Goal: Communication & Community: Answer question/provide support

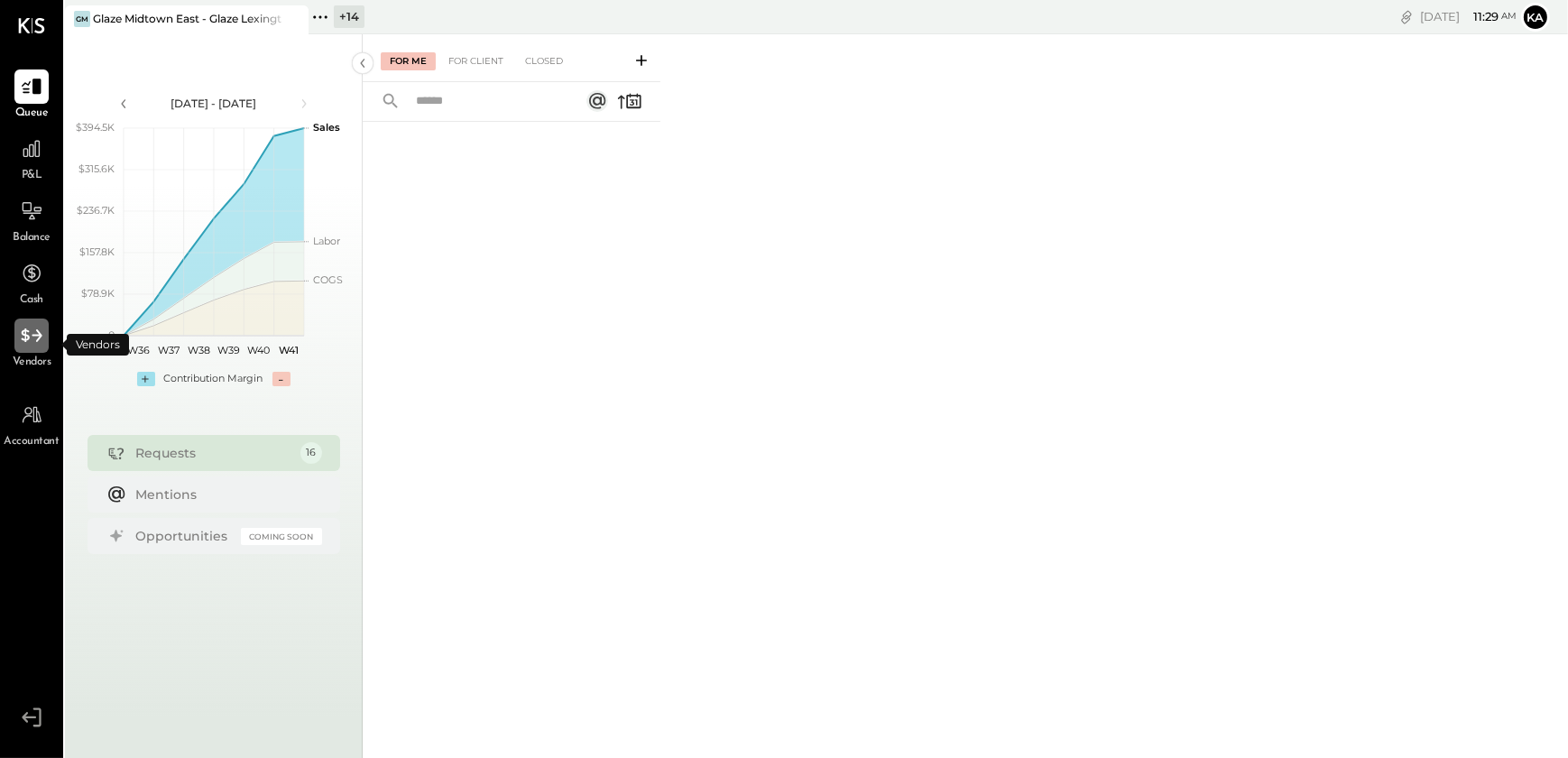
click at [29, 332] on icon at bounding box center [31, 335] width 23 height 23
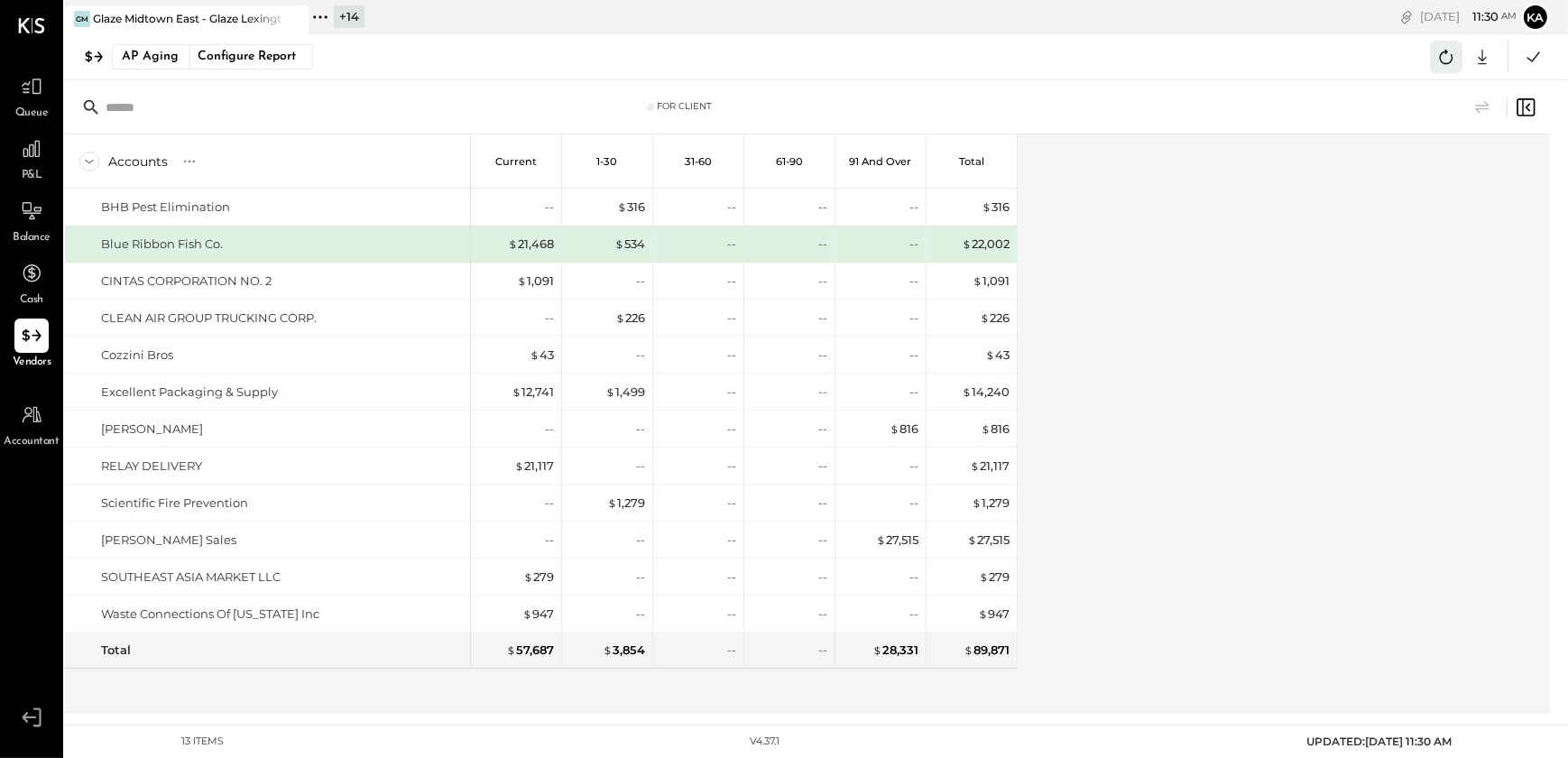
click at [1450, 60] on icon at bounding box center [1446, 56] width 23 height 23
click at [35, 160] on div at bounding box center [31, 148] width 34 height 34
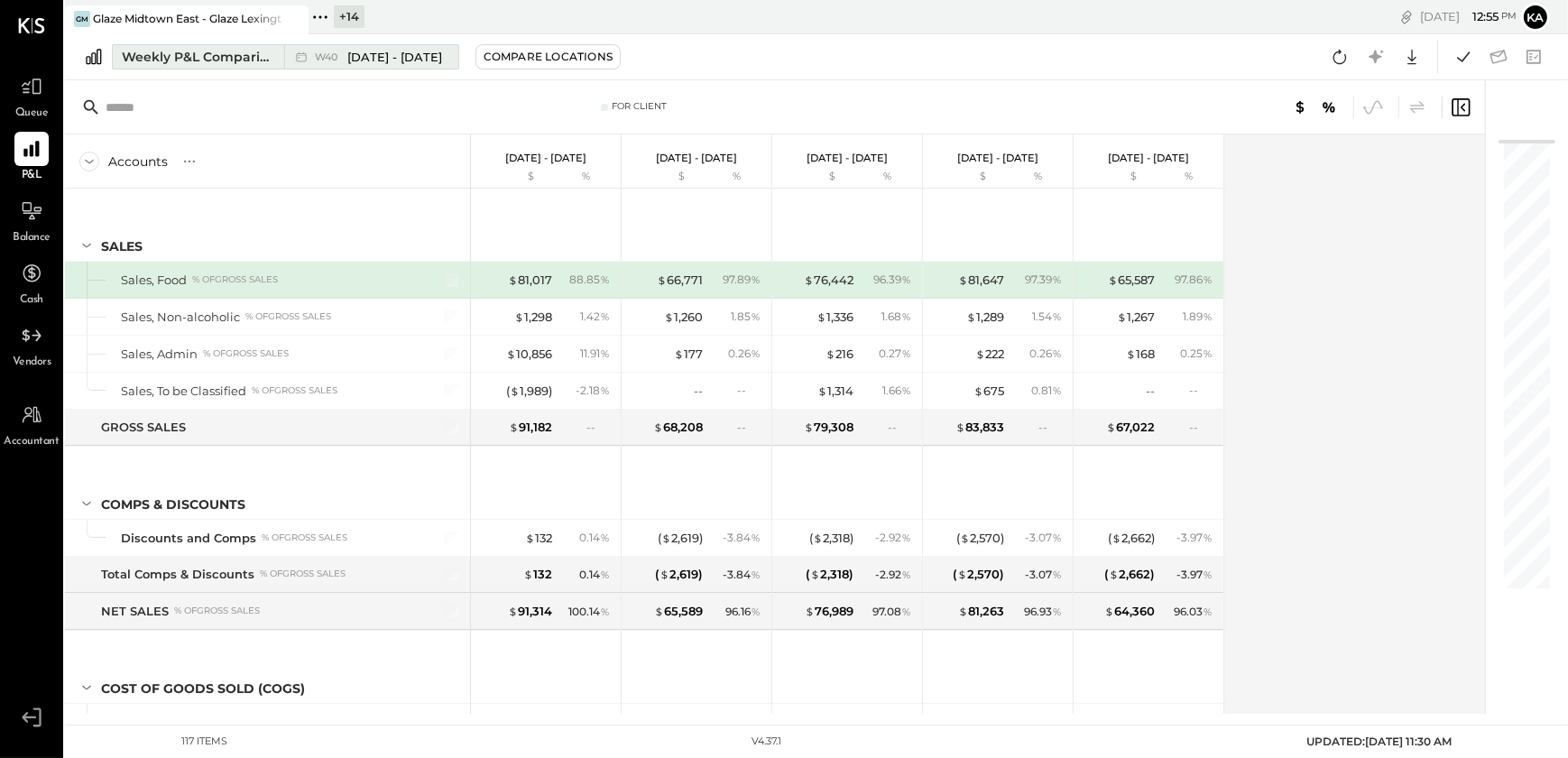
click at [196, 55] on div "Weekly P&L Comparison" at bounding box center [197, 57] width 152 height 18
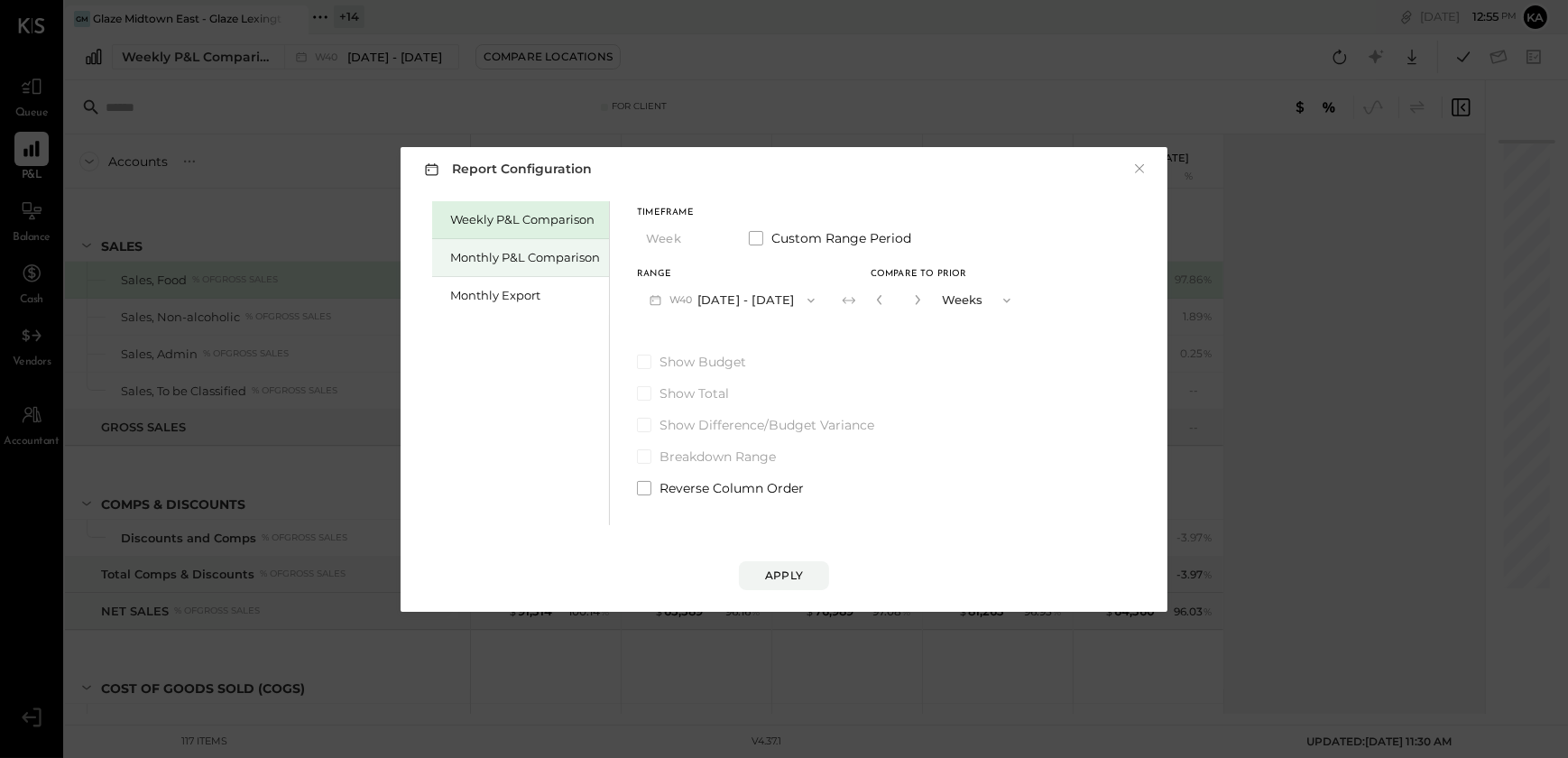
click at [520, 257] on div "Monthly P&L Comparison" at bounding box center [525, 257] width 150 height 17
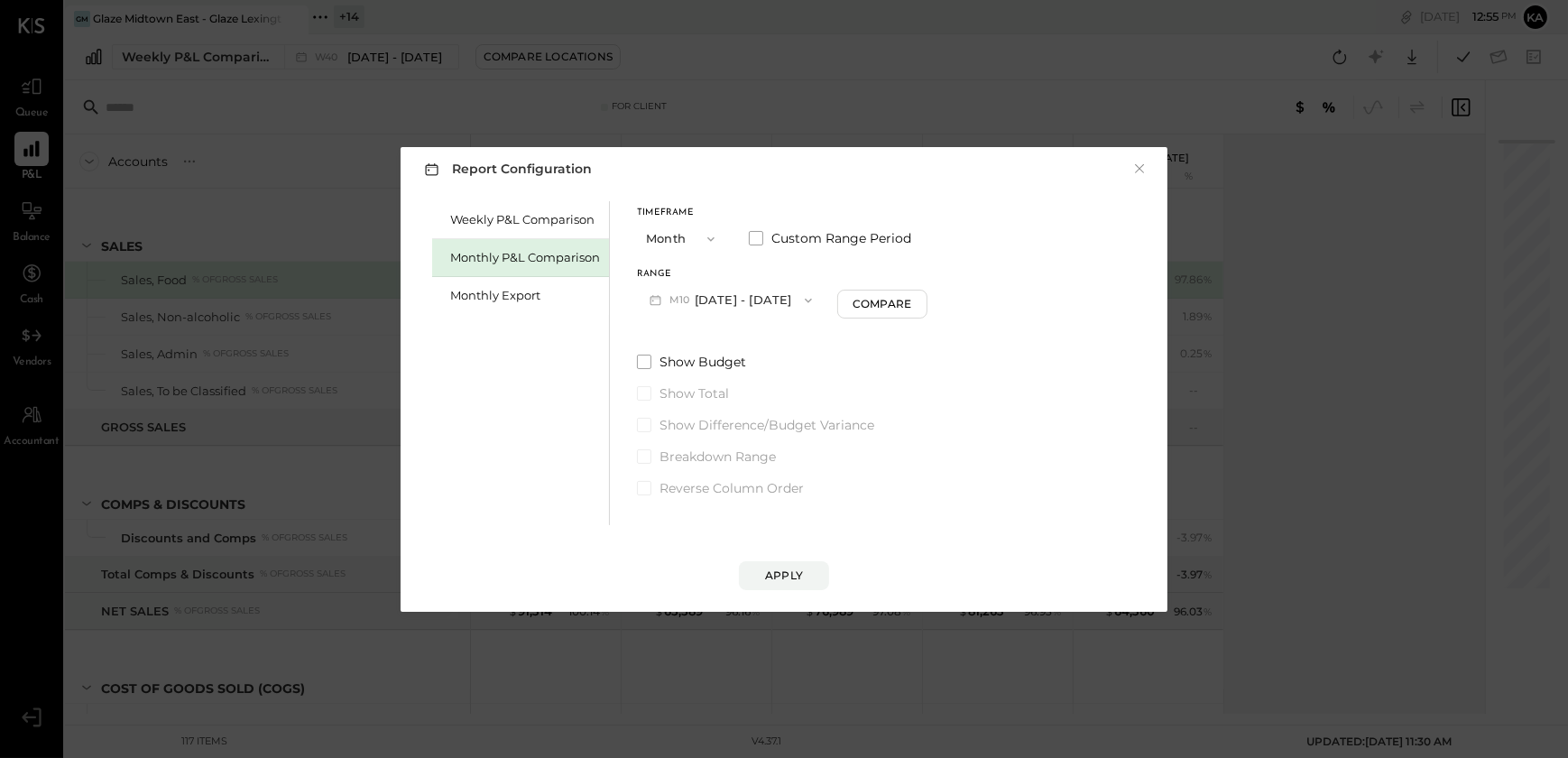
click at [801, 296] on icon "button" at bounding box center [808, 300] width 15 height 15
click at [749, 341] on span "[DATE] - [DATE]" at bounding box center [725, 340] width 86 height 16
click at [786, 568] on div "Apply" at bounding box center [784, 575] width 38 height 16
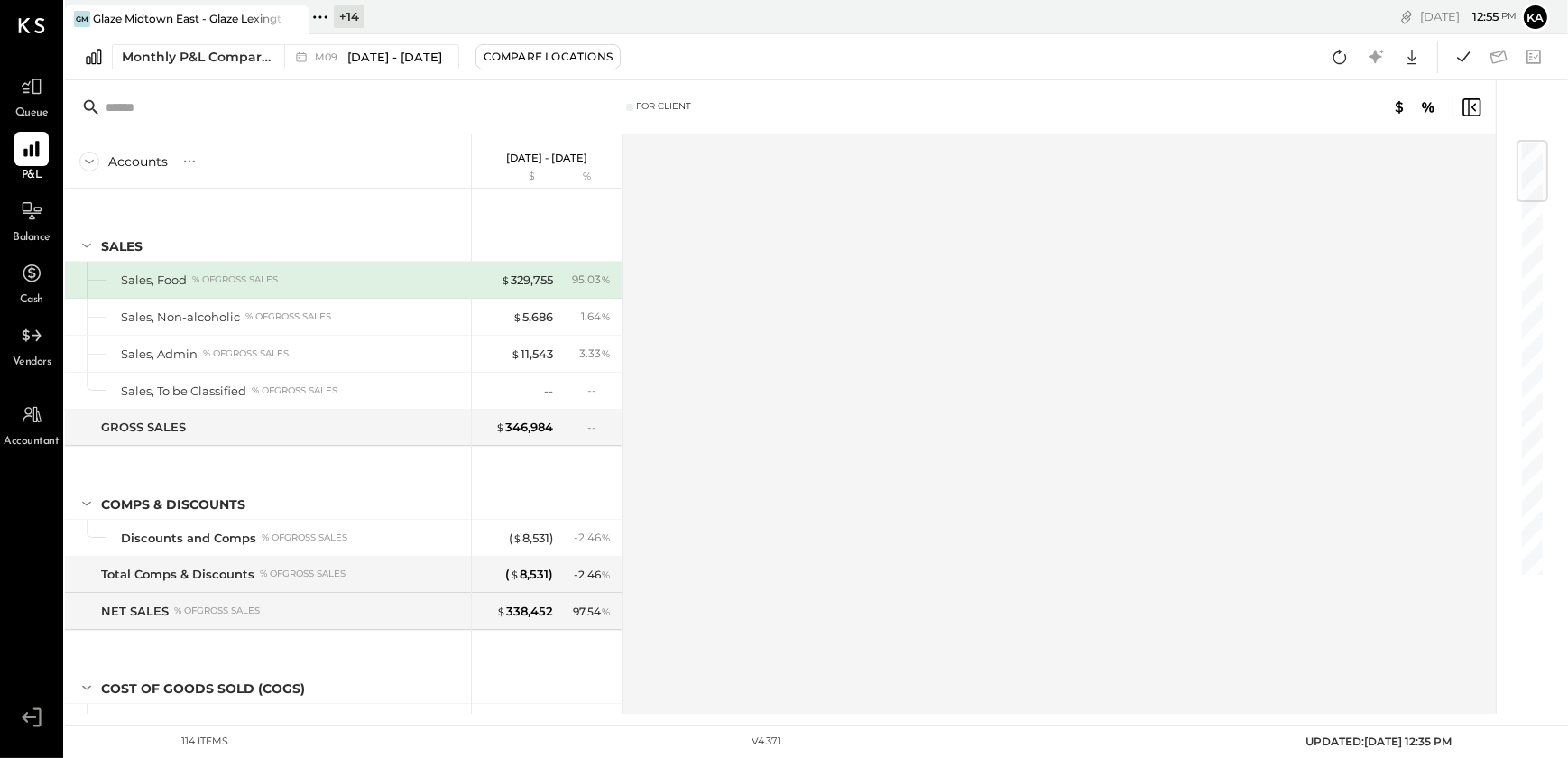
click at [909, 352] on div "Accounts S % GL [DATE] - [DATE] $ % SALES Sales, Food % of GROSS SALES Sales, N…" at bounding box center [782, 424] width 1434 height 579
drag, startPoint x: 33, startPoint y: 216, endPoint x: 95, endPoint y: 216, distance: 62.0
click at [33, 216] on icon at bounding box center [31, 211] width 19 height 17
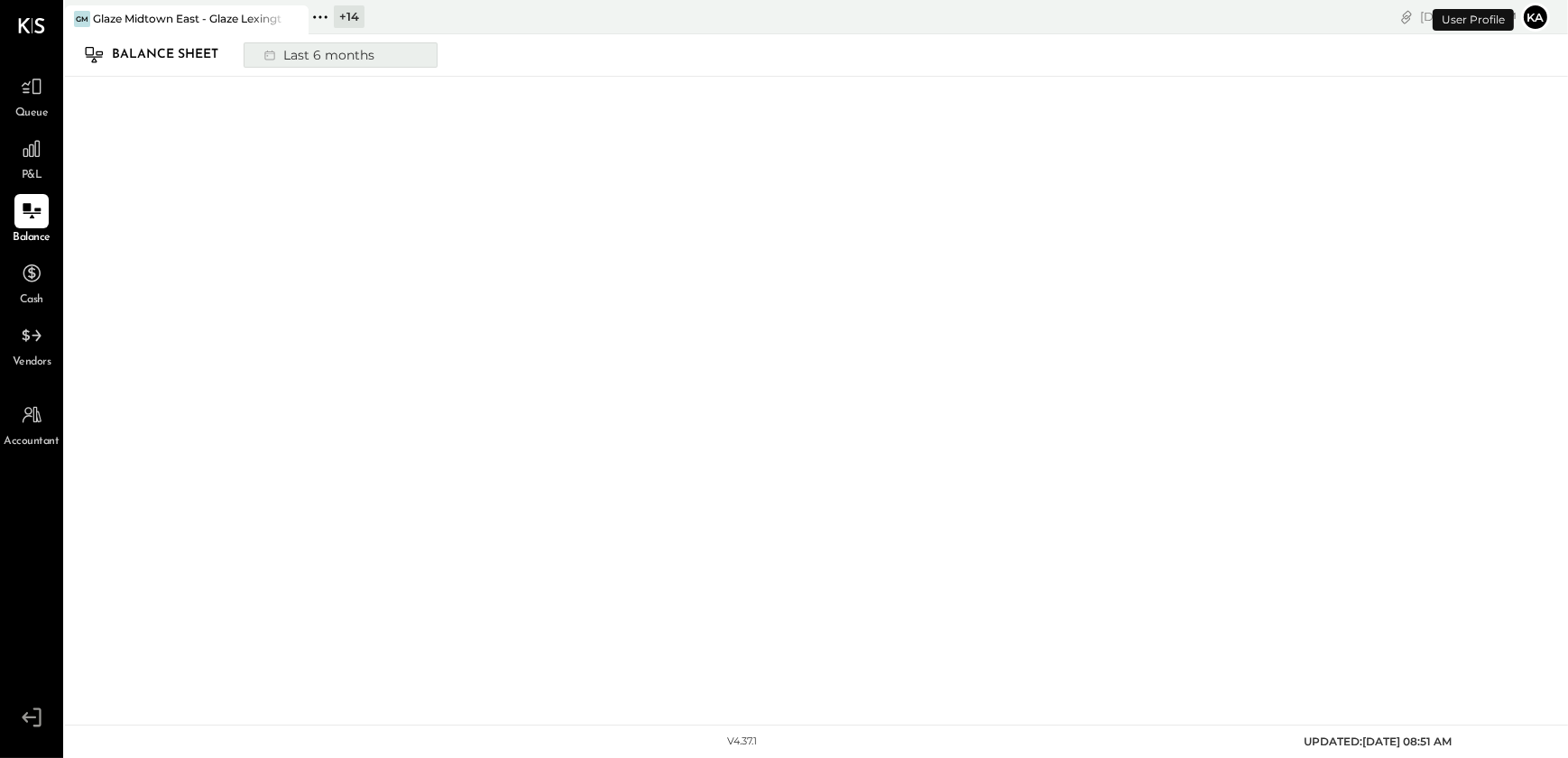
click at [362, 52] on div "Last 6 months" at bounding box center [317, 54] width 128 height 23
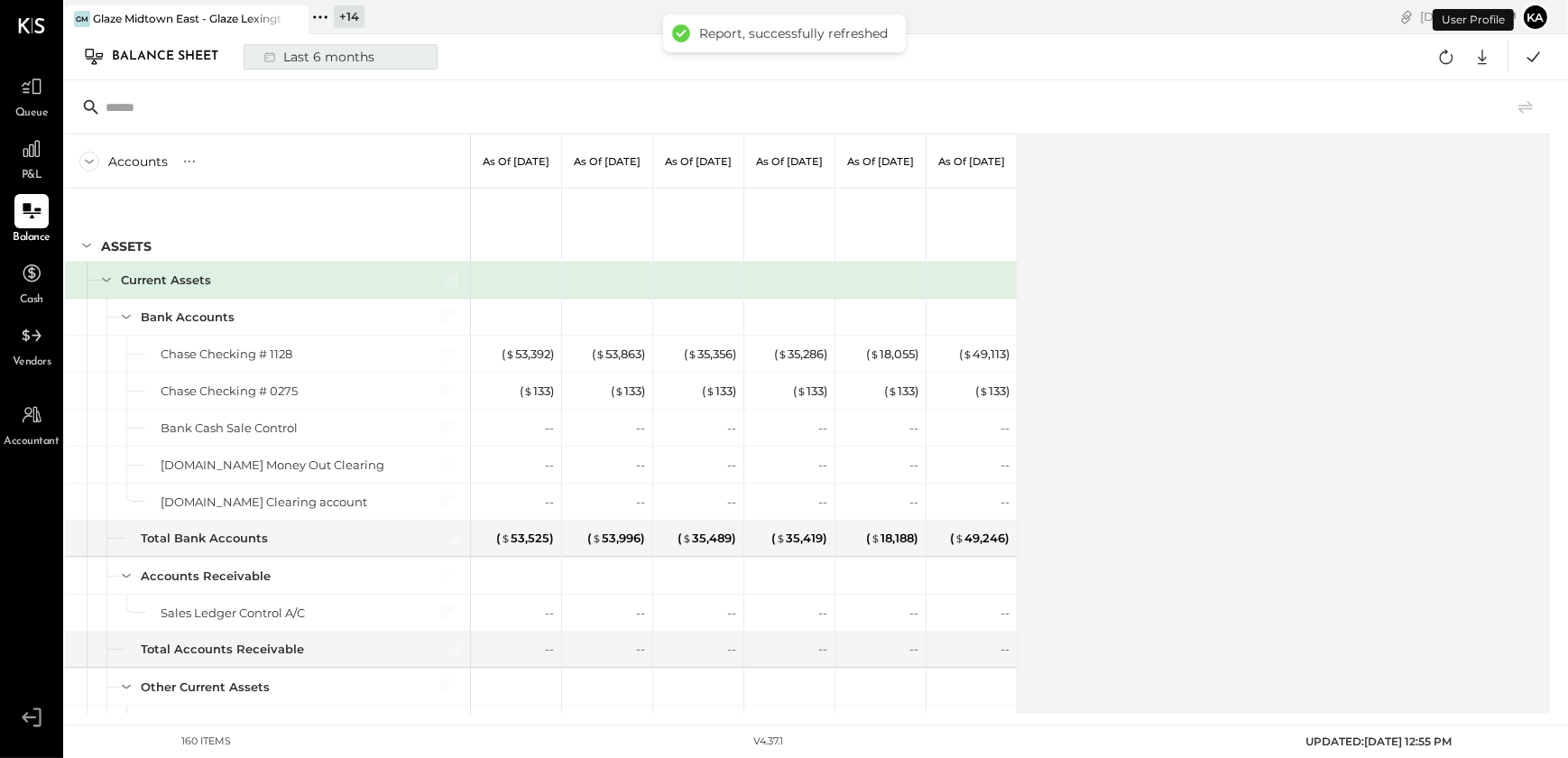
click at [343, 54] on div "Last 6 months" at bounding box center [317, 56] width 128 height 23
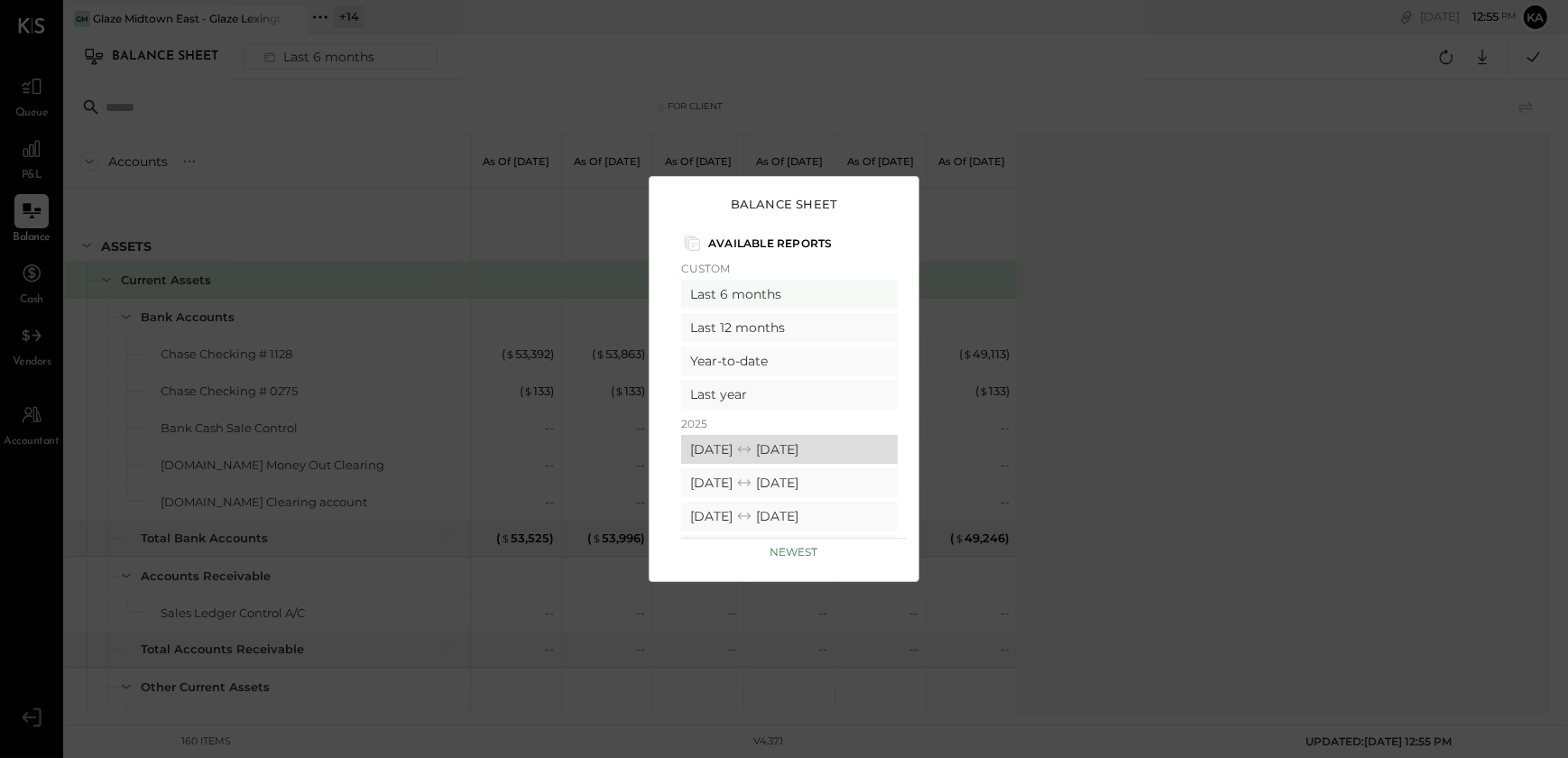
click at [738, 445] on div "[DATE] [DATE]" at bounding box center [789, 449] width 216 height 29
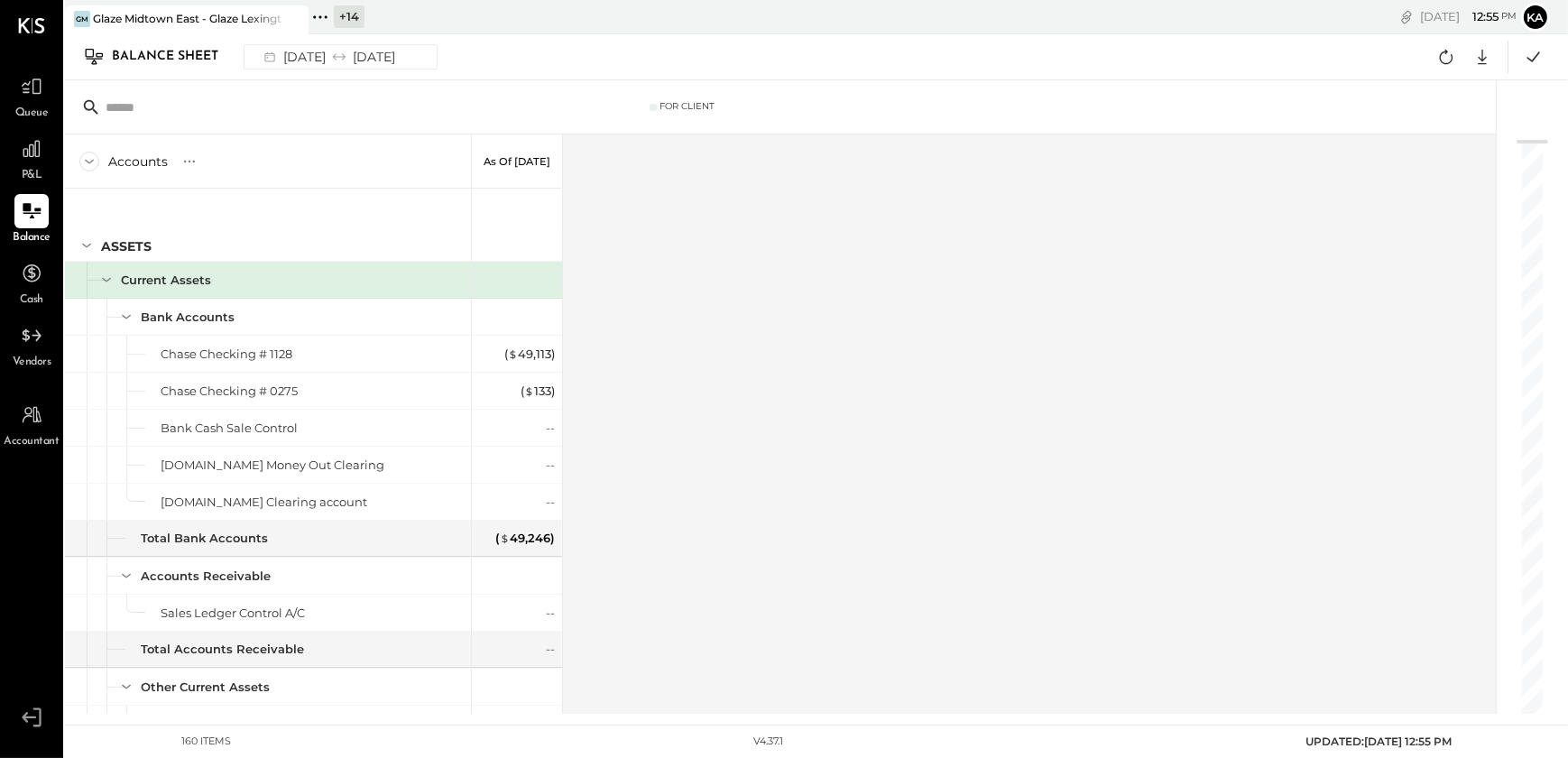
click at [740, 394] on div "Accounts S GL As of [DATE] ASSETS Current Assets Bank Accounts Chase Checking #…" at bounding box center [782, 424] width 1434 height 579
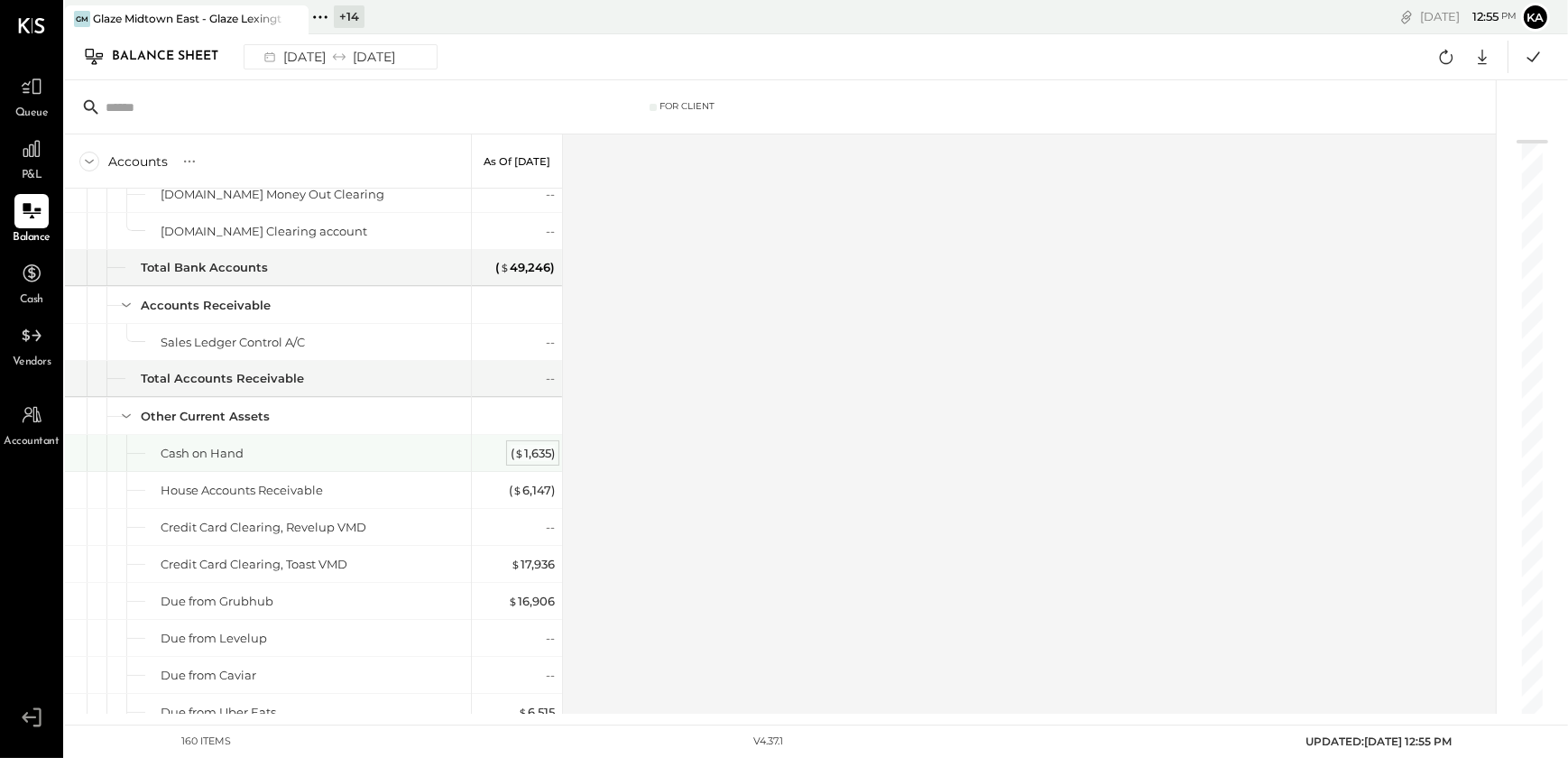
click at [534, 445] on div "( $ 1,635 )" at bounding box center [533, 453] width 44 height 17
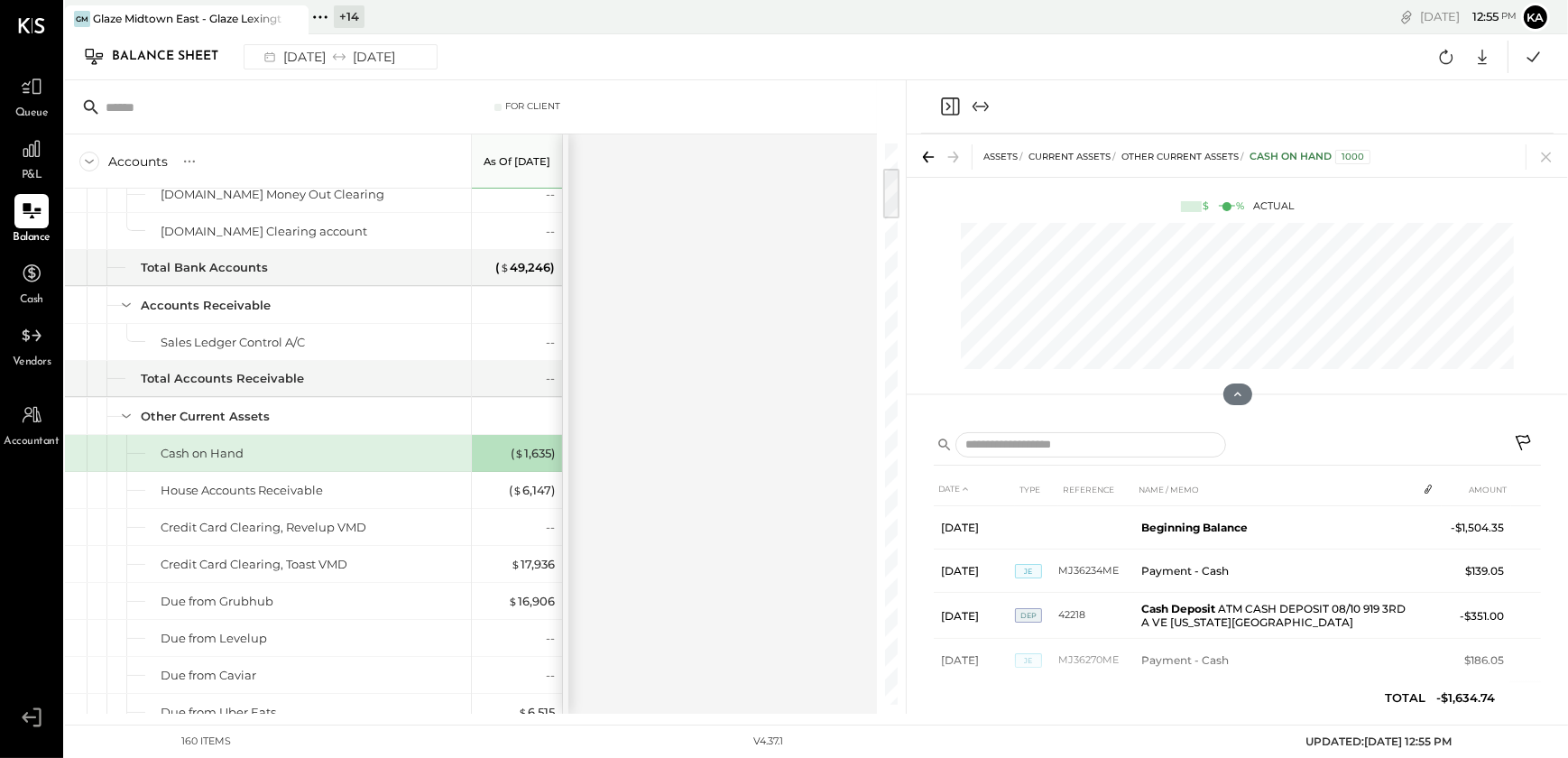
click at [677, 446] on div "Accounts S GL As of [DATE] ASSETS Current Assets Bank Accounts Chase Checking #…" at bounding box center [472, 424] width 815 height 579
click at [28, 418] on icon at bounding box center [31, 414] width 23 height 23
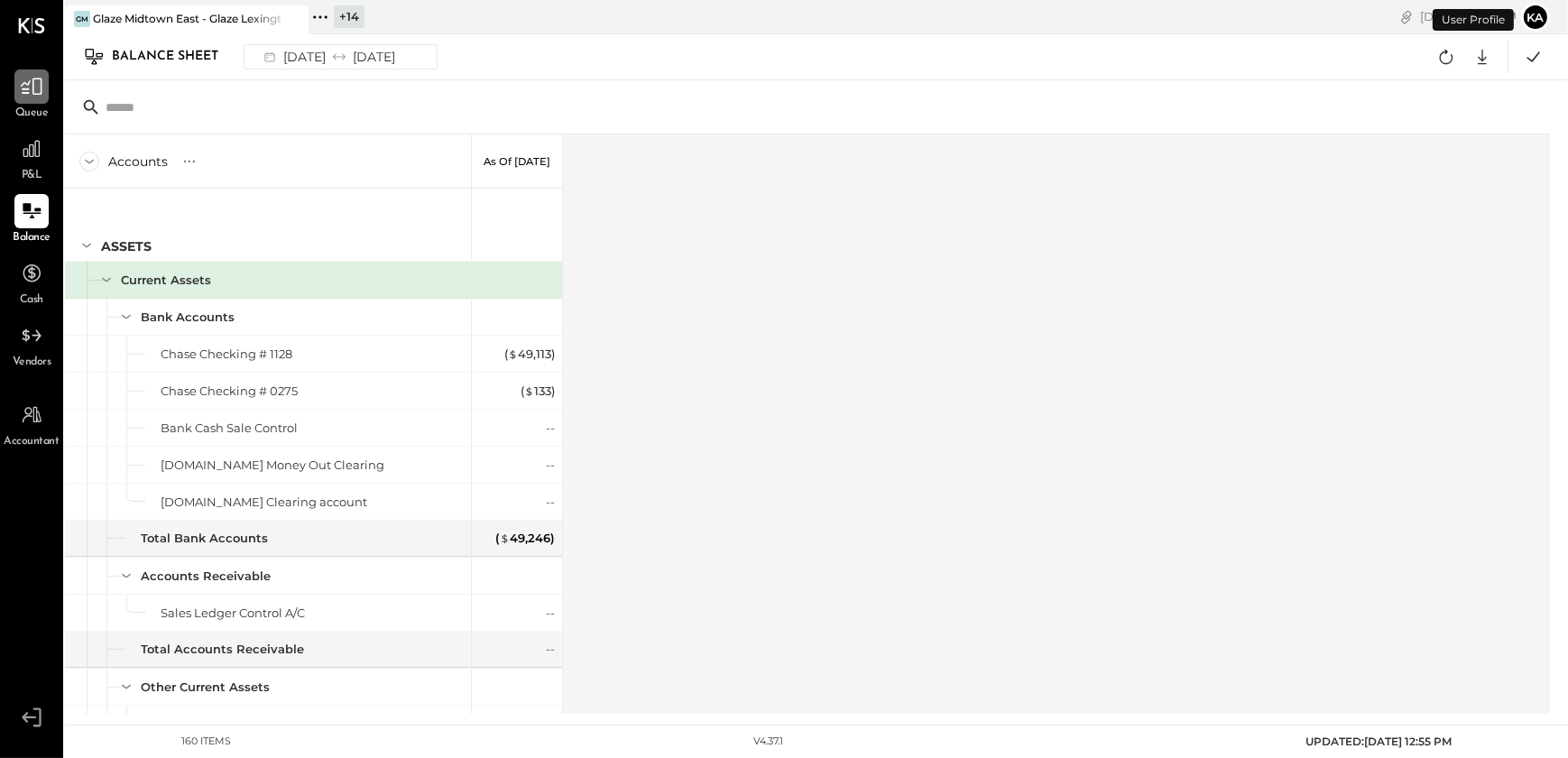
click at [34, 91] on icon at bounding box center [31, 86] width 23 height 23
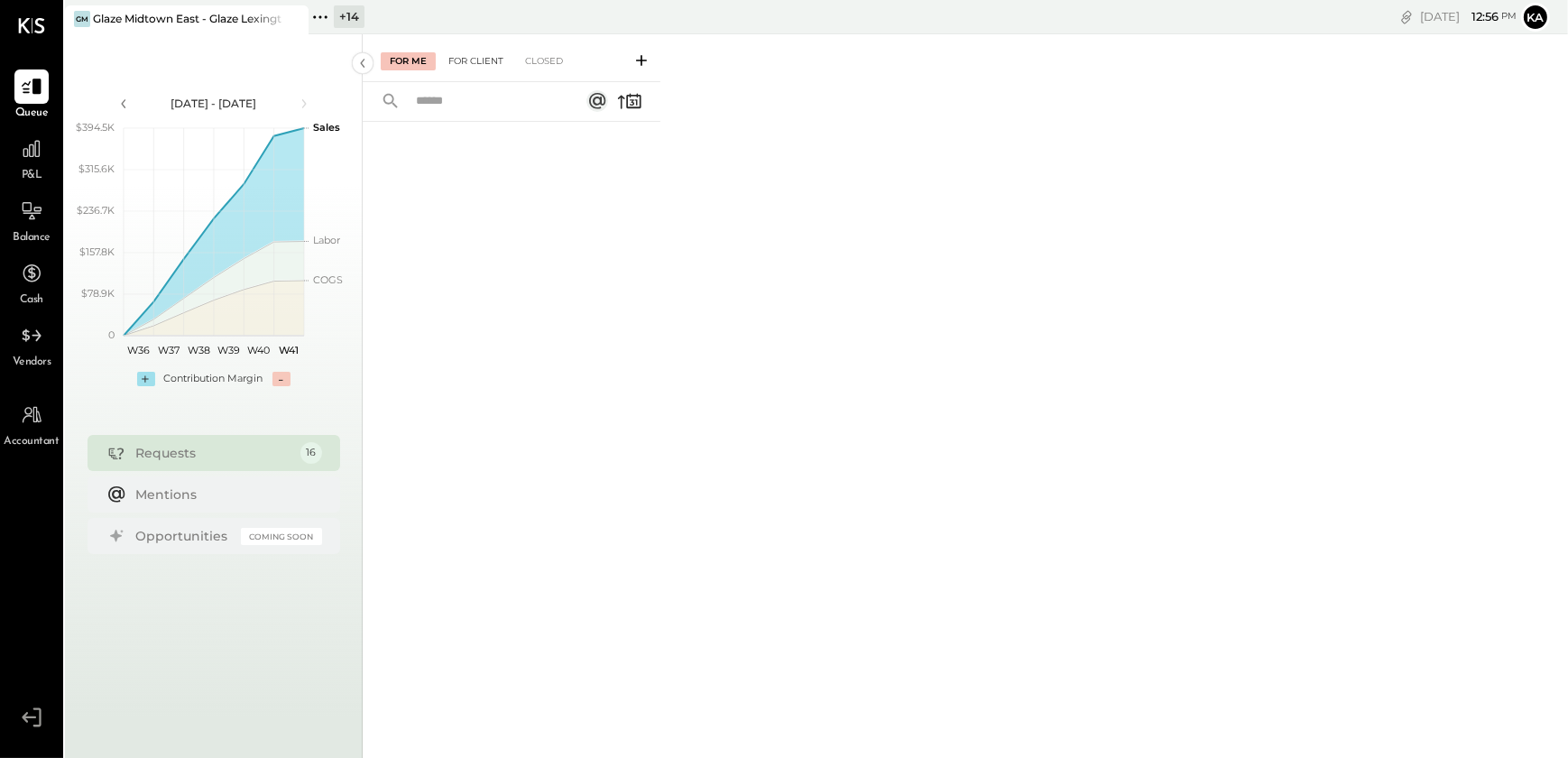
click at [482, 62] on div "For Client" at bounding box center [475, 62] width 73 height 18
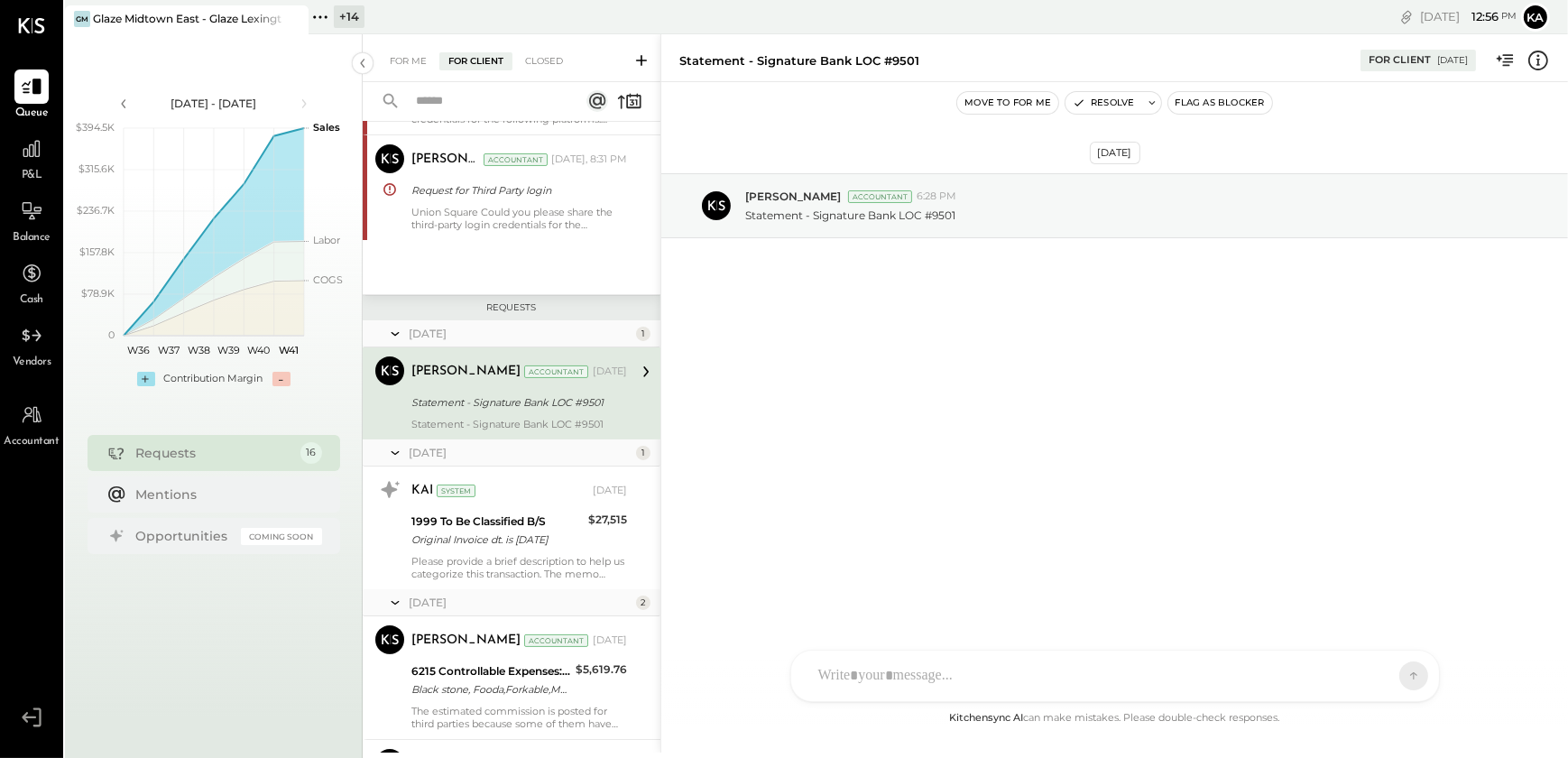
scroll to position [336, 0]
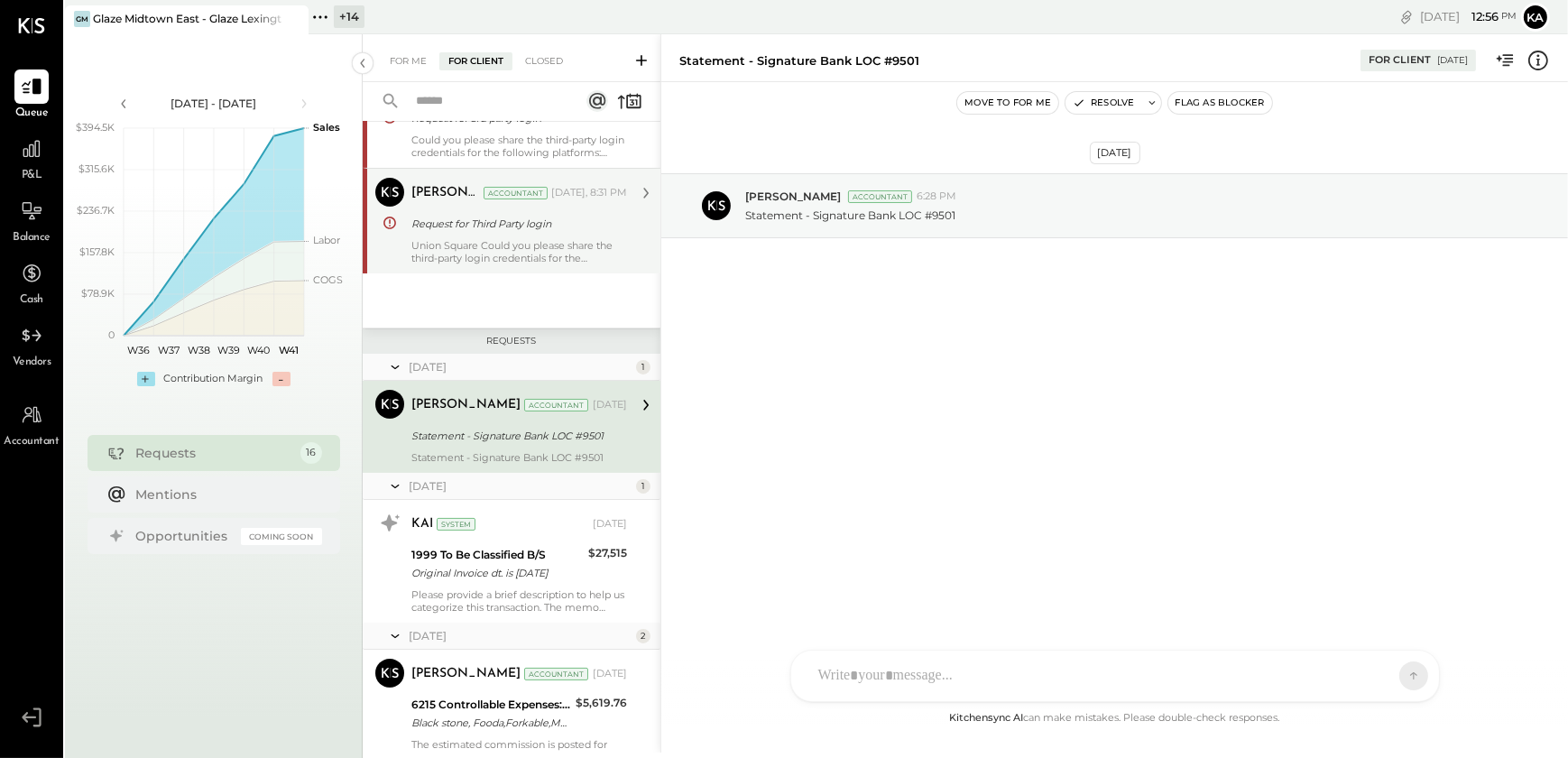
click at [531, 244] on div "Union Square Could you please share the third-party login credentials for the f…" at bounding box center [519, 251] width 215 height 25
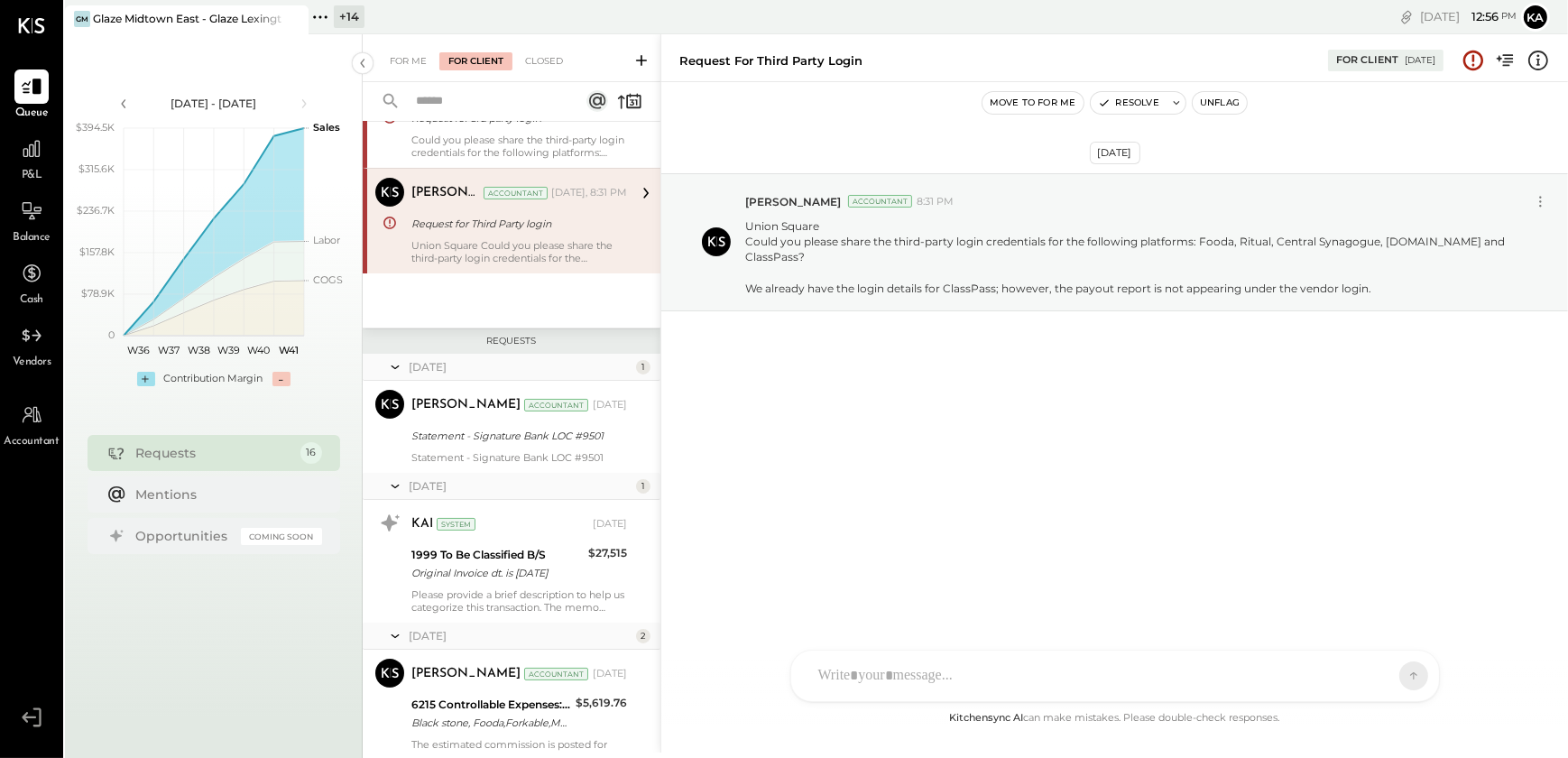
drag, startPoint x: 772, startPoint y: 10, endPoint x: 579, endPoint y: 16, distance: 193.1
click at [594, 16] on div "+ 14 Pinned Locations ( 1 ) Glaze Midtown East - Glaze Lexington One LLC Well D…" at bounding box center [595, 17] width 573 height 34
click at [321, 17] on icon at bounding box center [319, 17] width 3 height 3
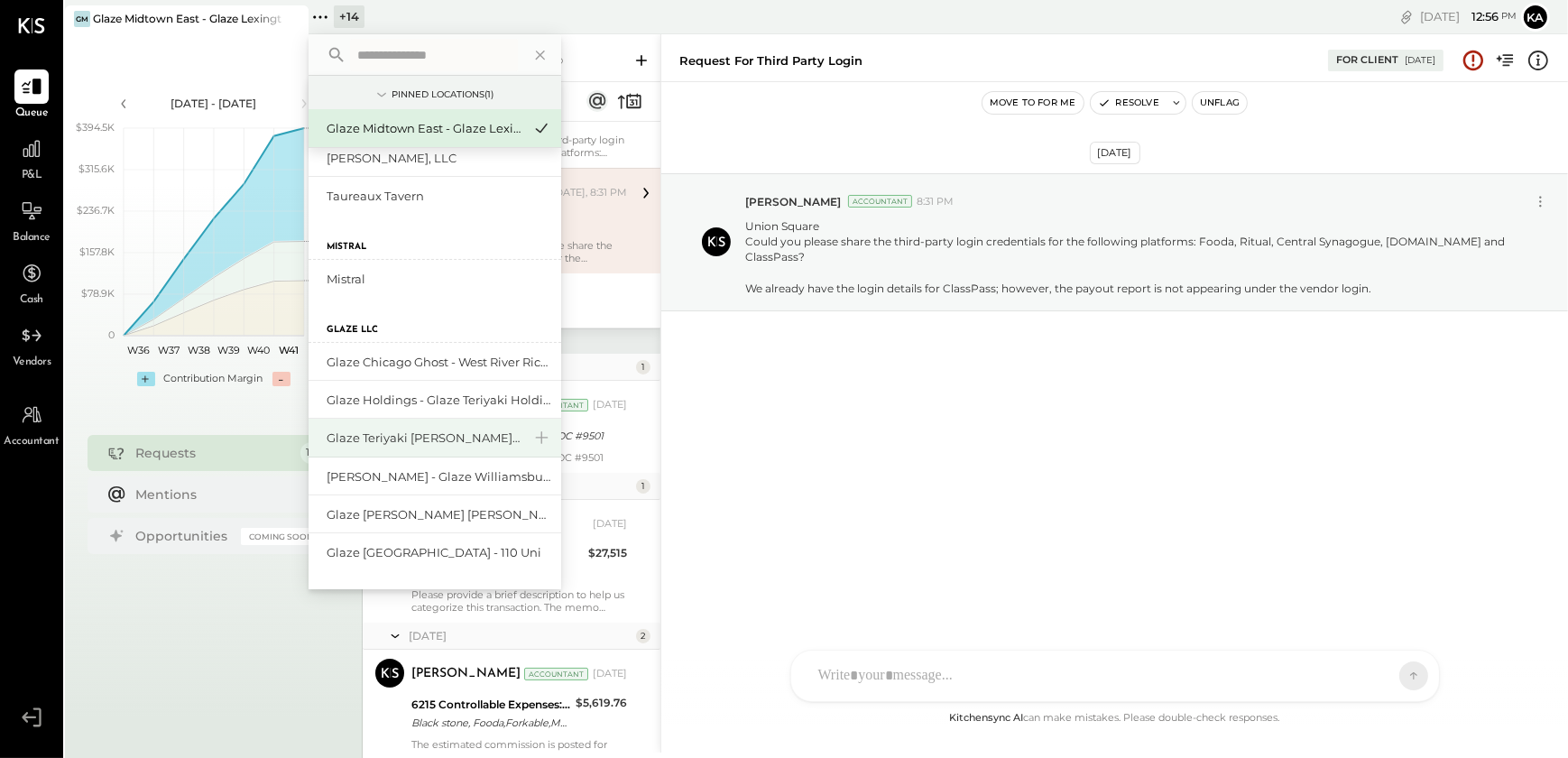
scroll to position [81, 0]
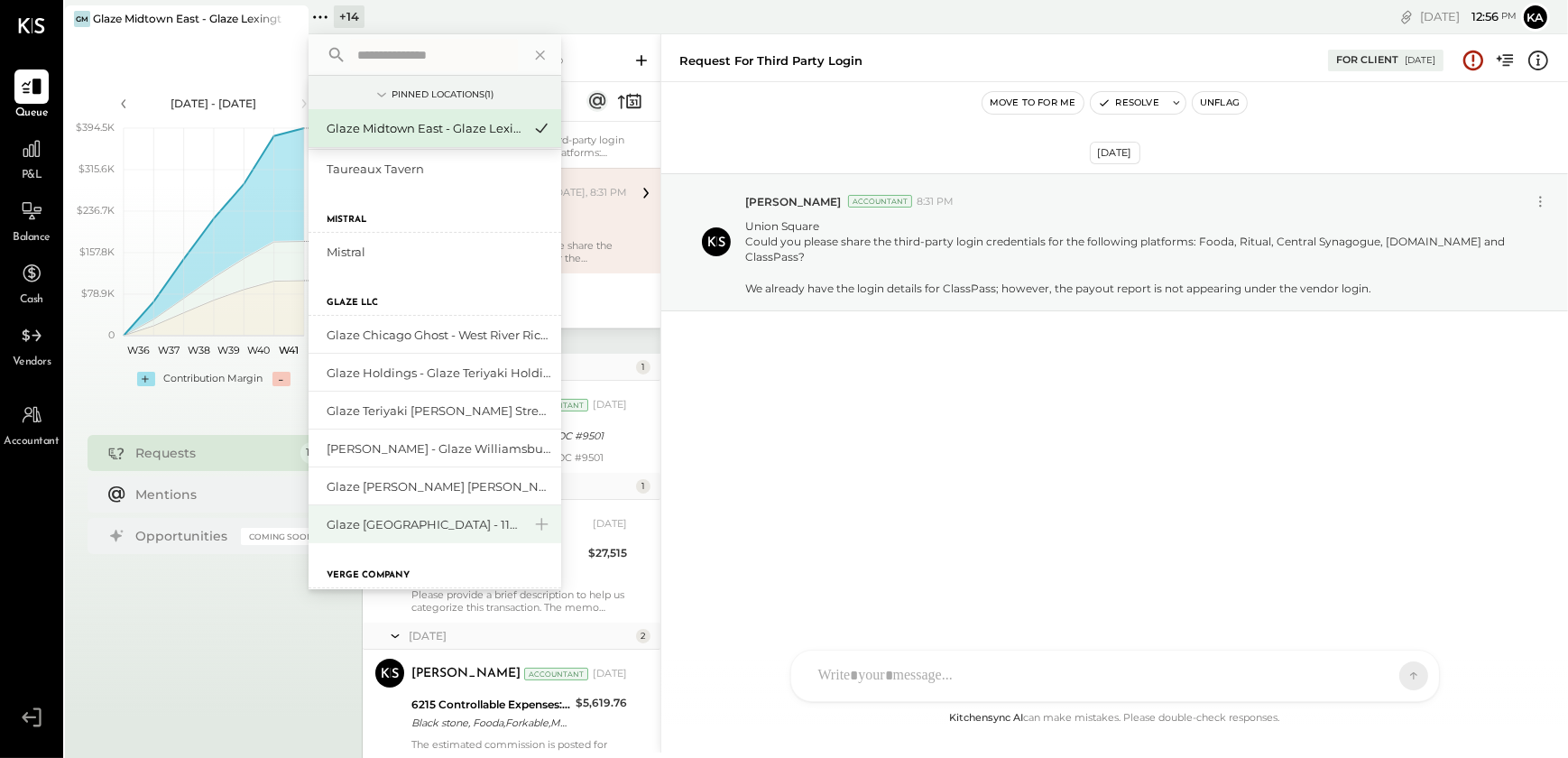
click at [434, 522] on div "Glaze [GEOGRAPHIC_DATA] - 110 Uni" at bounding box center [424, 525] width 195 height 17
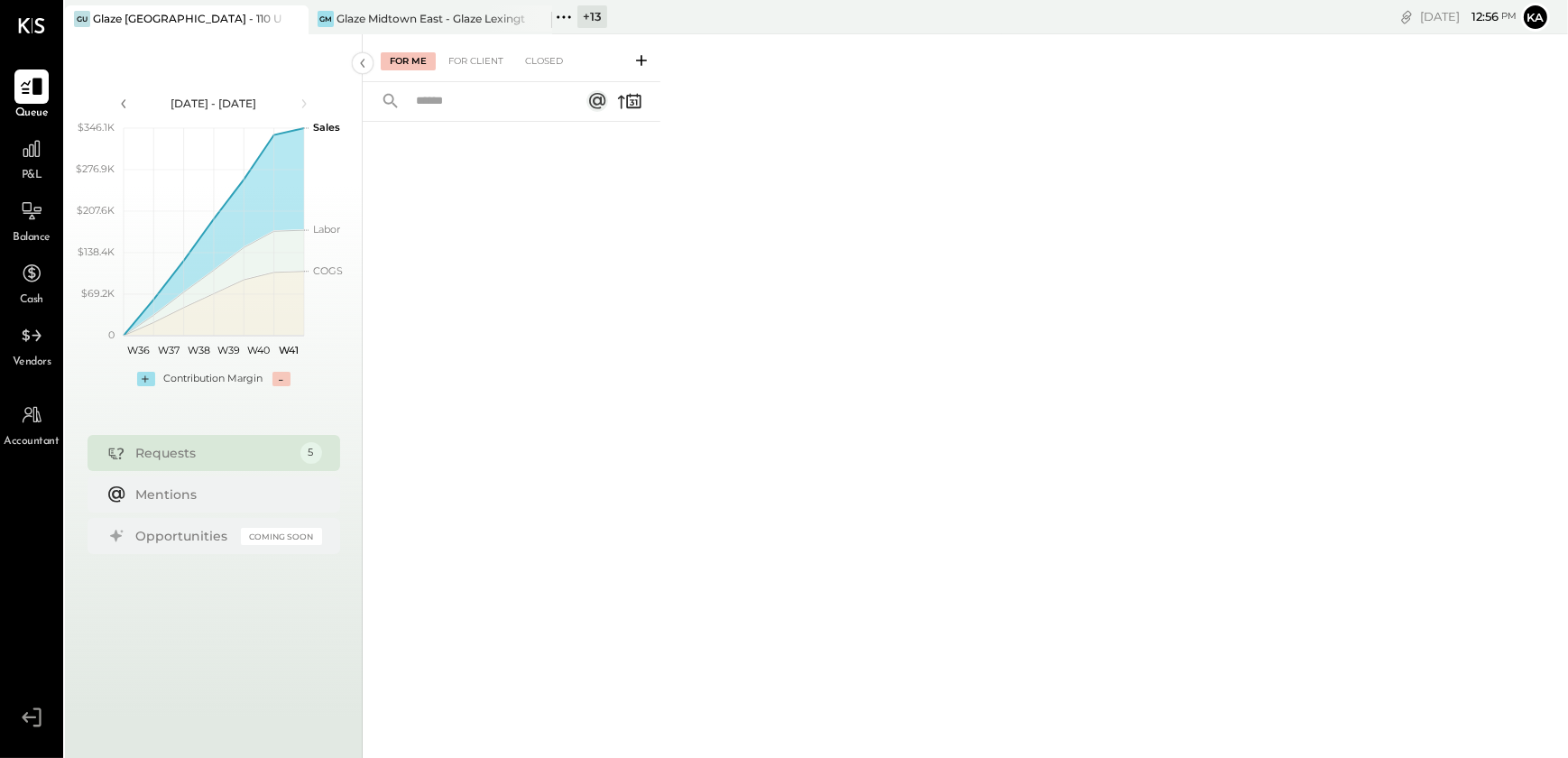
click at [30, 87] on icon at bounding box center [31, 86] width 23 height 23
click at [642, 61] on icon at bounding box center [642, 61] width 11 height 11
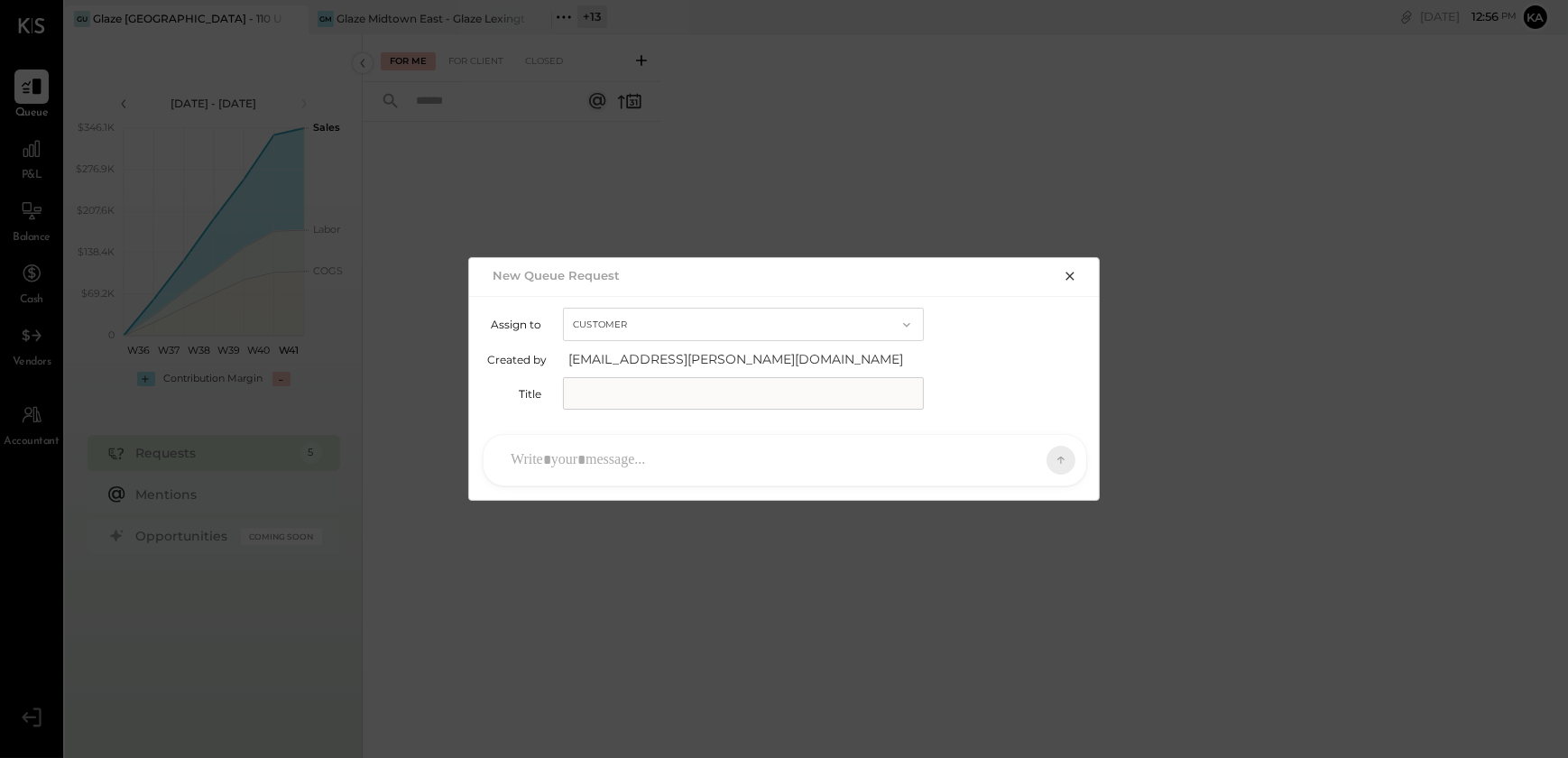
drag, startPoint x: 1065, startPoint y: 276, endPoint x: 1035, endPoint y: 269, distance: 30.8
click at [1065, 275] on icon "button" at bounding box center [1070, 276] width 15 height 15
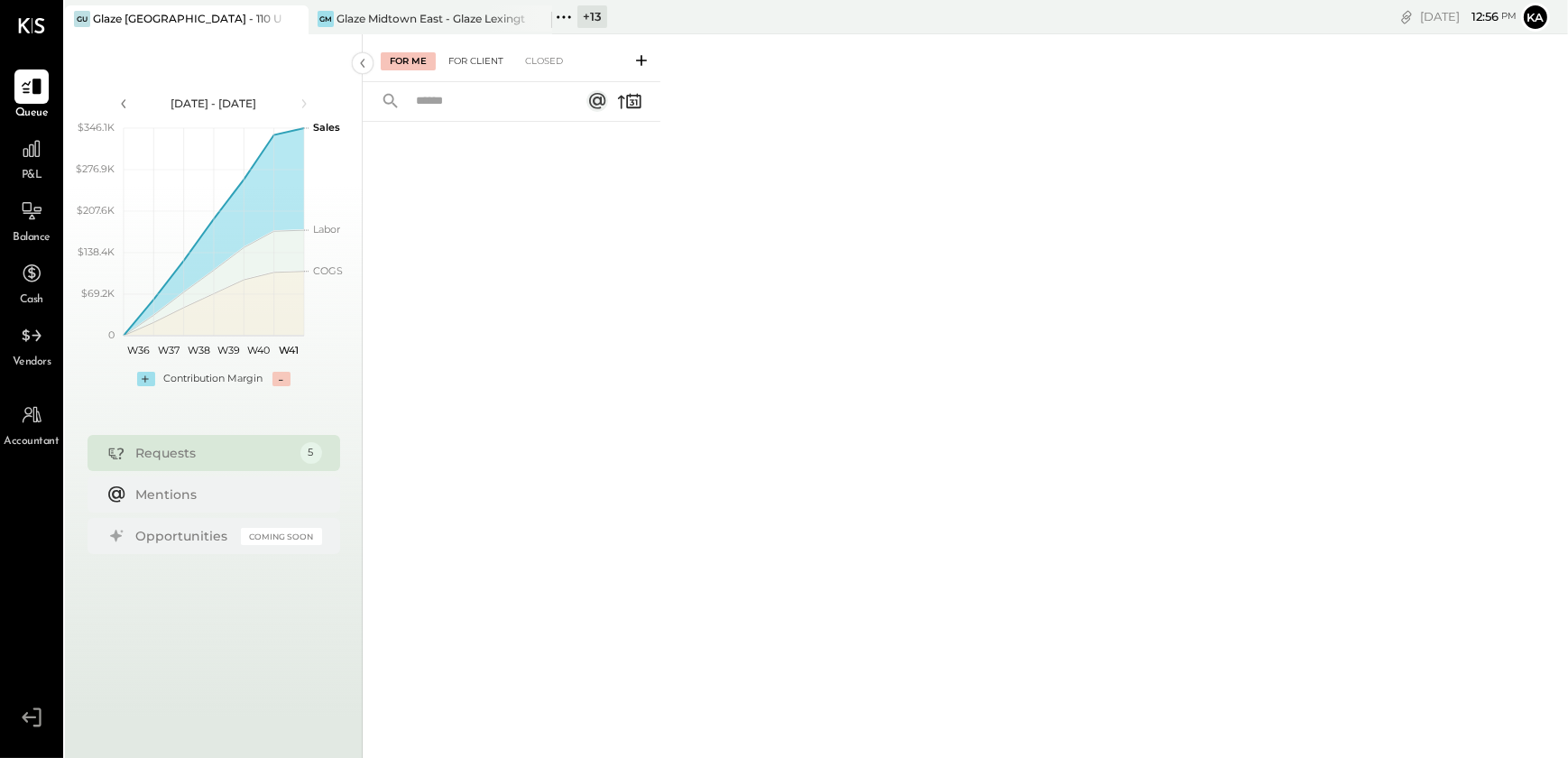
click at [495, 59] on div "For Client" at bounding box center [475, 62] width 73 height 18
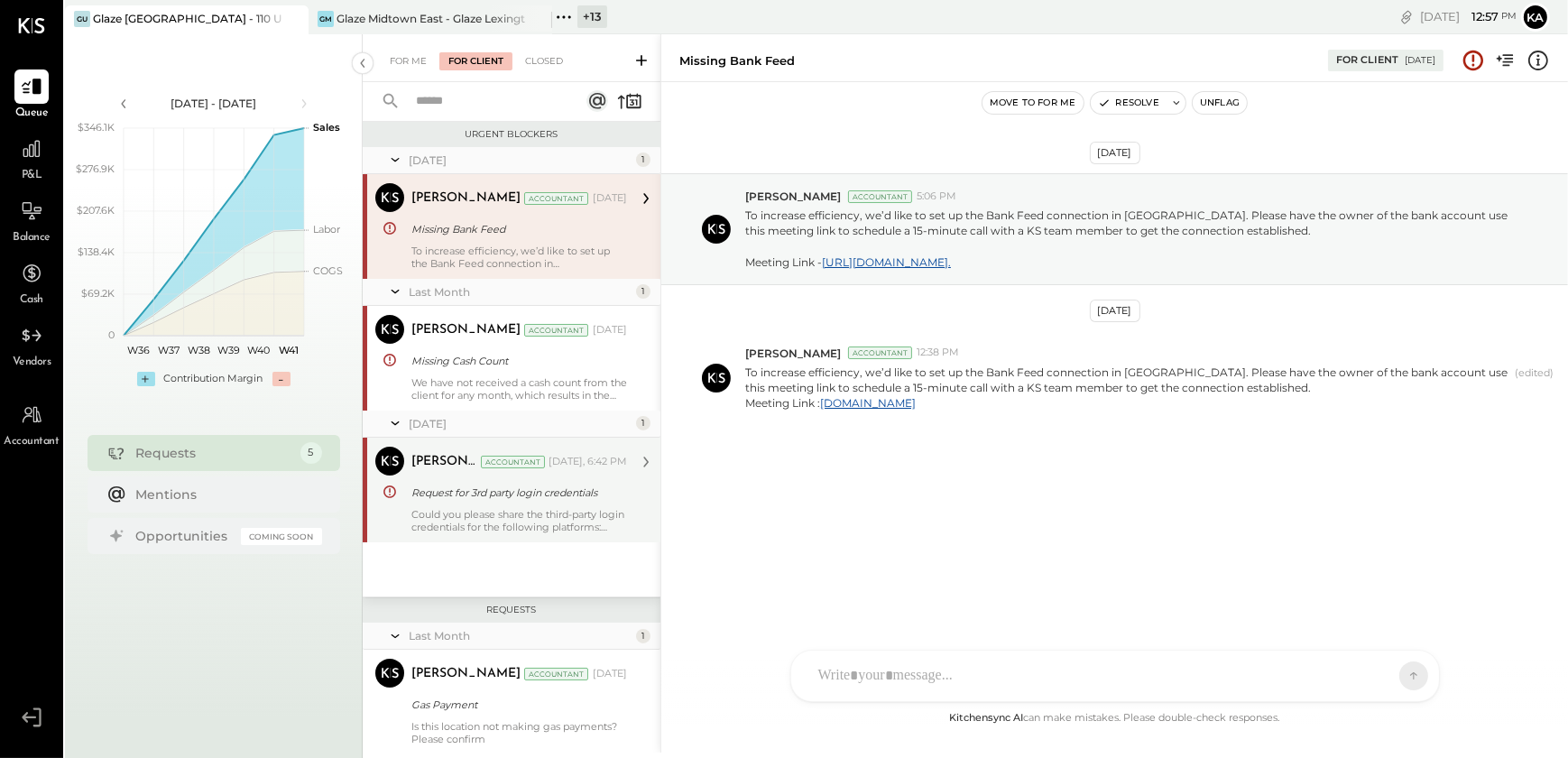
click at [560, 508] on div "Could you please share the third-party login credentials for the following plat…" at bounding box center [519, 520] width 215 height 25
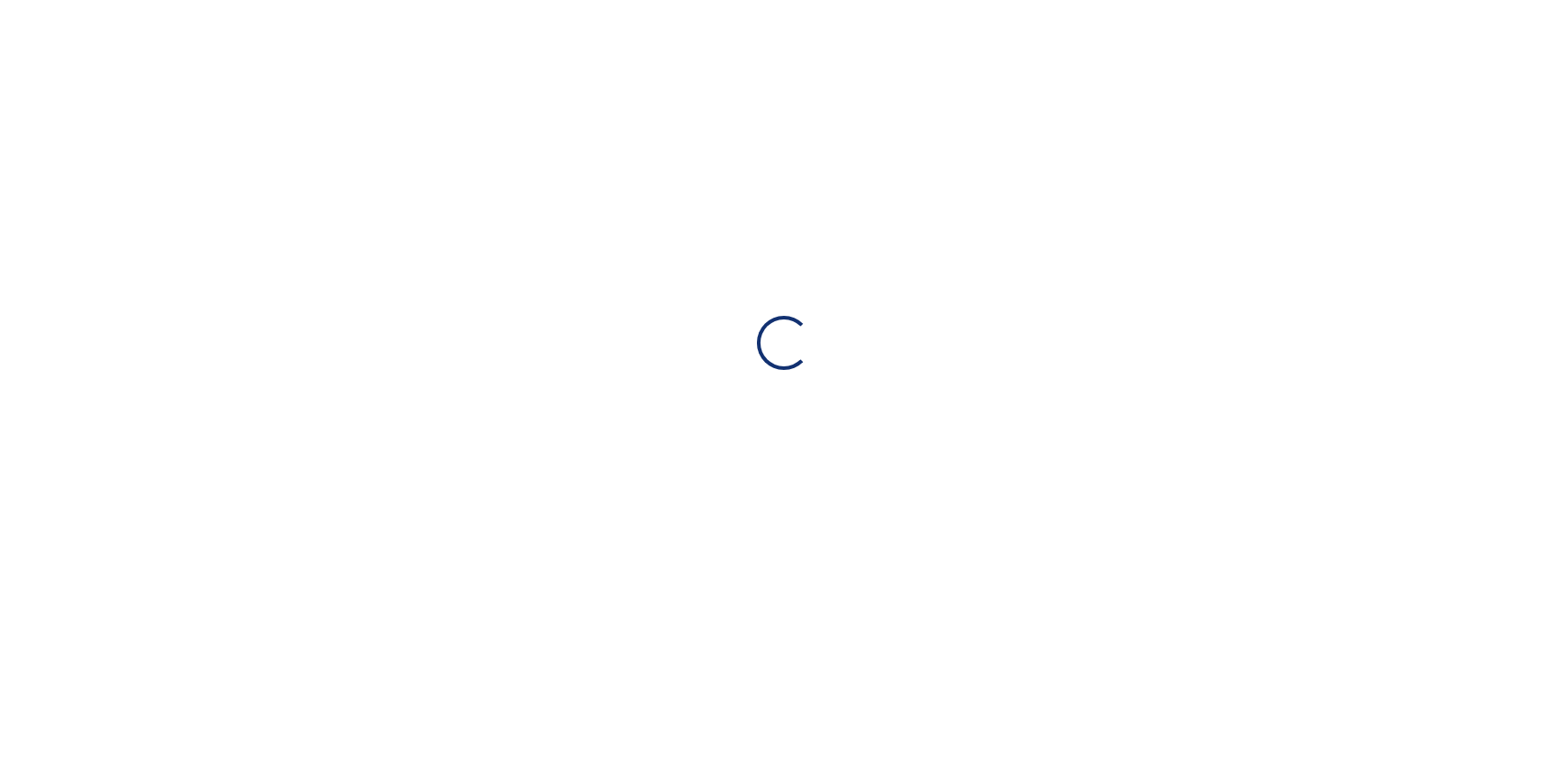
select select "**"
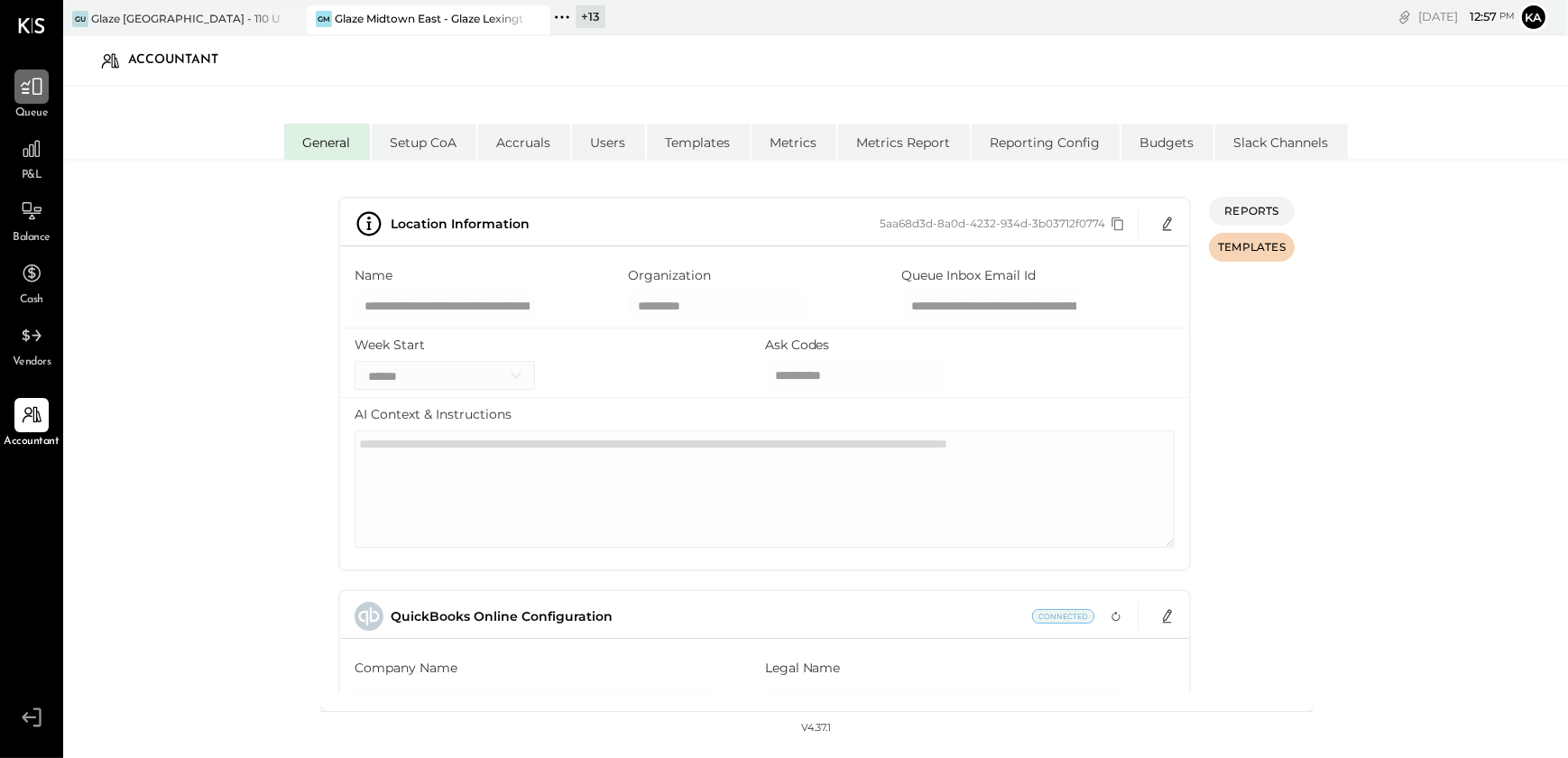
click at [29, 92] on icon at bounding box center [31, 86] width 23 height 23
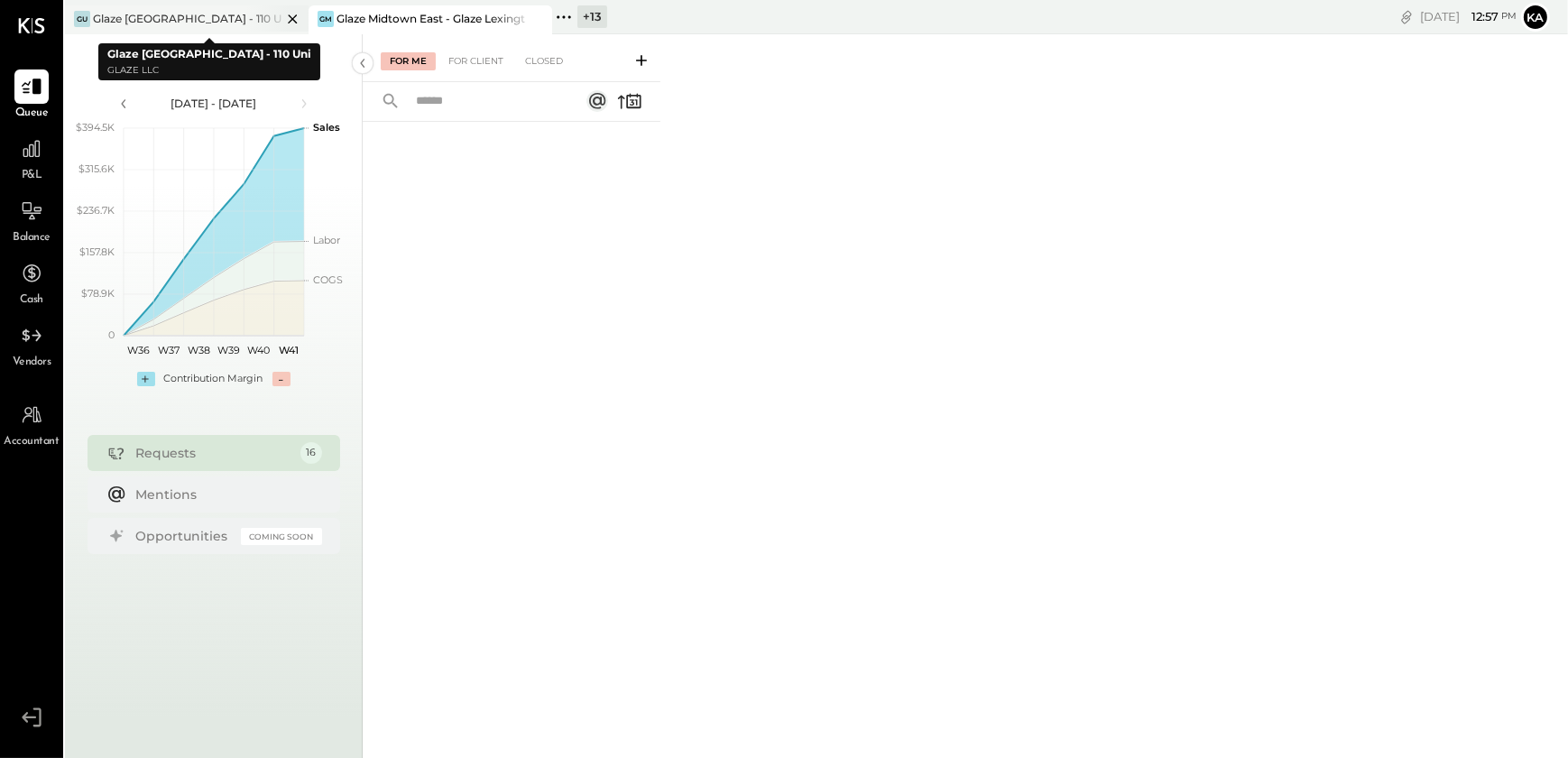
click at [292, 18] on icon at bounding box center [293, 19] width 9 height 9
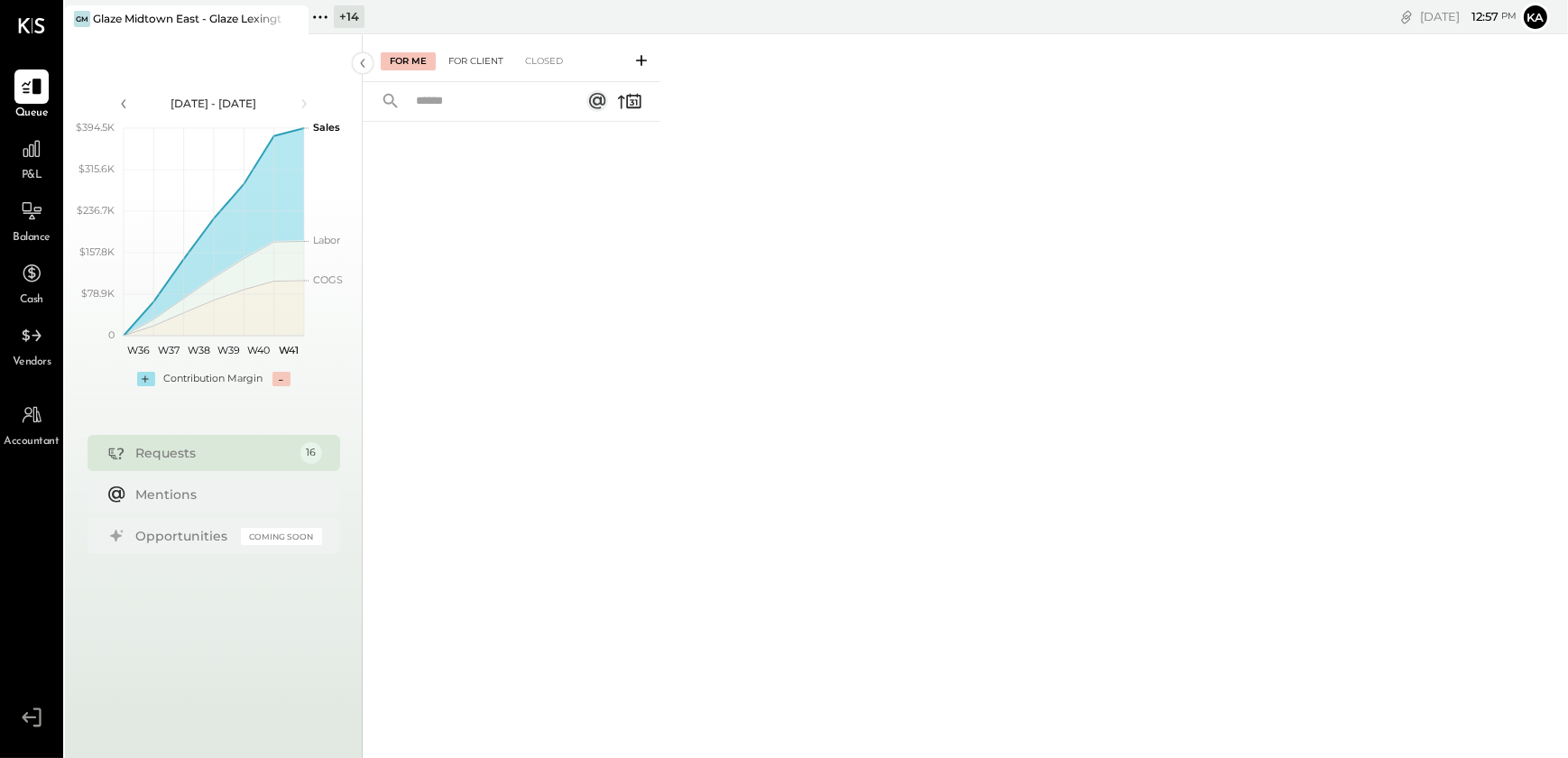
click at [478, 56] on div "For Client" at bounding box center [475, 62] width 73 height 18
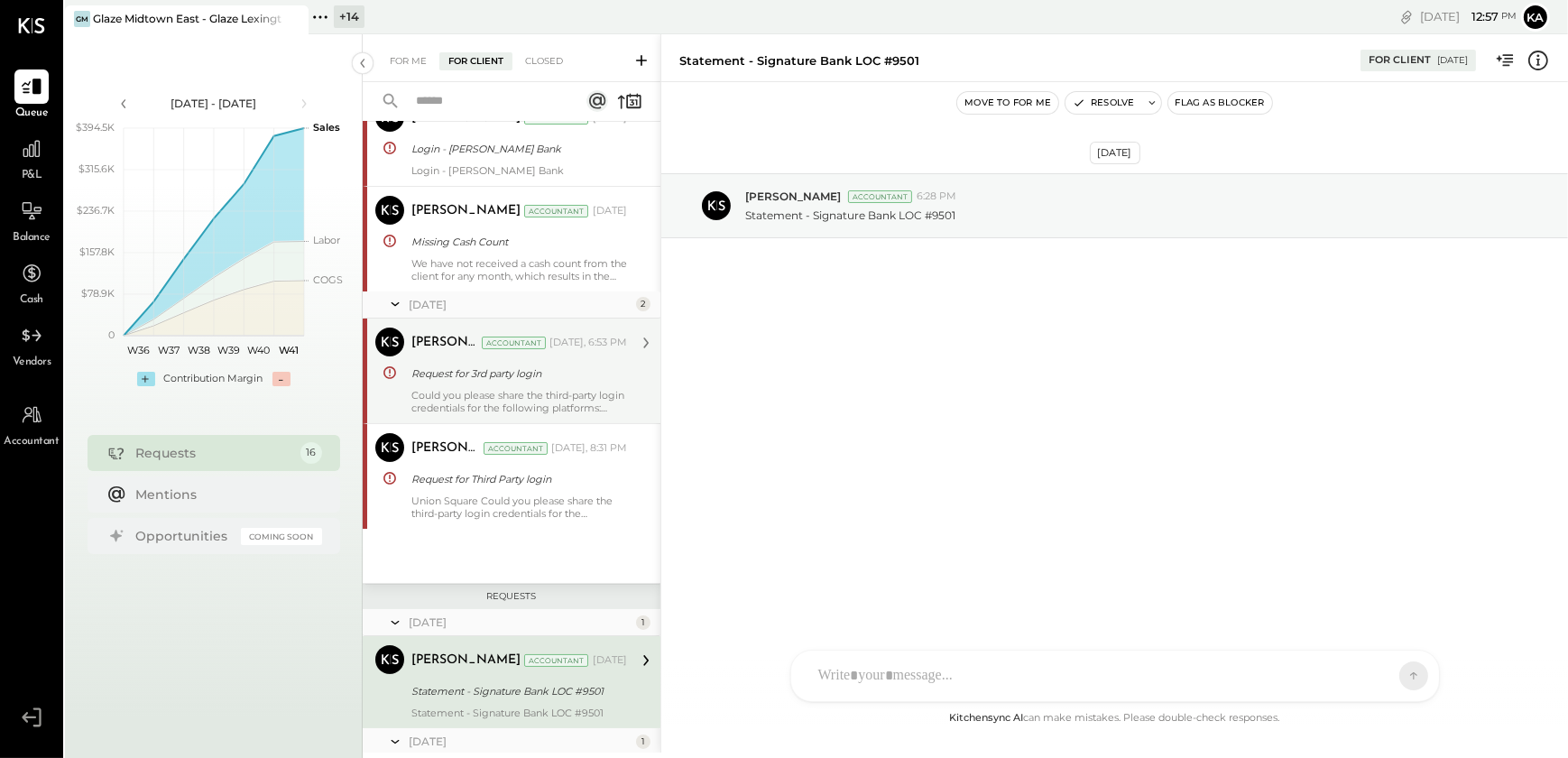
scroll to position [75, 0]
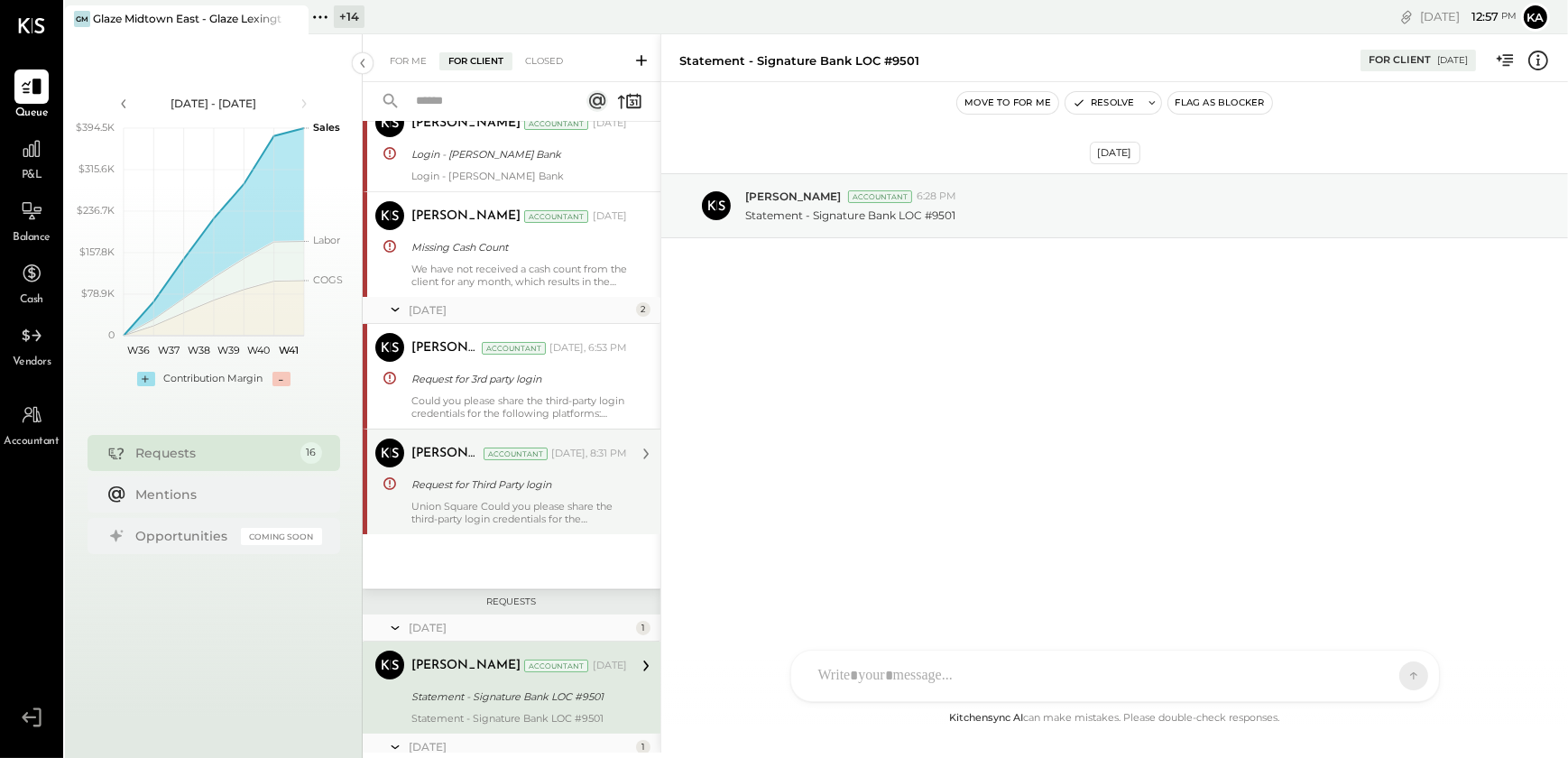
click at [554, 508] on div "Union Square Could you please share the third-party login credentials for the f…" at bounding box center [519, 512] width 215 height 25
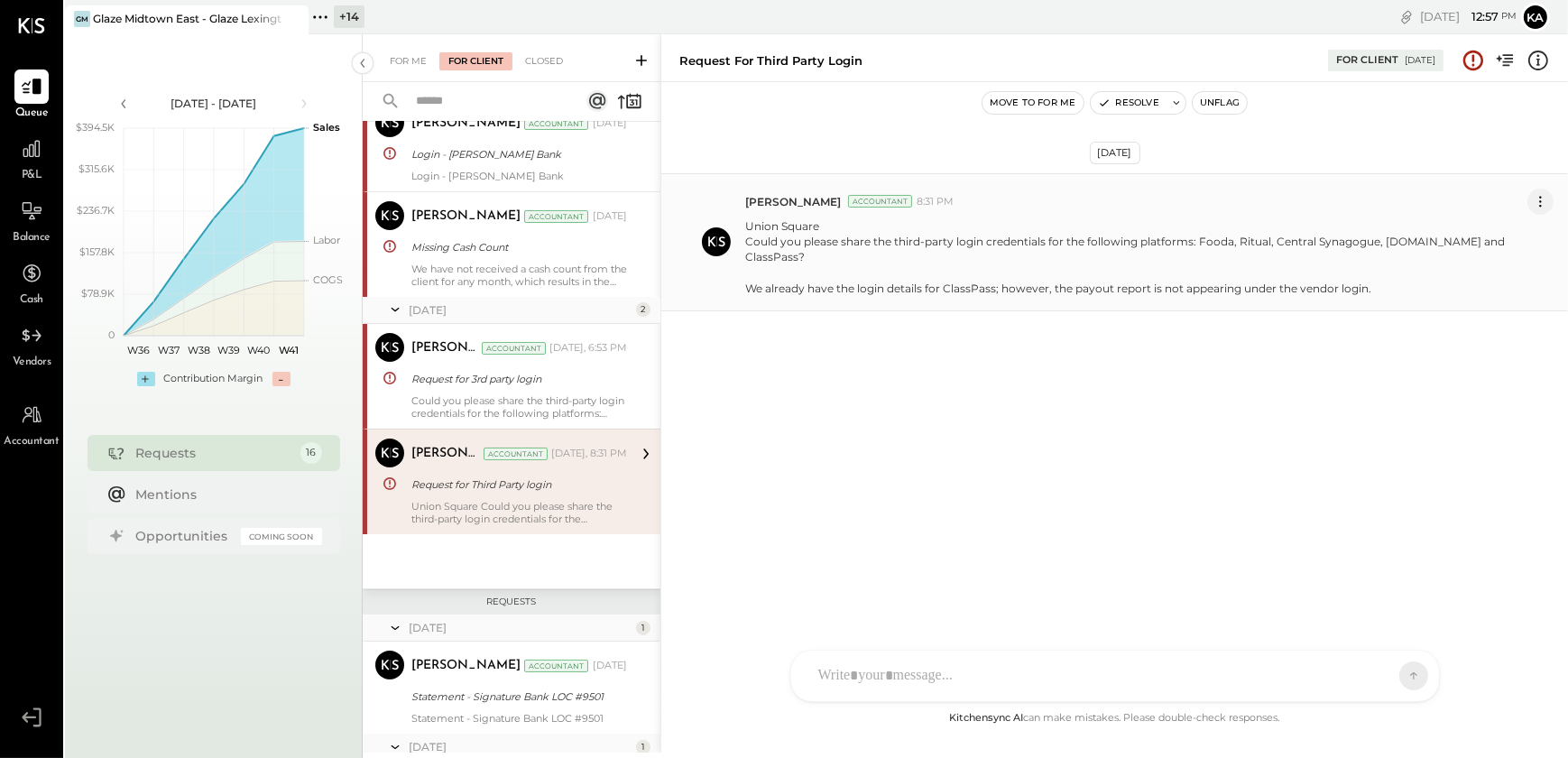
click at [1541, 201] on icon at bounding box center [1540, 202] width 2 height 2
click at [1495, 235] on button "Edit Message" at bounding box center [1495, 232] width 115 height 29
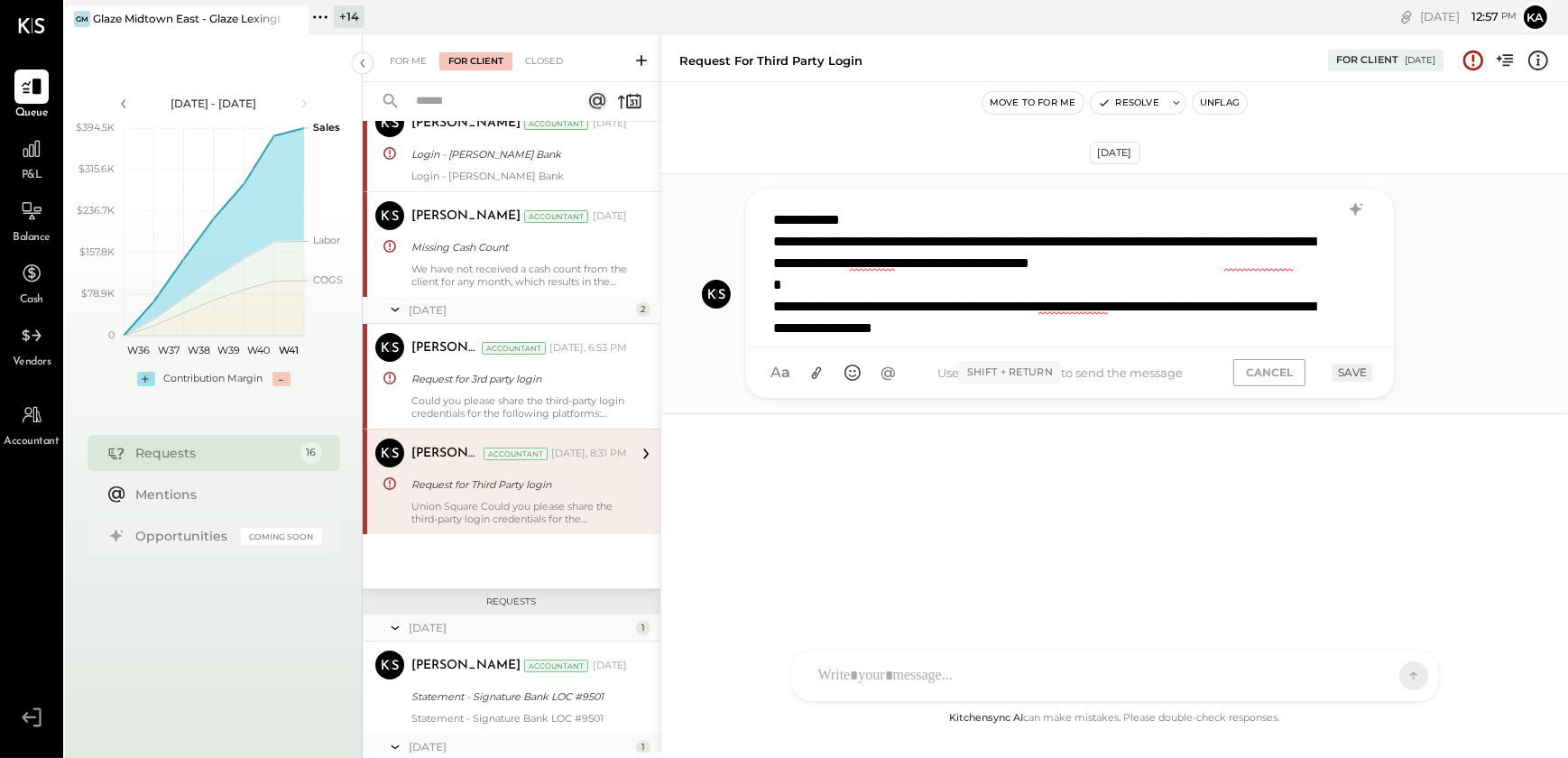
drag, startPoint x: 908, startPoint y: 264, endPoint x: 890, endPoint y: 257, distance: 19.3
click at [908, 264] on div "**********" at bounding box center [1069, 268] width 610 height 135
drag, startPoint x: 879, startPoint y: 215, endPoint x: 766, endPoint y: 211, distance: 113.1
click at [766, 211] on div "**********" at bounding box center [1069, 268] width 610 height 135
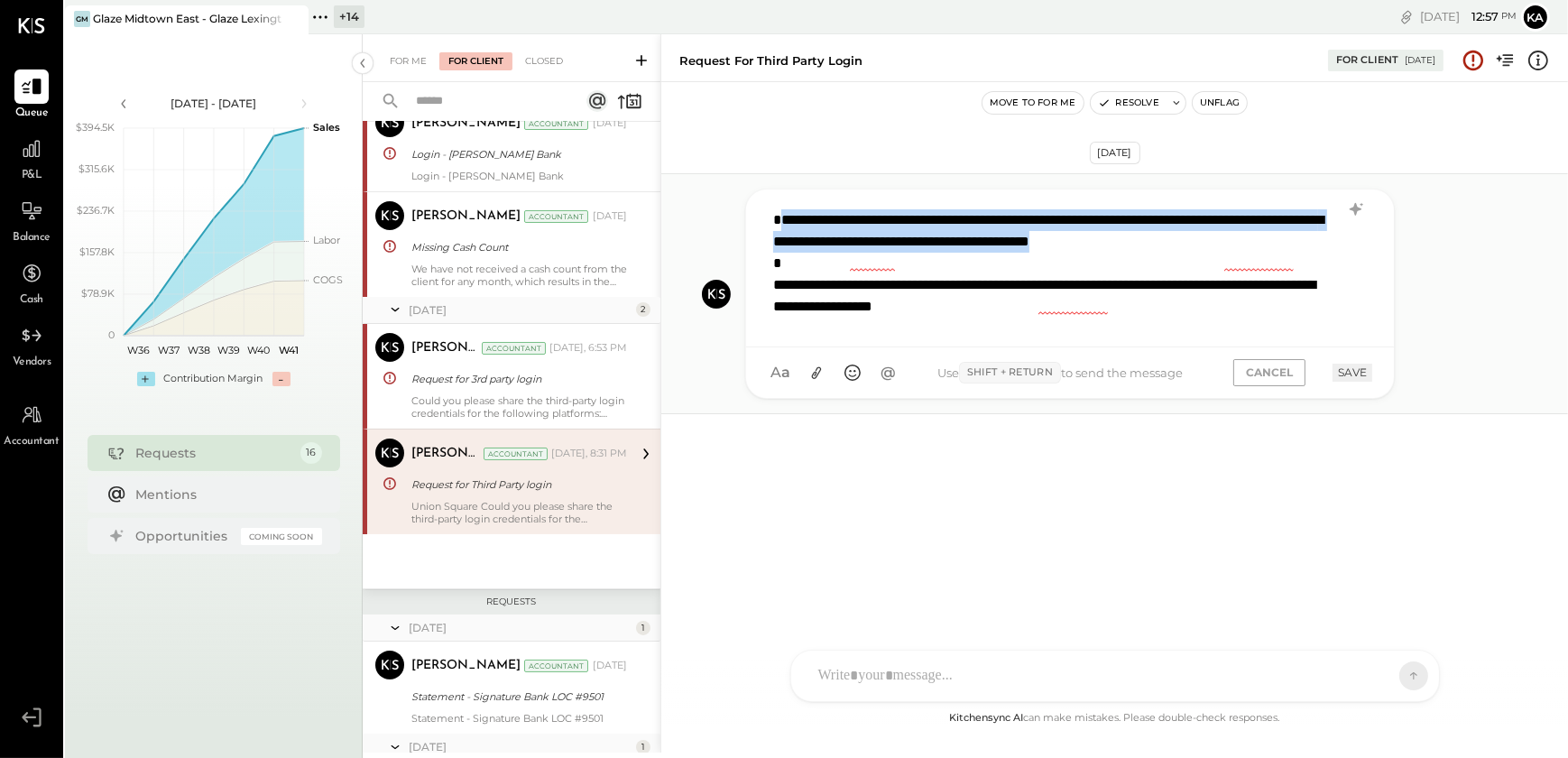
drag, startPoint x: 818, startPoint y: 240, endPoint x: 1318, endPoint y: 269, distance: 500.8
click at [1318, 269] on div "**********" at bounding box center [1069, 268] width 610 height 135
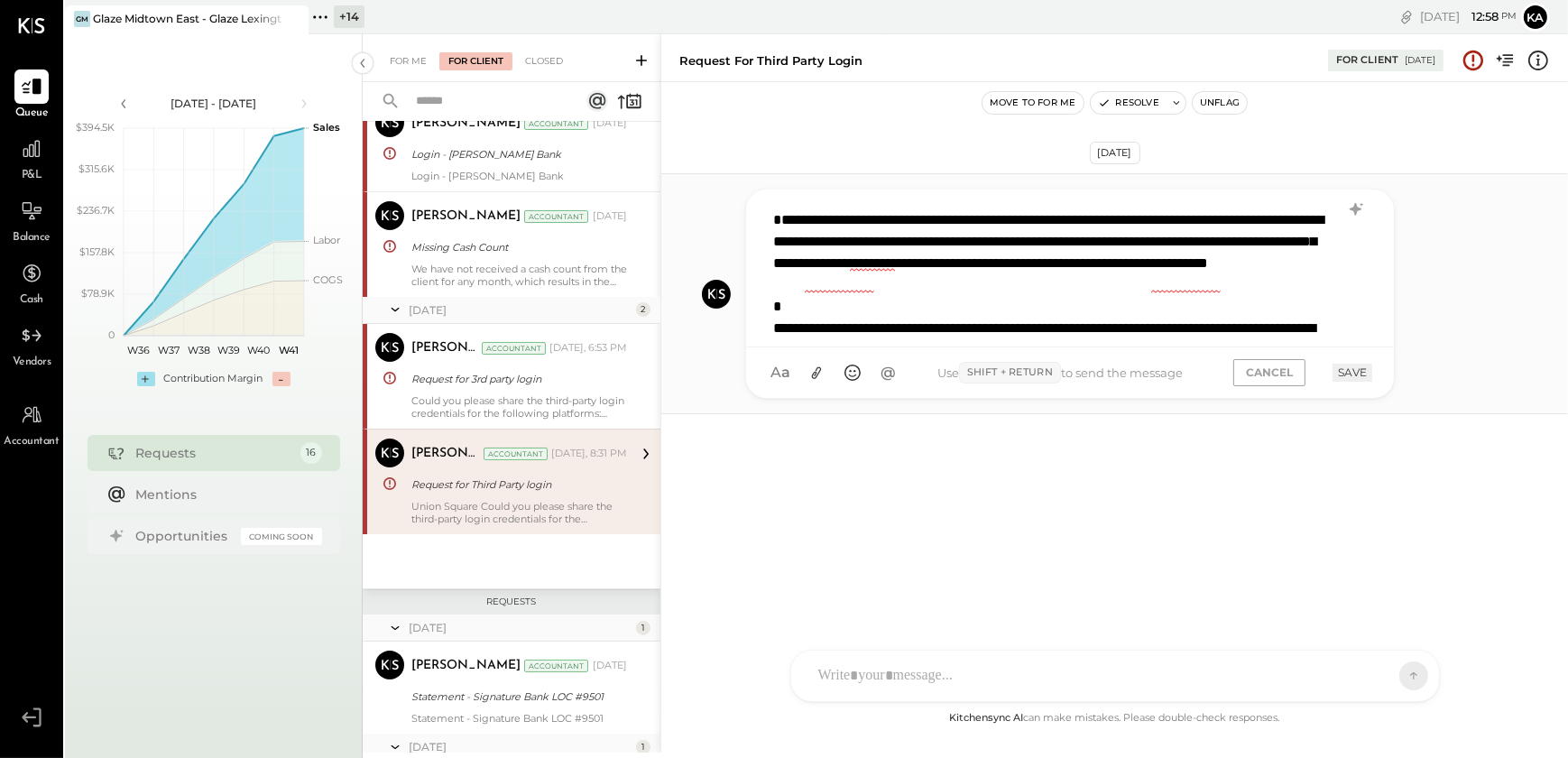
click at [889, 280] on div "**********" at bounding box center [1069, 268] width 610 height 135
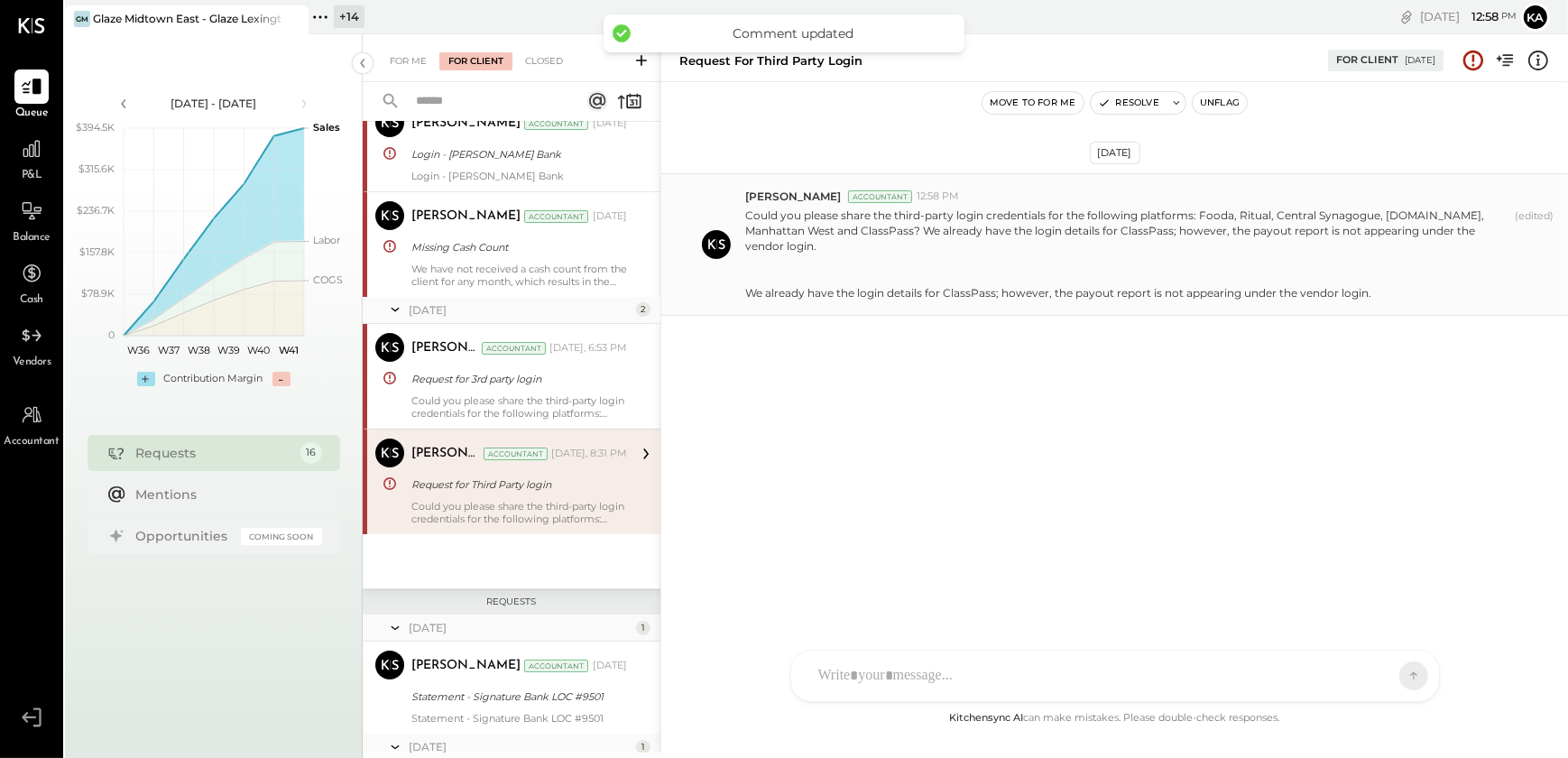
scroll to position [115, 0]
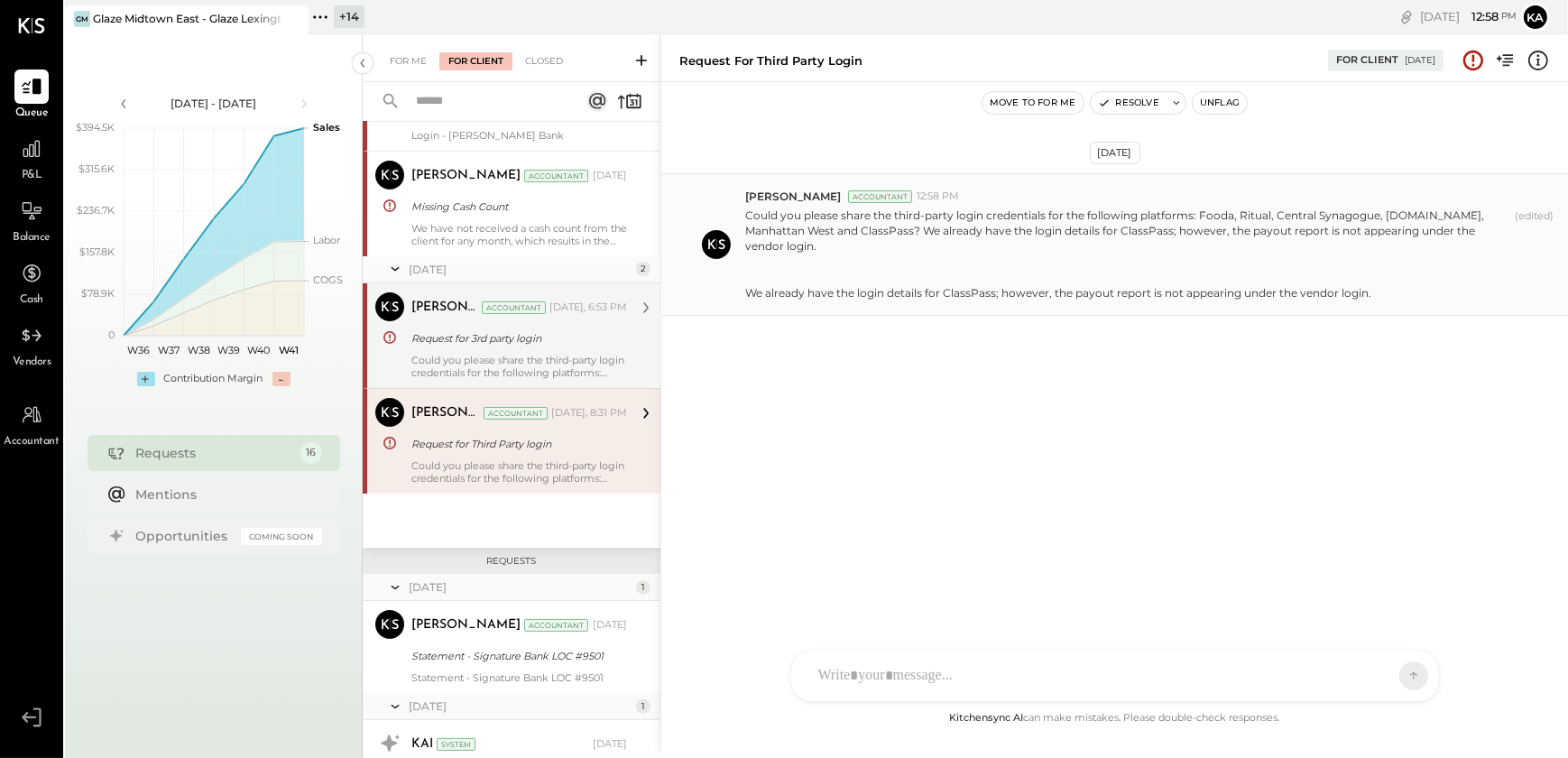
click at [521, 338] on div "Request for 3rd party login" at bounding box center [517, 339] width 210 height 18
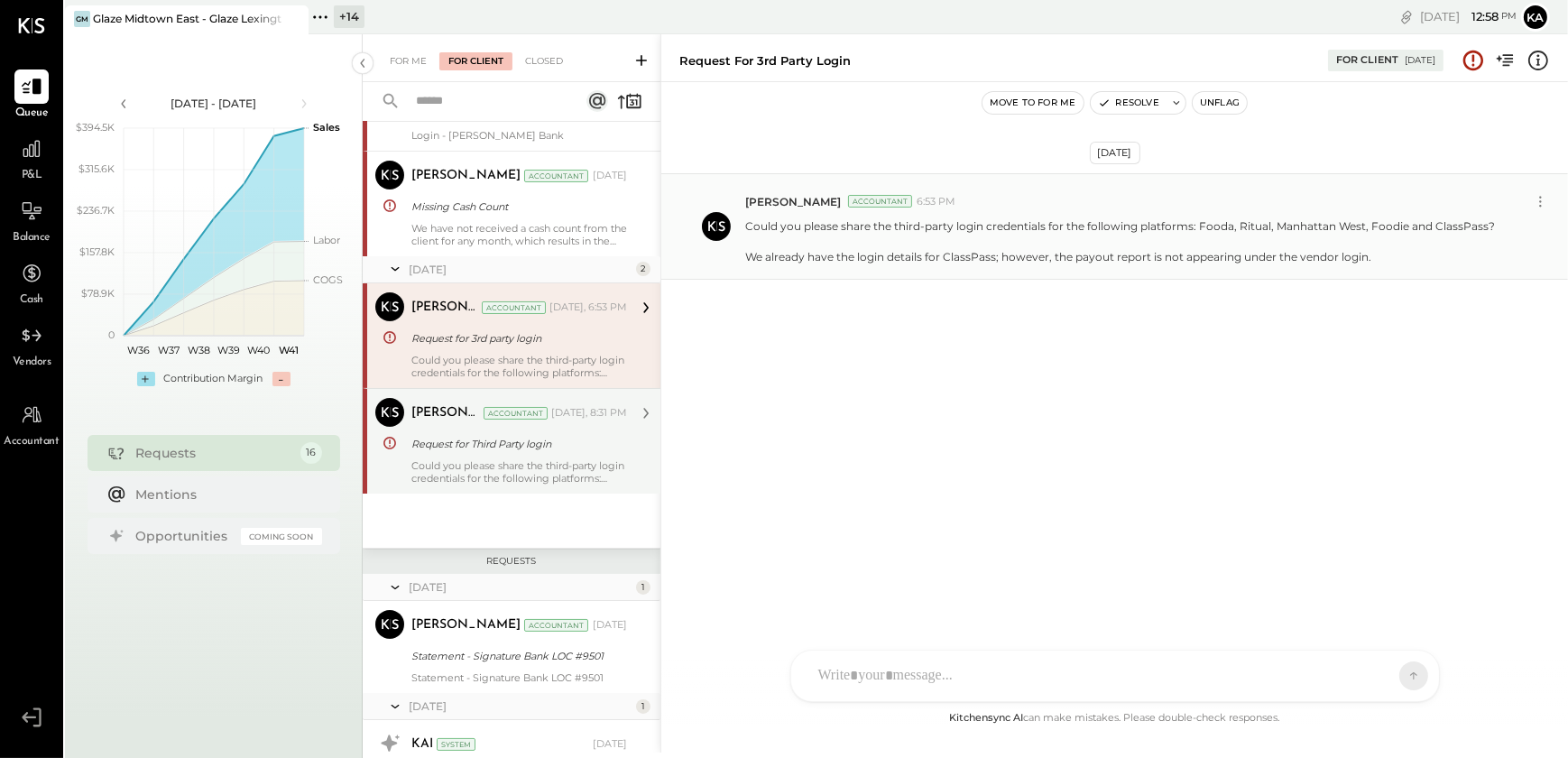
click at [541, 450] on div "Request for Third Party login" at bounding box center [517, 444] width 210 height 18
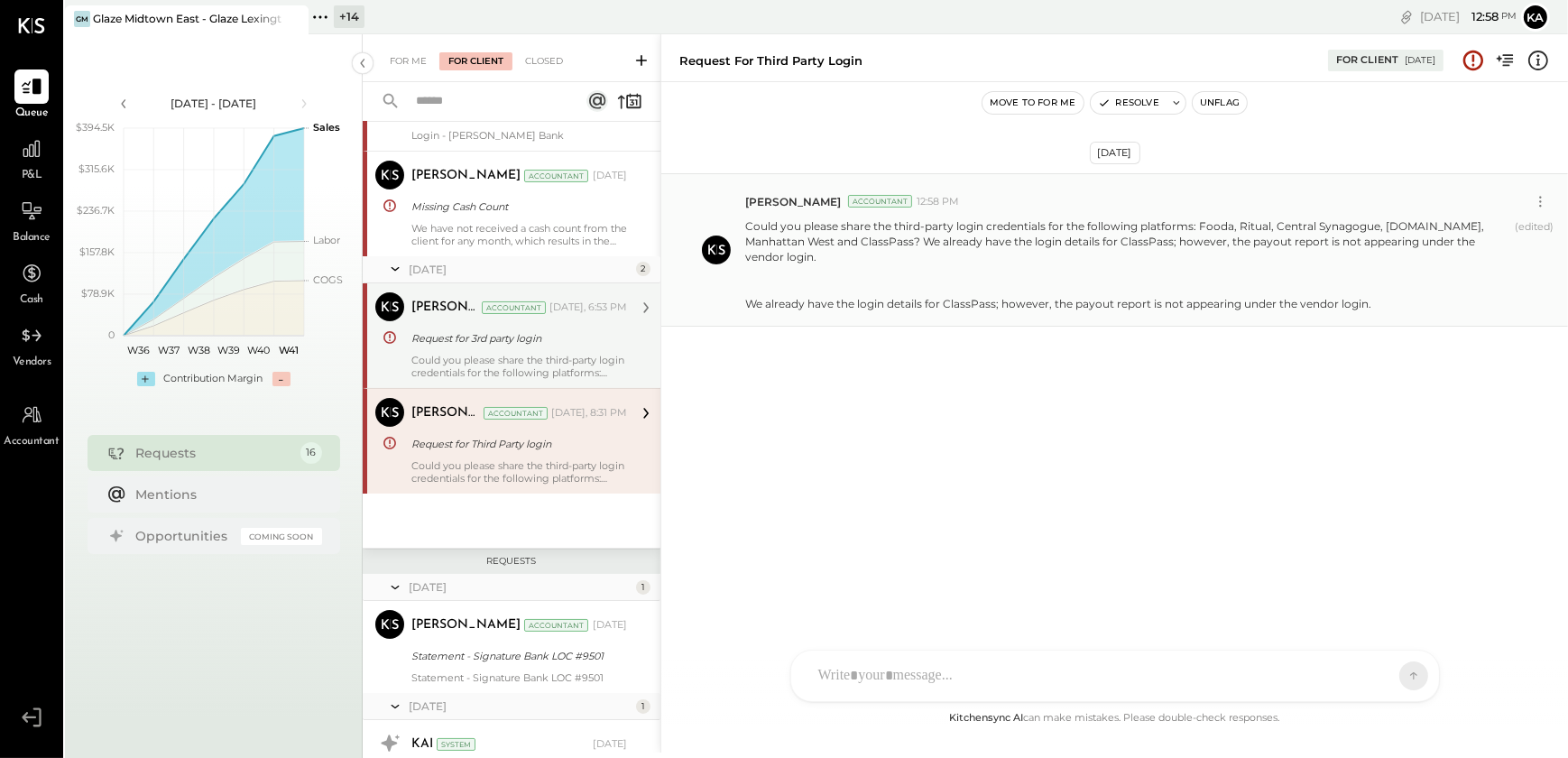
click at [540, 344] on div "Request for 3rd party login" at bounding box center [517, 339] width 210 height 18
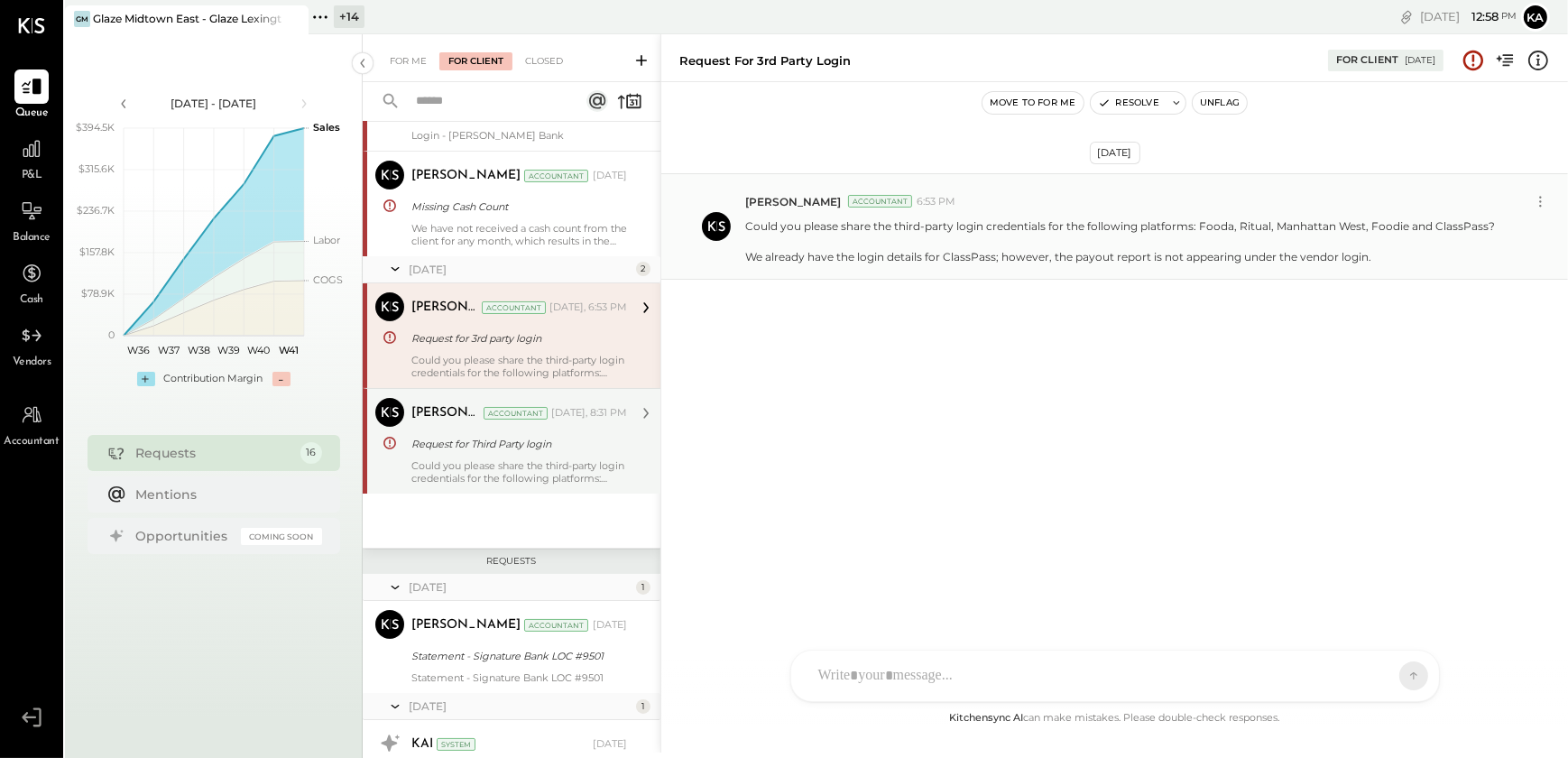
click at [548, 449] on div "Request for Third Party login" at bounding box center [517, 444] width 210 height 18
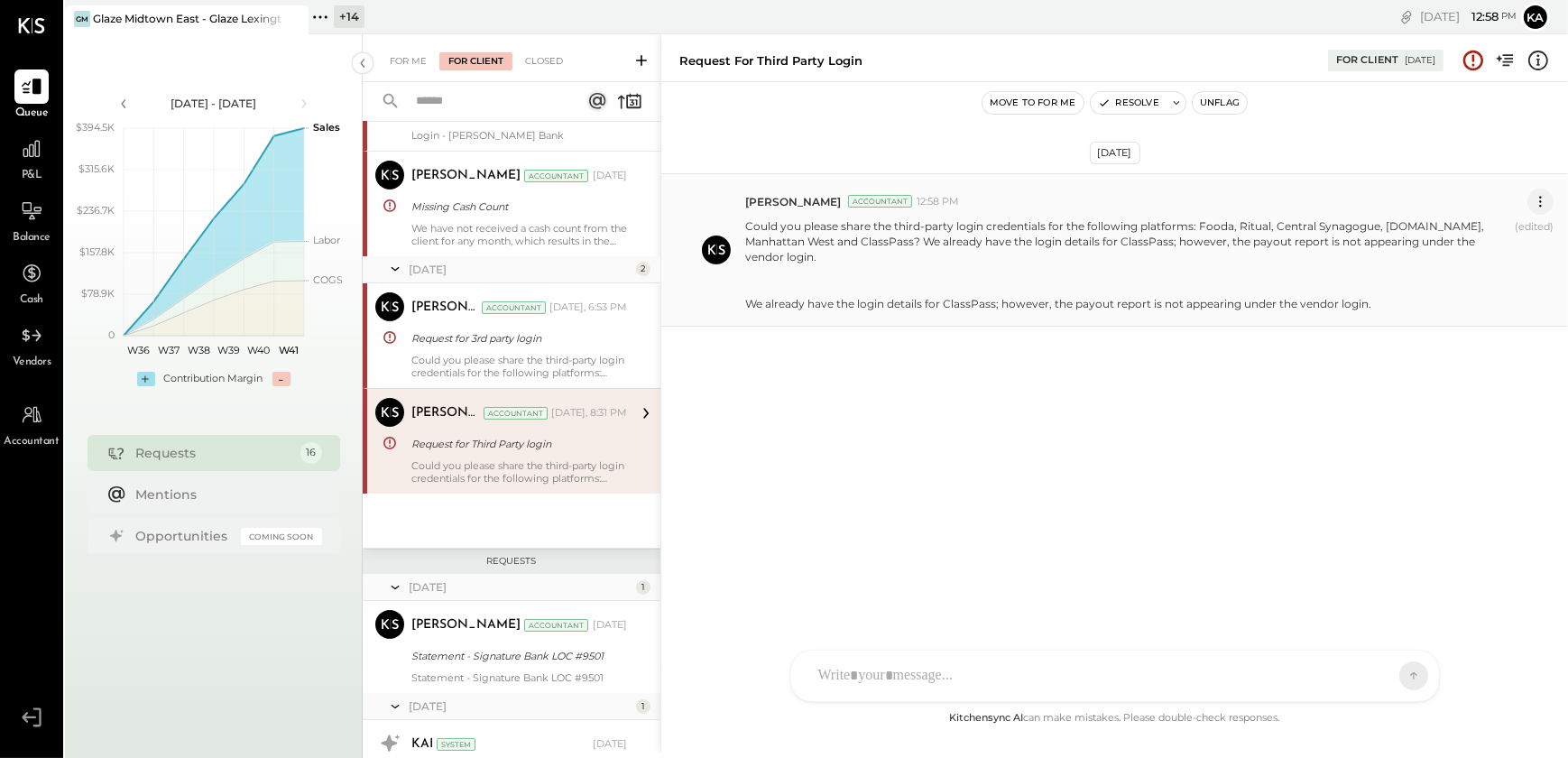
click at [1542, 198] on icon at bounding box center [1540, 202] width 19 height 19
click at [1523, 225] on button "Edit Message" at bounding box center [1495, 232] width 115 height 29
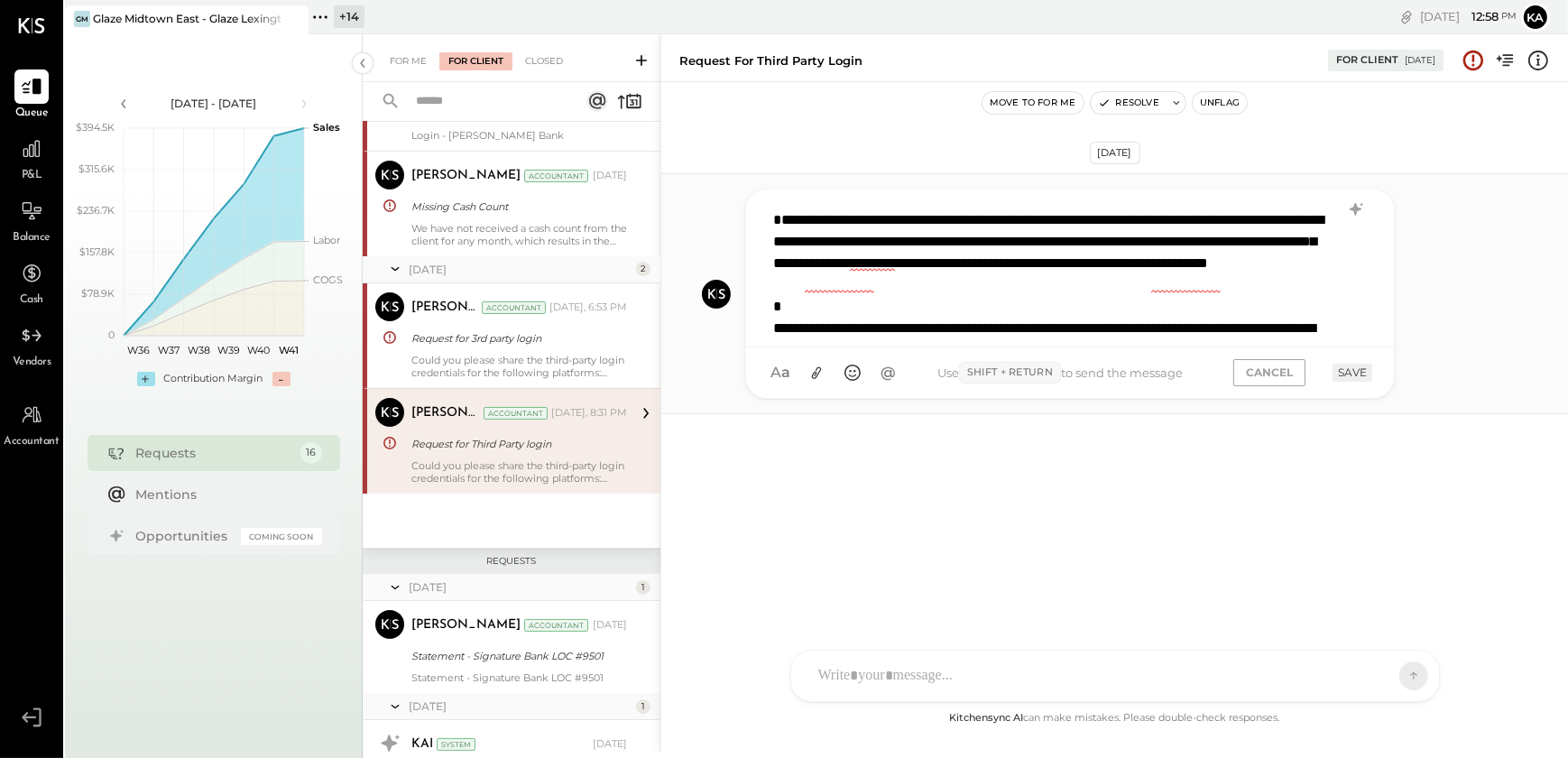
scroll to position [3, 0]
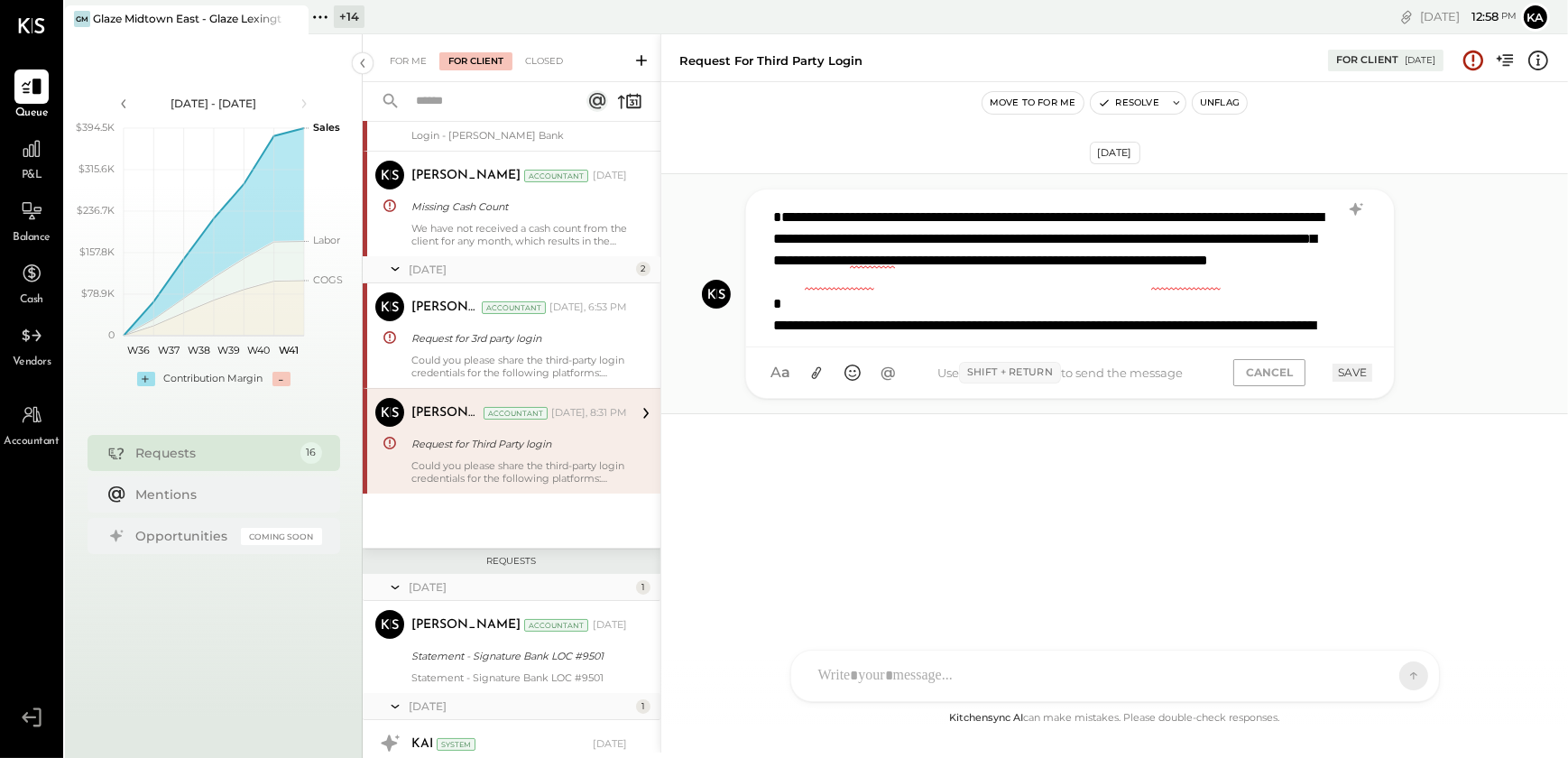
click at [1226, 309] on div "**********" at bounding box center [1069, 265] width 610 height 135
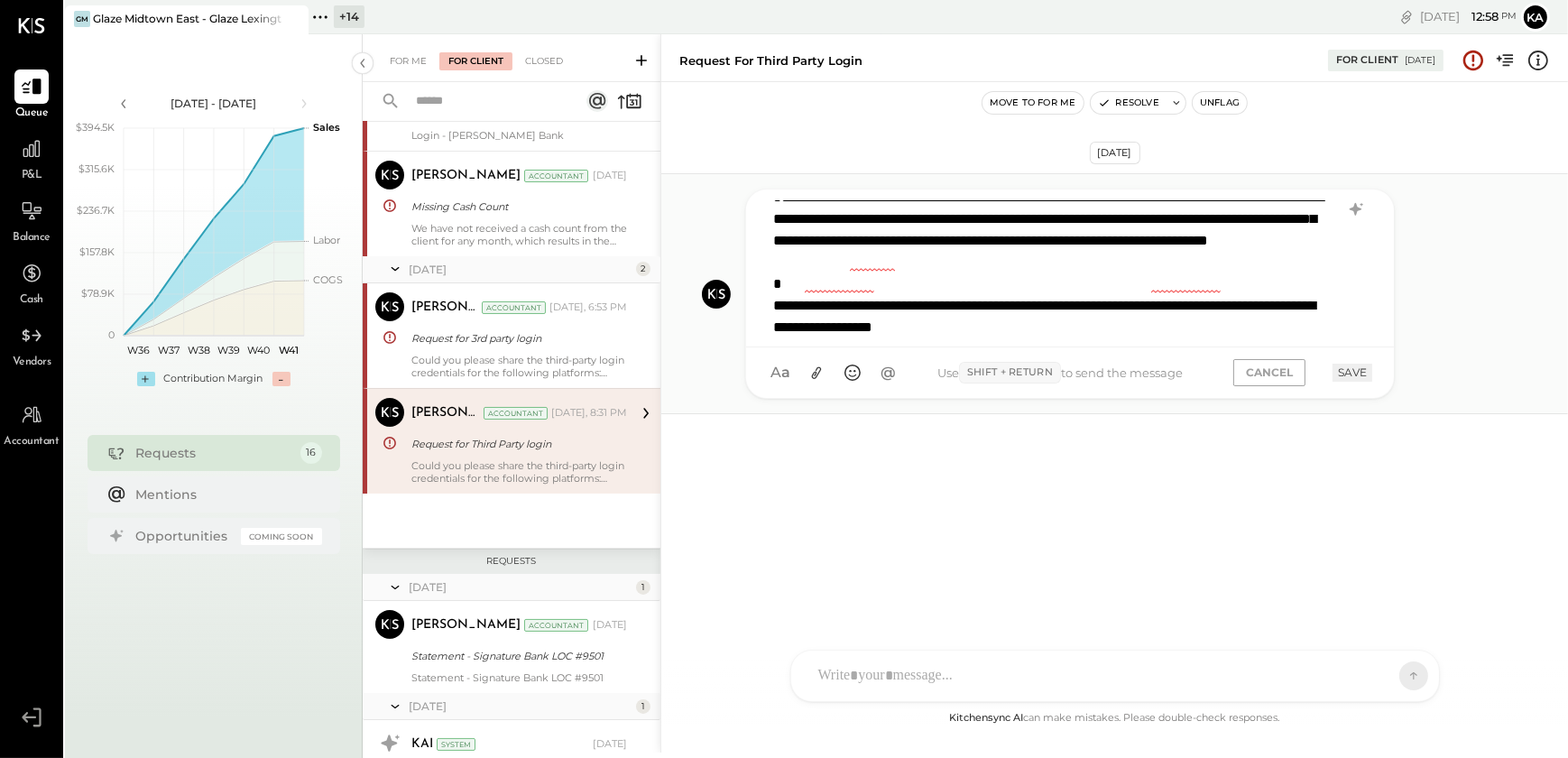
scroll to position [0, 0]
click at [1281, 373] on button "CANCEL" at bounding box center [1270, 372] width 72 height 26
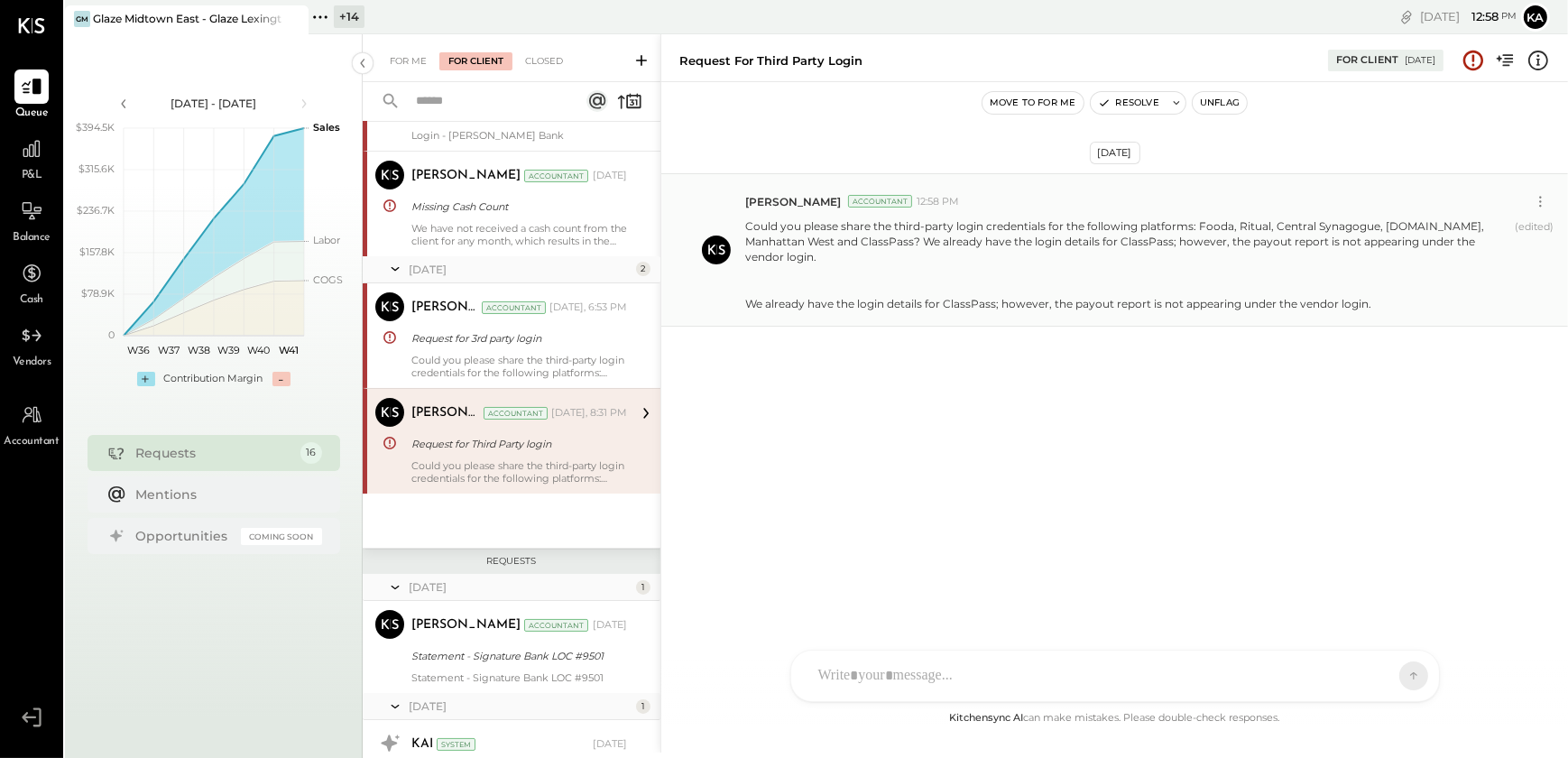
click at [992, 311] on p "Could you please share the third-party login credentials for the following plat…" at bounding box center [1126, 264] width 762 height 93
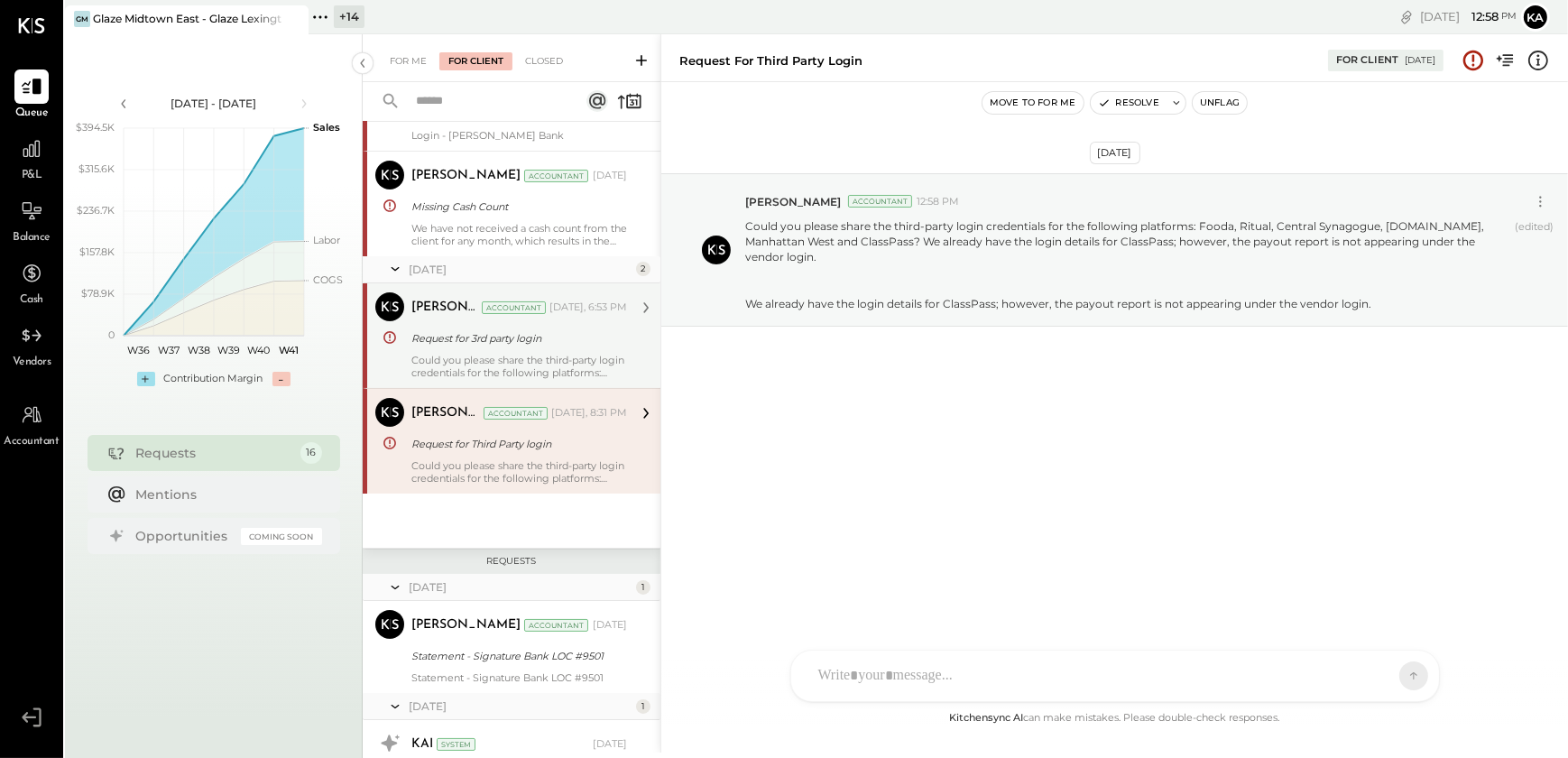
click at [522, 344] on div "Request for 3rd party login" at bounding box center [517, 339] width 210 height 18
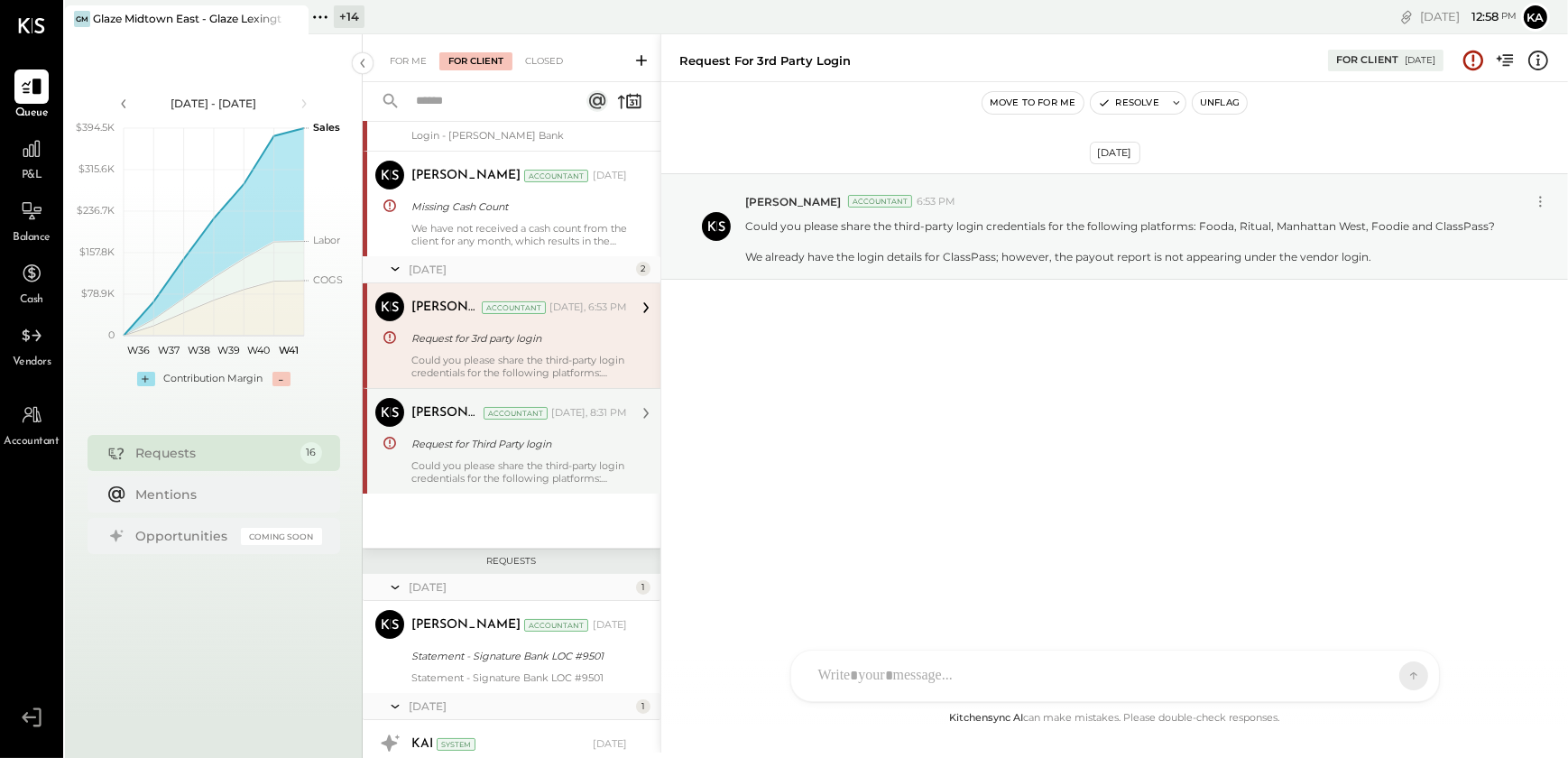
click at [573, 468] on div "Could you please share the third-party login credentials for the following plat…" at bounding box center [519, 472] width 215 height 25
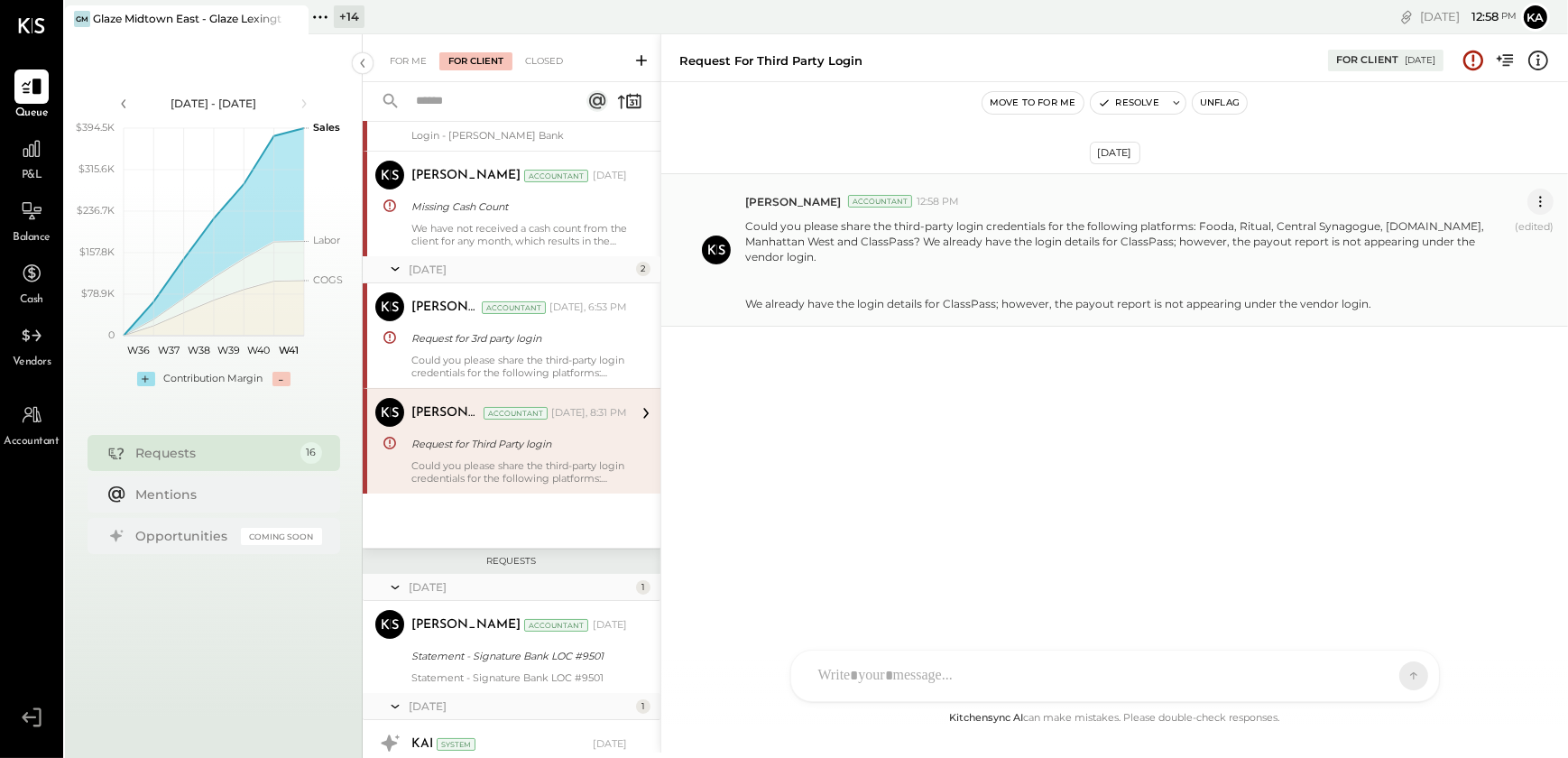
click at [1542, 199] on icon at bounding box center [1540, 202] width 19 height 19
click at [1136, 101] on button "Resolve" at bounding box center [1129, 103] width 75 height 22
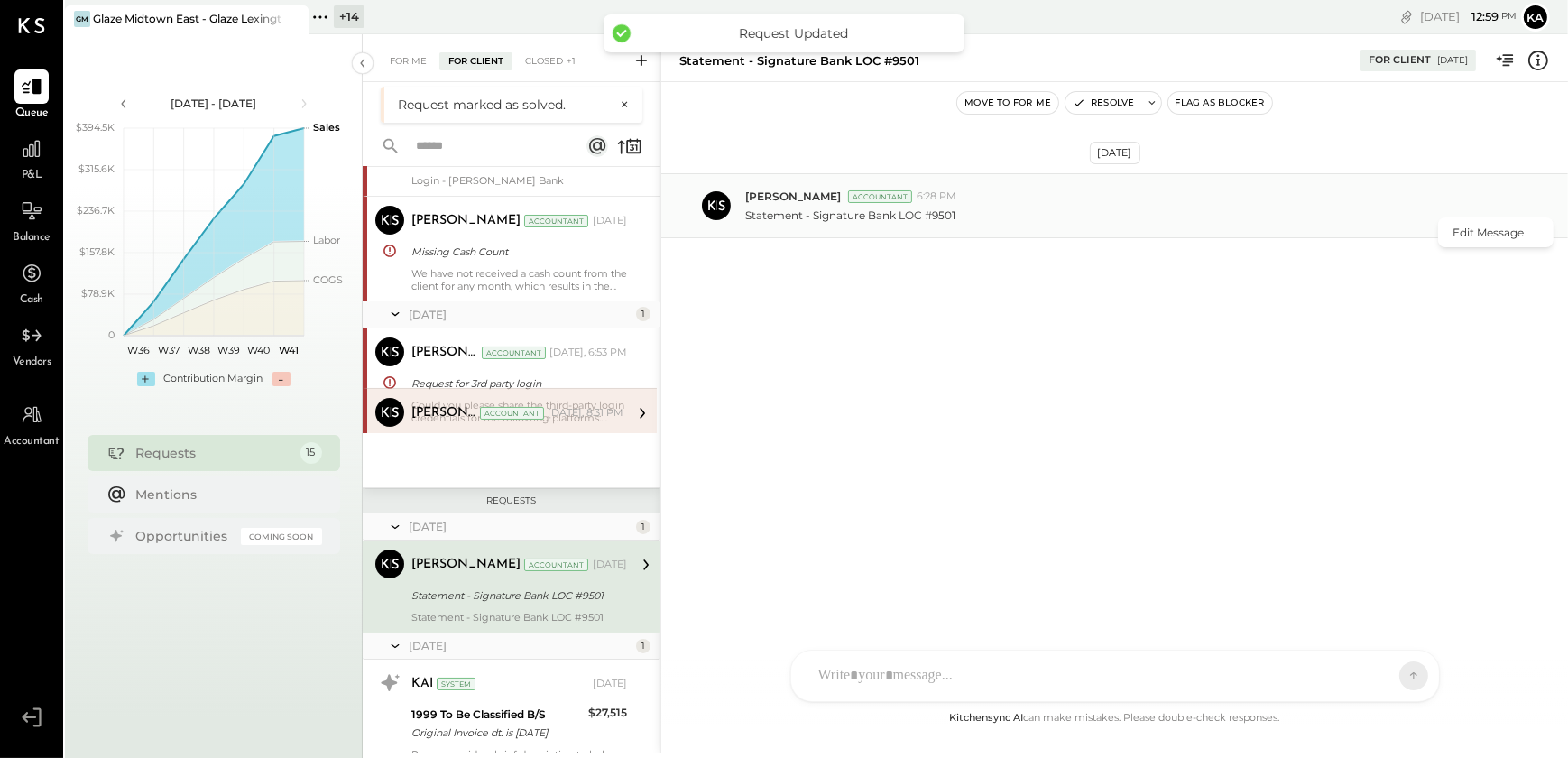
scroll to position [216, 0]
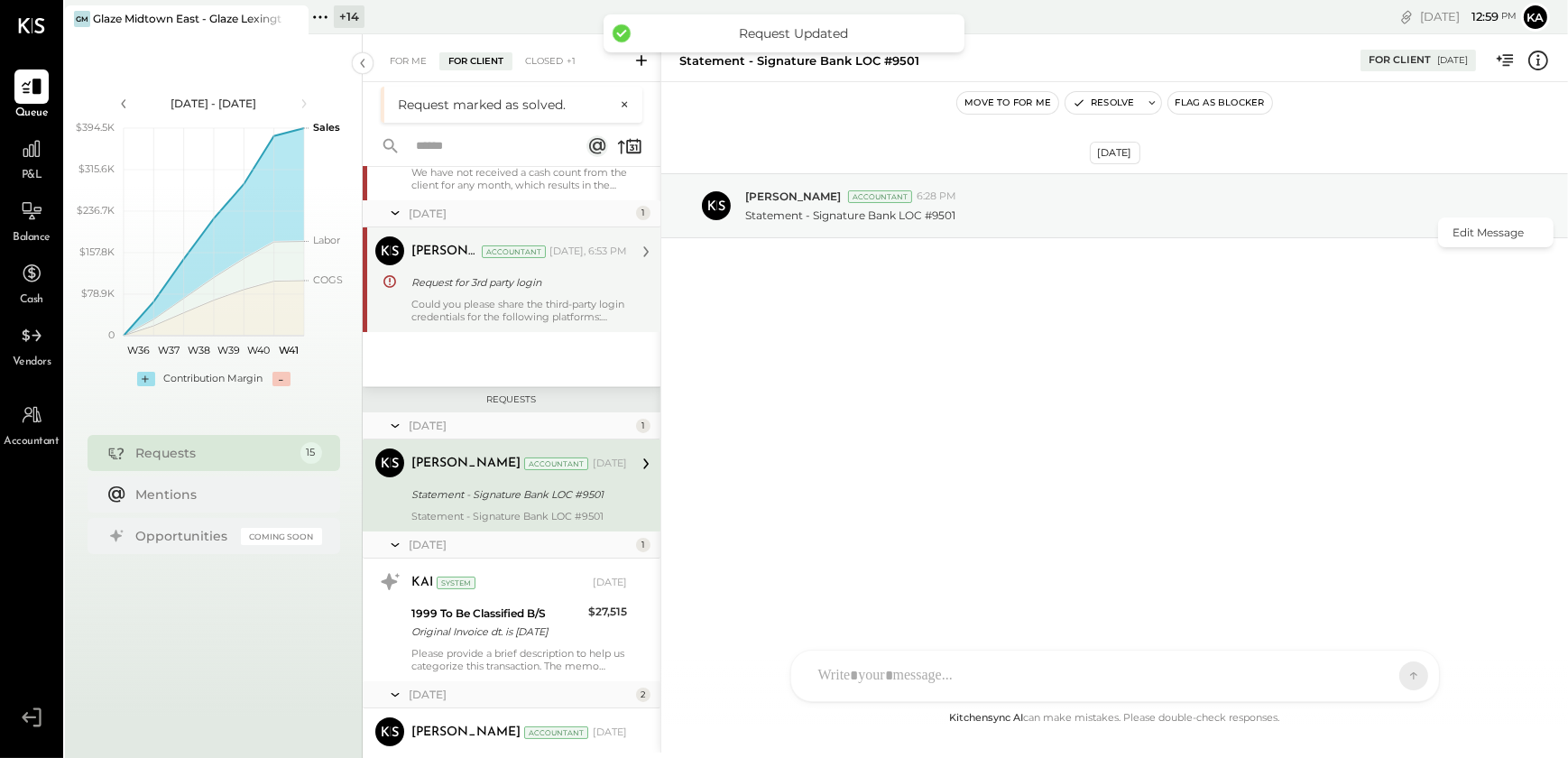
click at [534, 313] on div "Could you please share the third-party login credentials for the following plat…" at bounding box center [519, 309] width 215 height 25
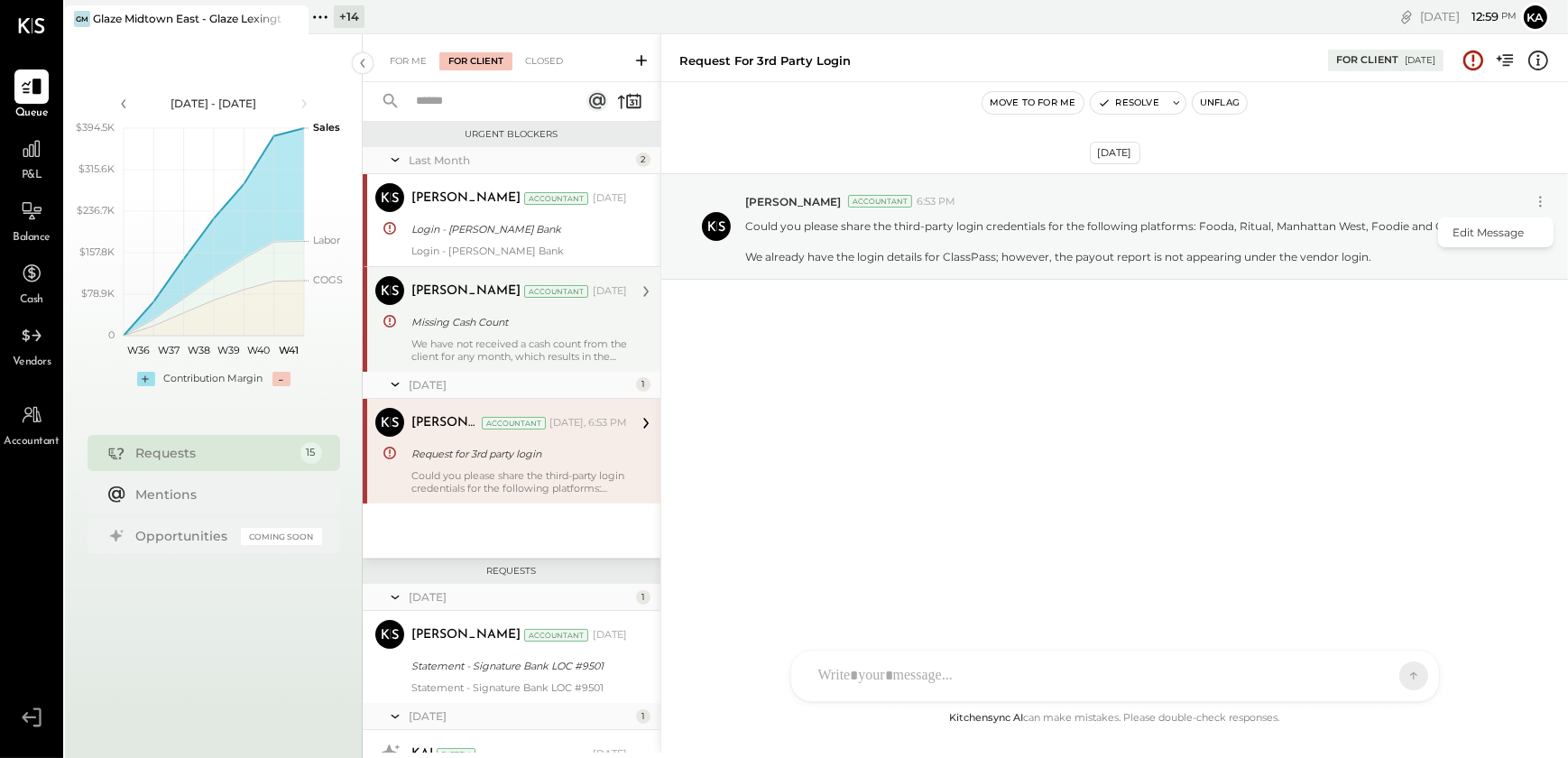
click at [530, 346] on div "We have not received a cash count from the client for any month, which results …" at bounding box center [519, 349] width 215 height 25
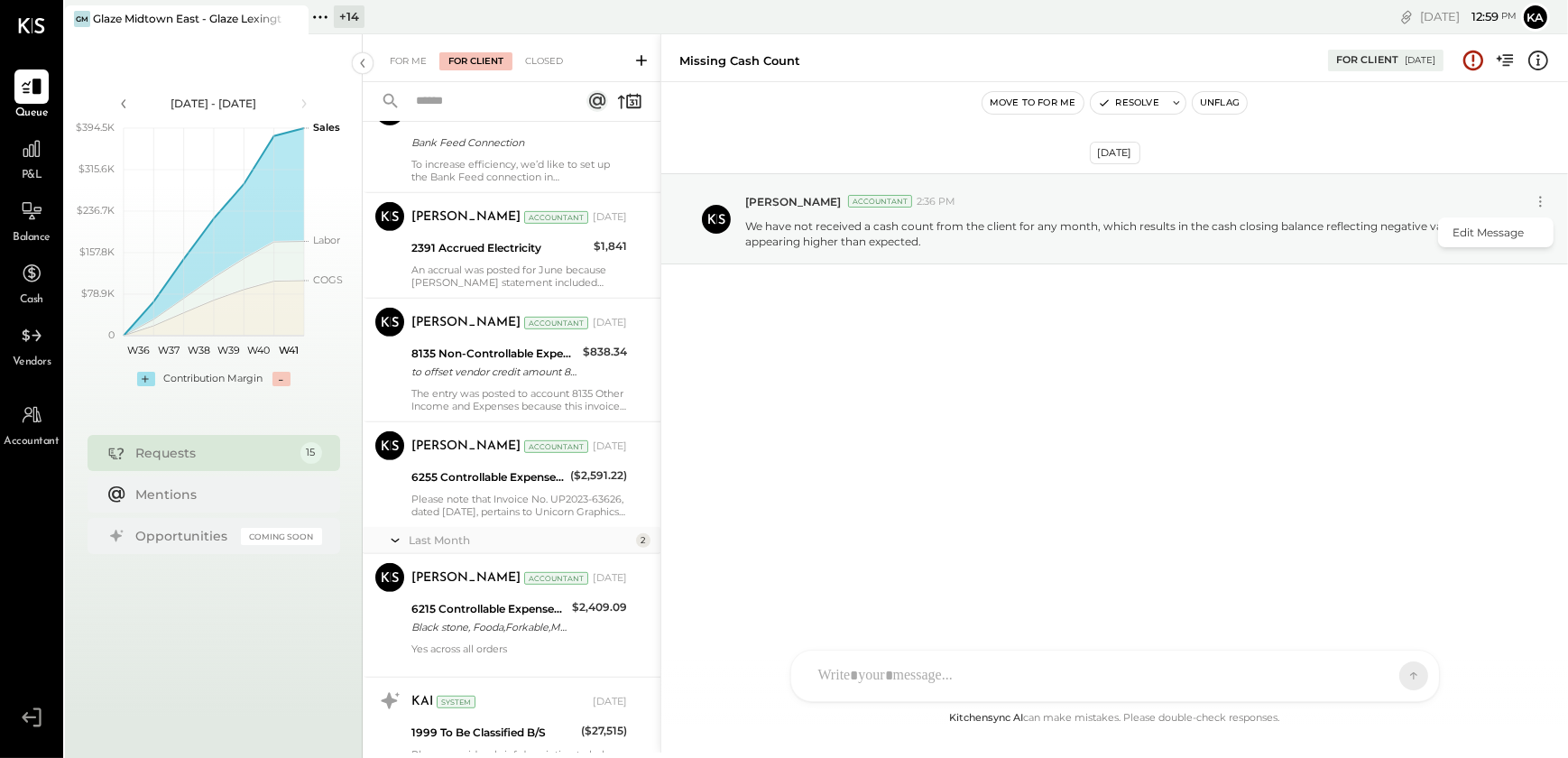
scroll to position [1379, 0]
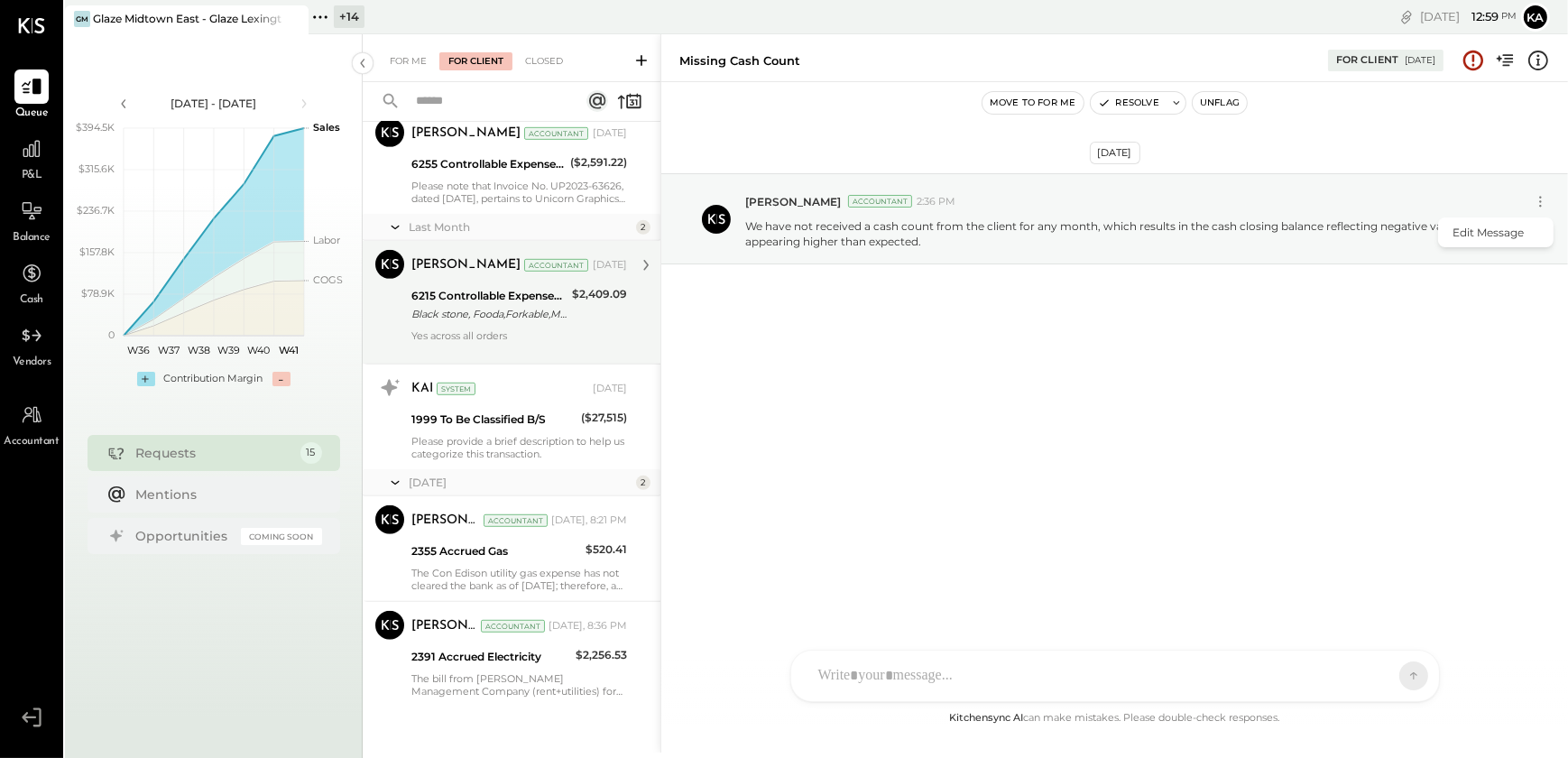
click at [519, 307] on div "Black stone, Fooda,Forkable,Meal pal,Ritual,Sharebite, Delivery.com" at bounding box center [489, 314] width 156 height 18
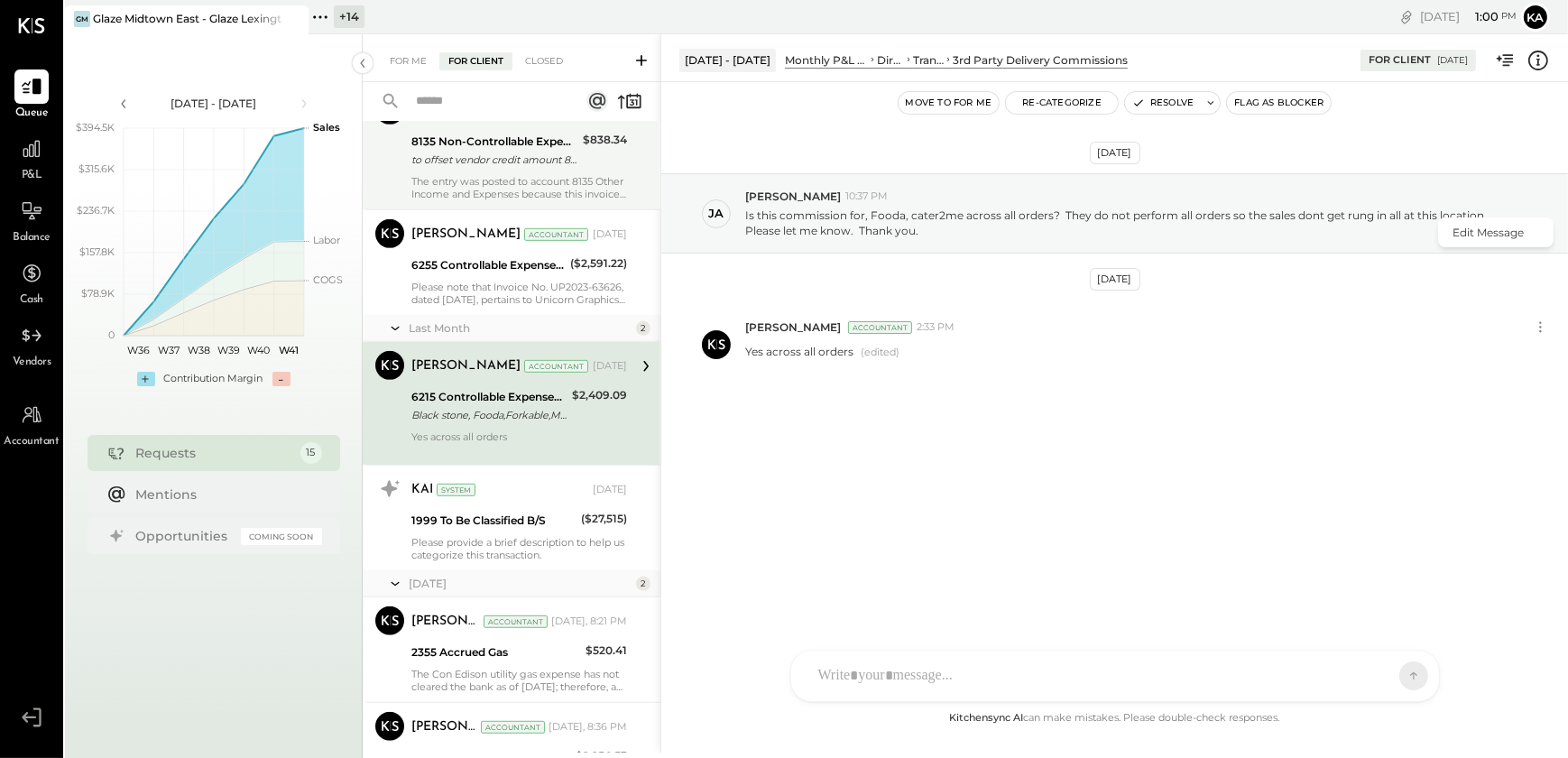
scroll to position [1133, 0]
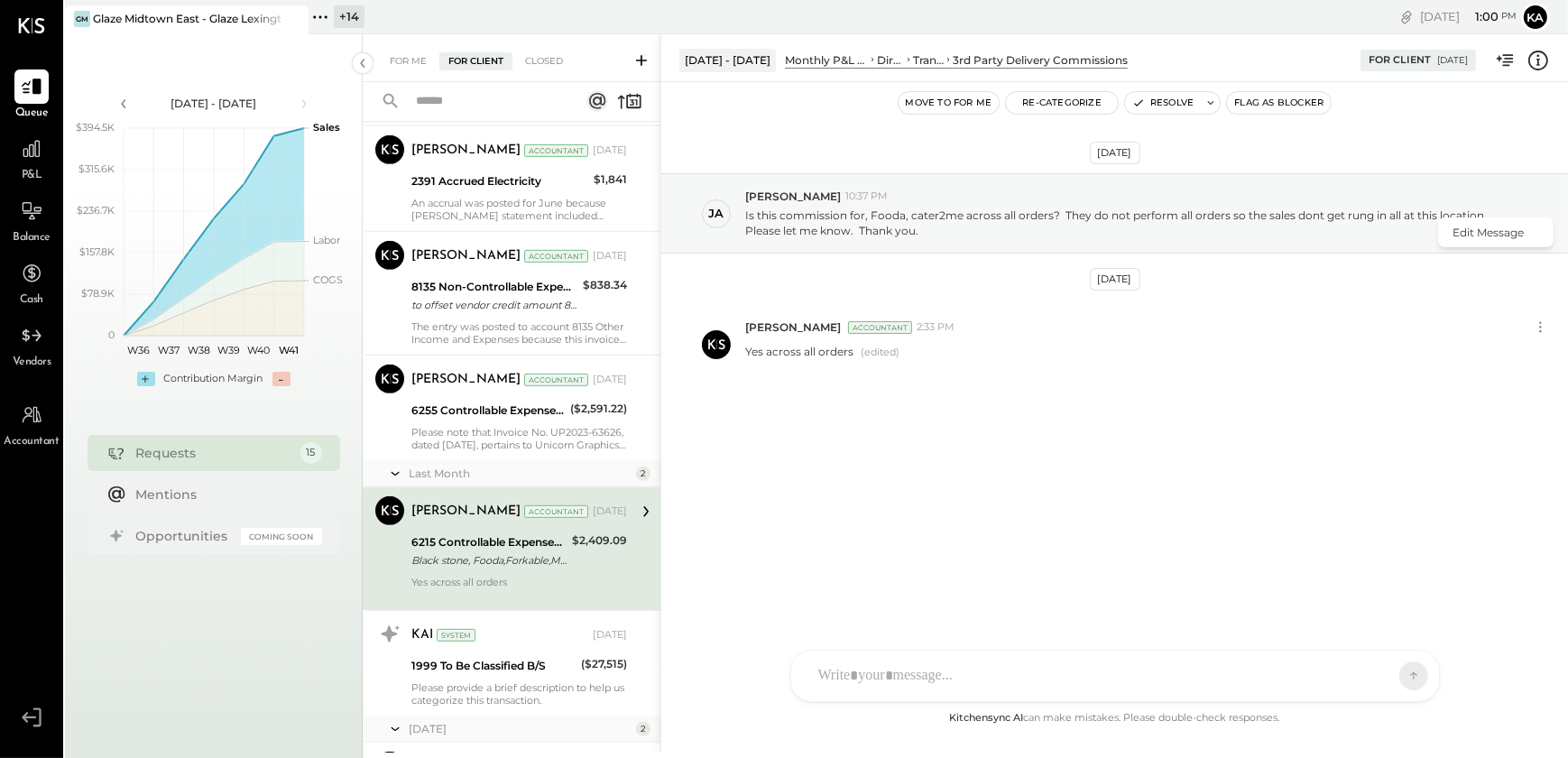
click at [643, 54] on icon at bounding box center [642, 61] width 18 height 18
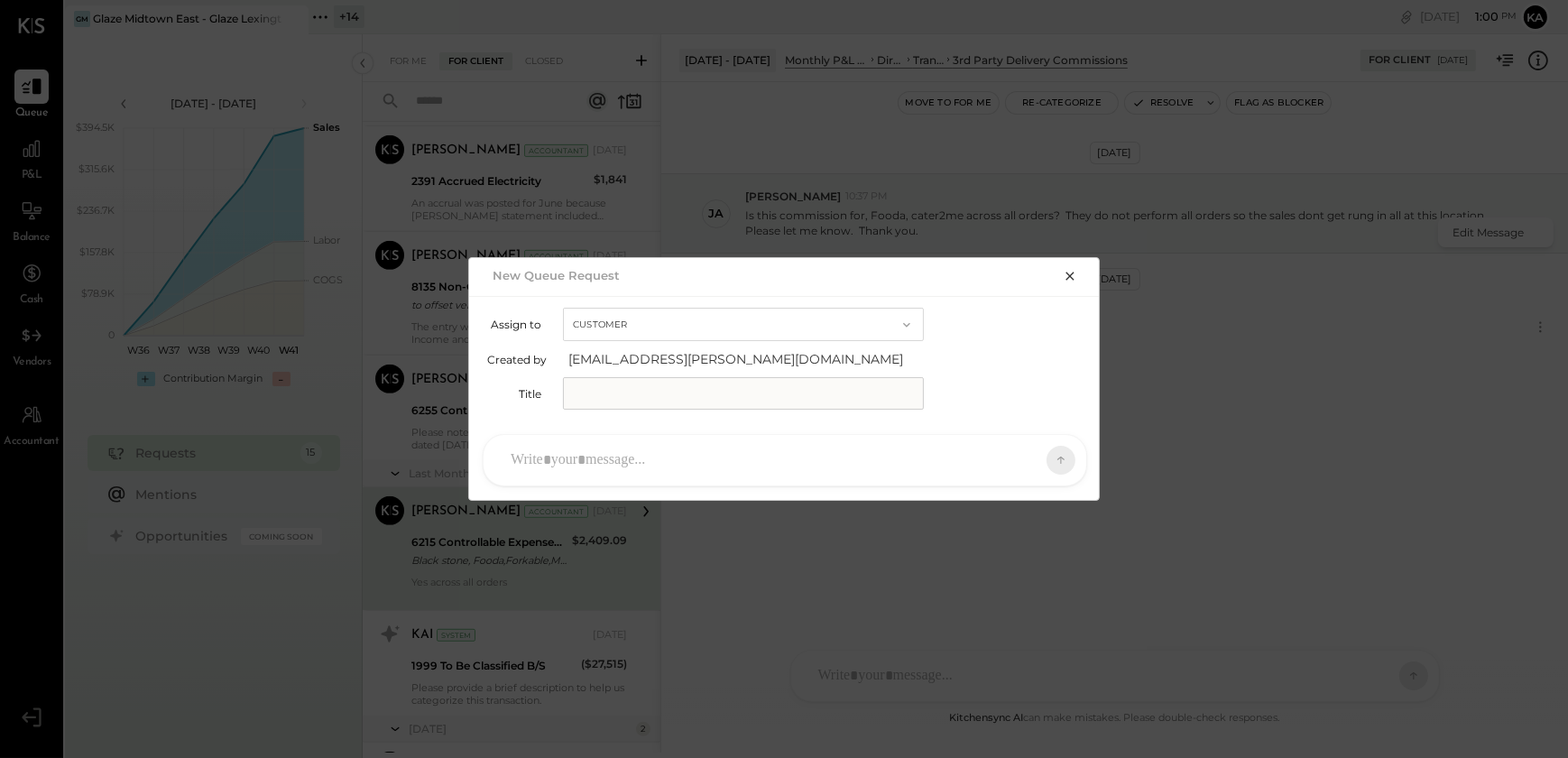
click at [602, 392] on input "text" at bounding box center [743, 393] width 361 height 32
type input "**********"
click at [641, 441] on div at bounding box center [769, 460] width 534 height 40
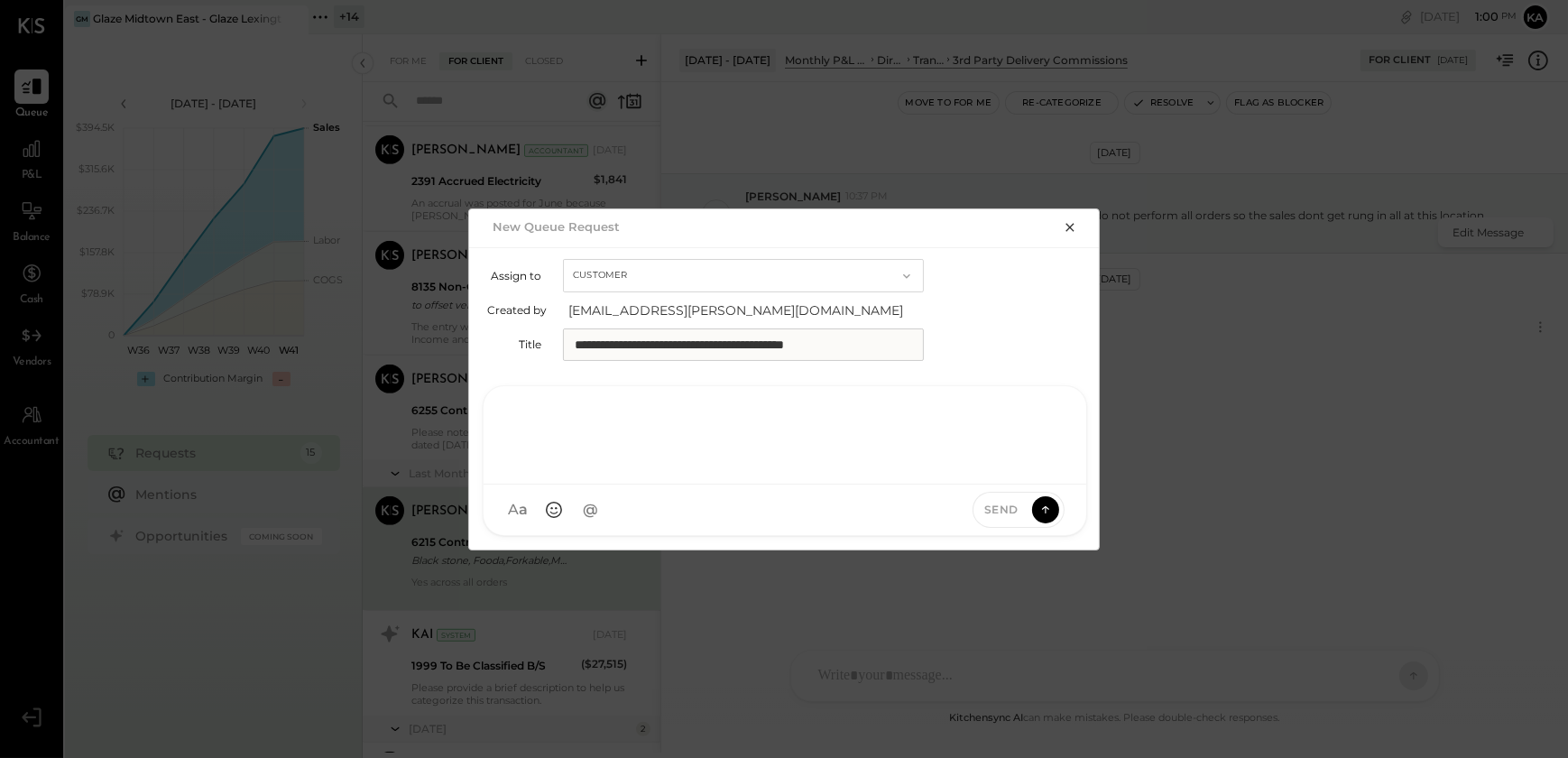
paste div
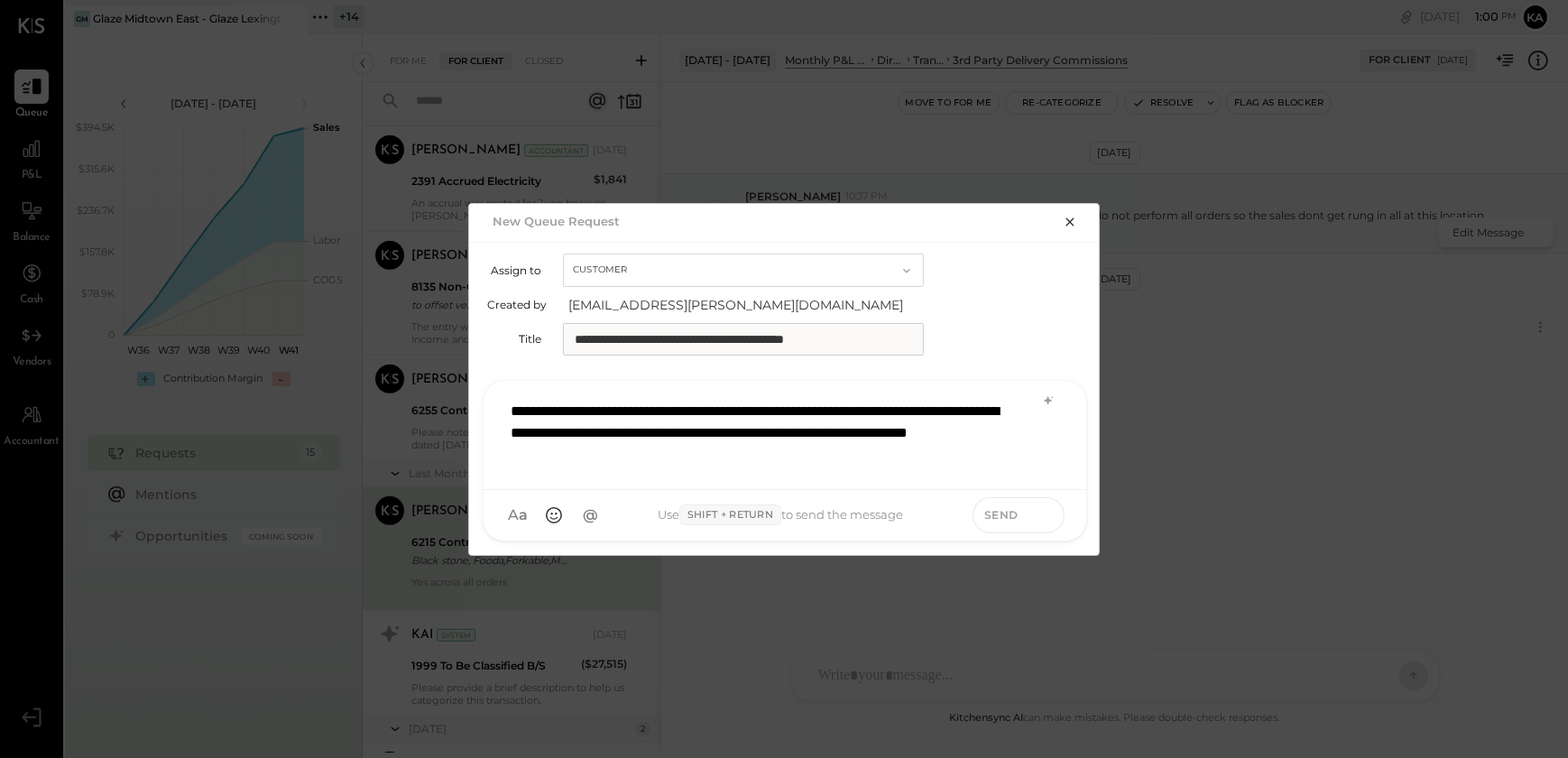
click at [1043, 510] on icon at bounding box center [1046, 515] width 17 height 18
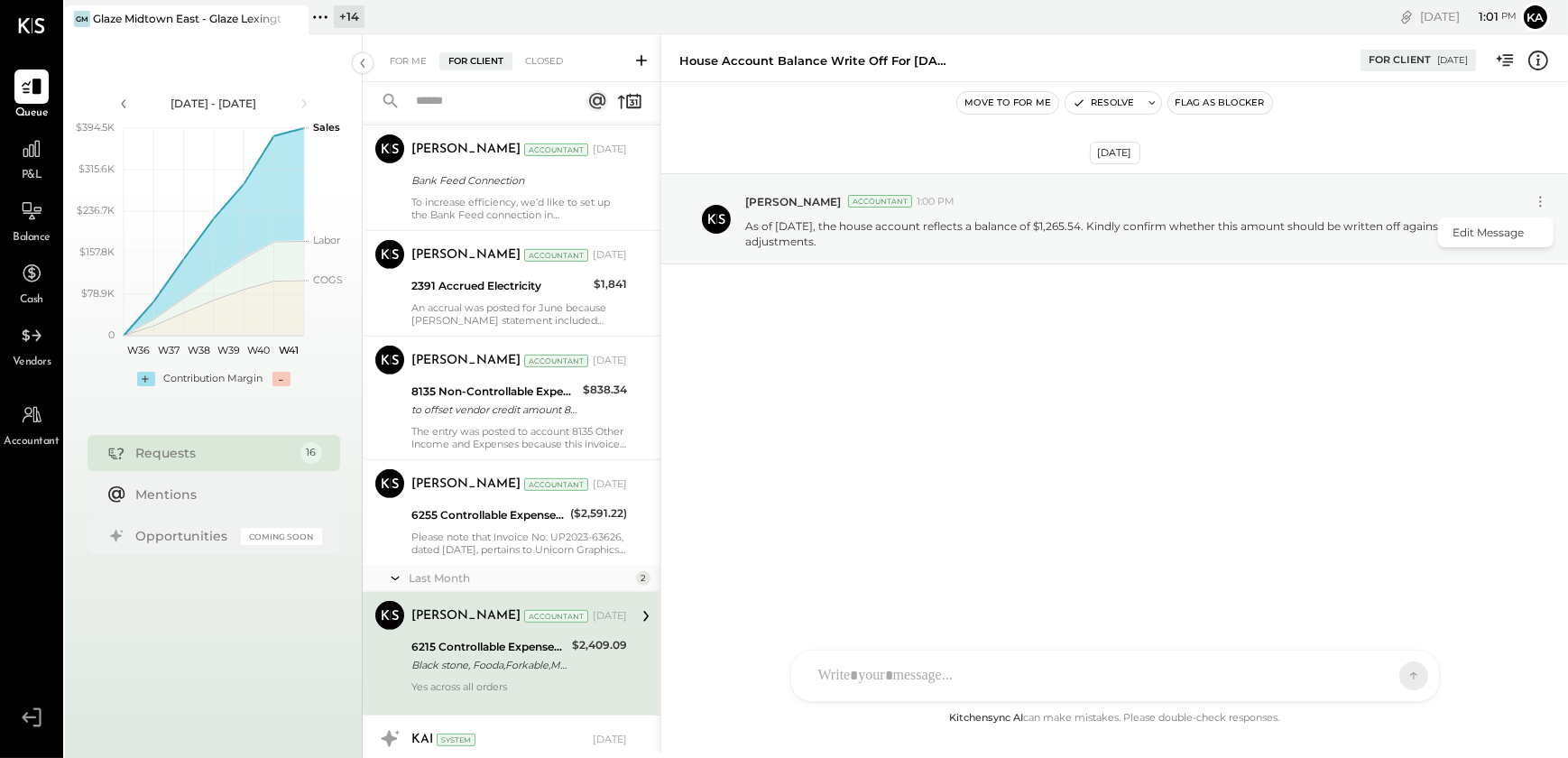
scroll to position [1019, 0]
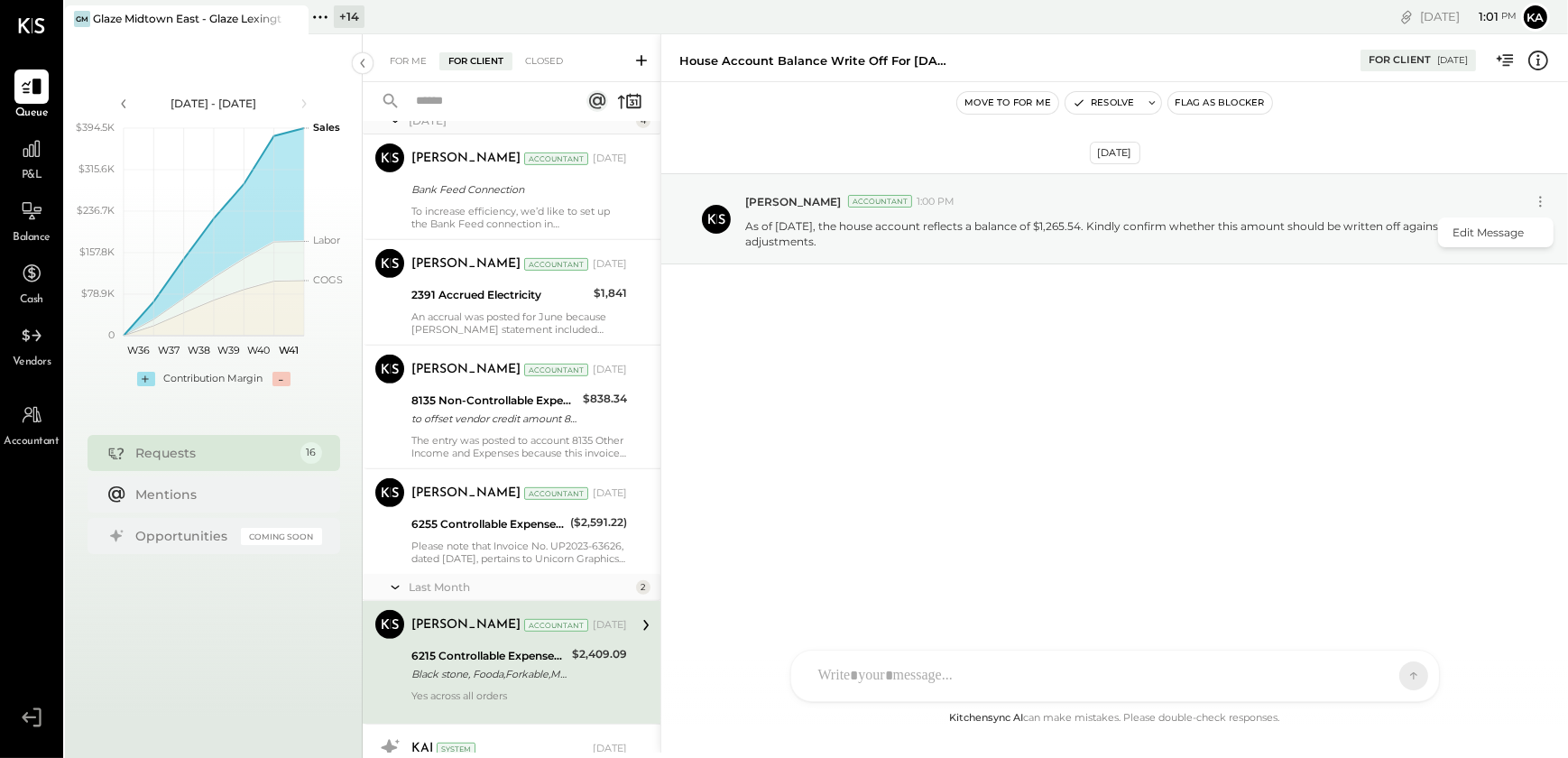
click at [640, 55] on icon at bounding box center [642, 61] width 18 height 18
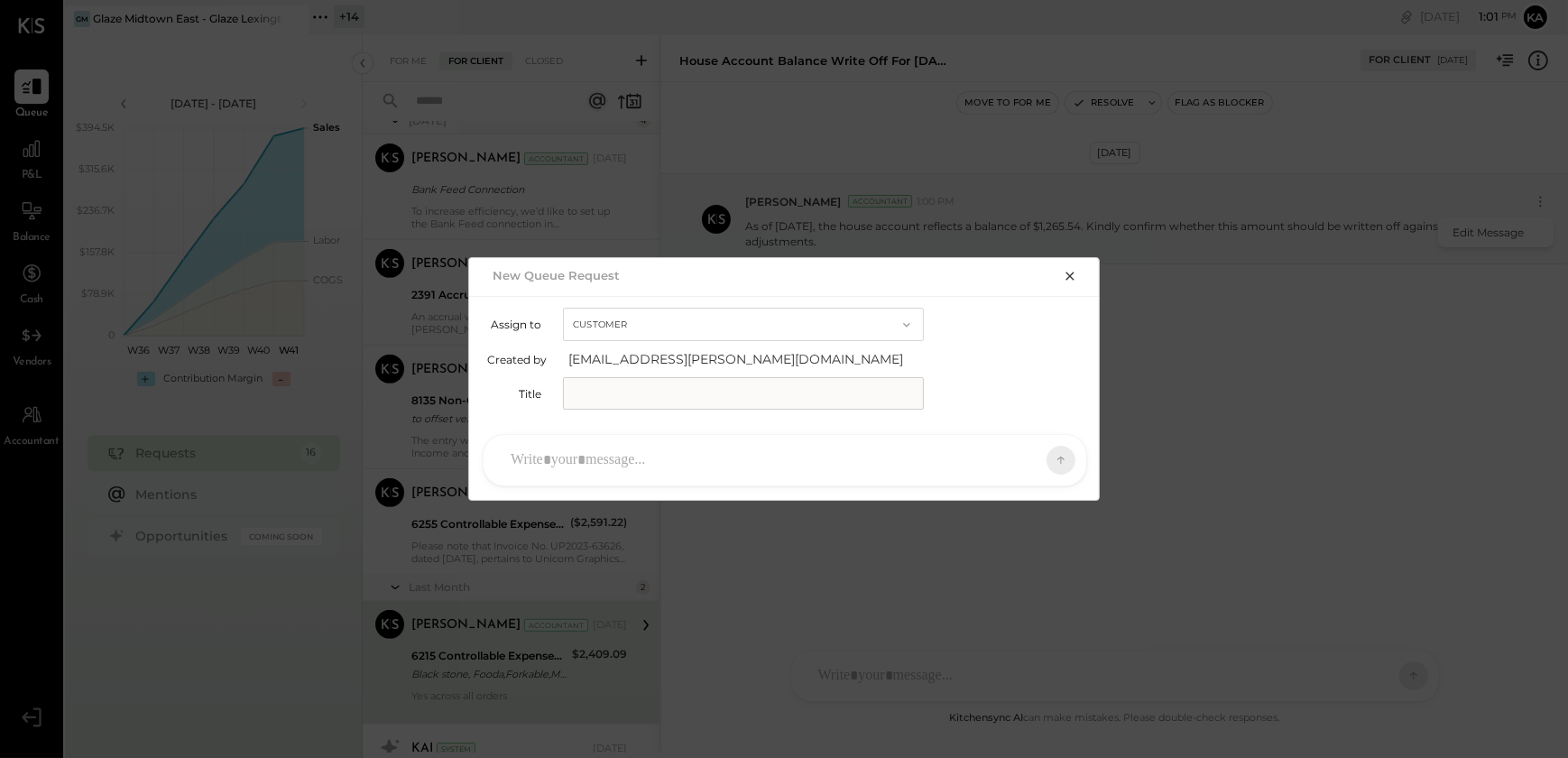
click at [616, 454] on div at bounding box center [769, 460] width 534 height 40
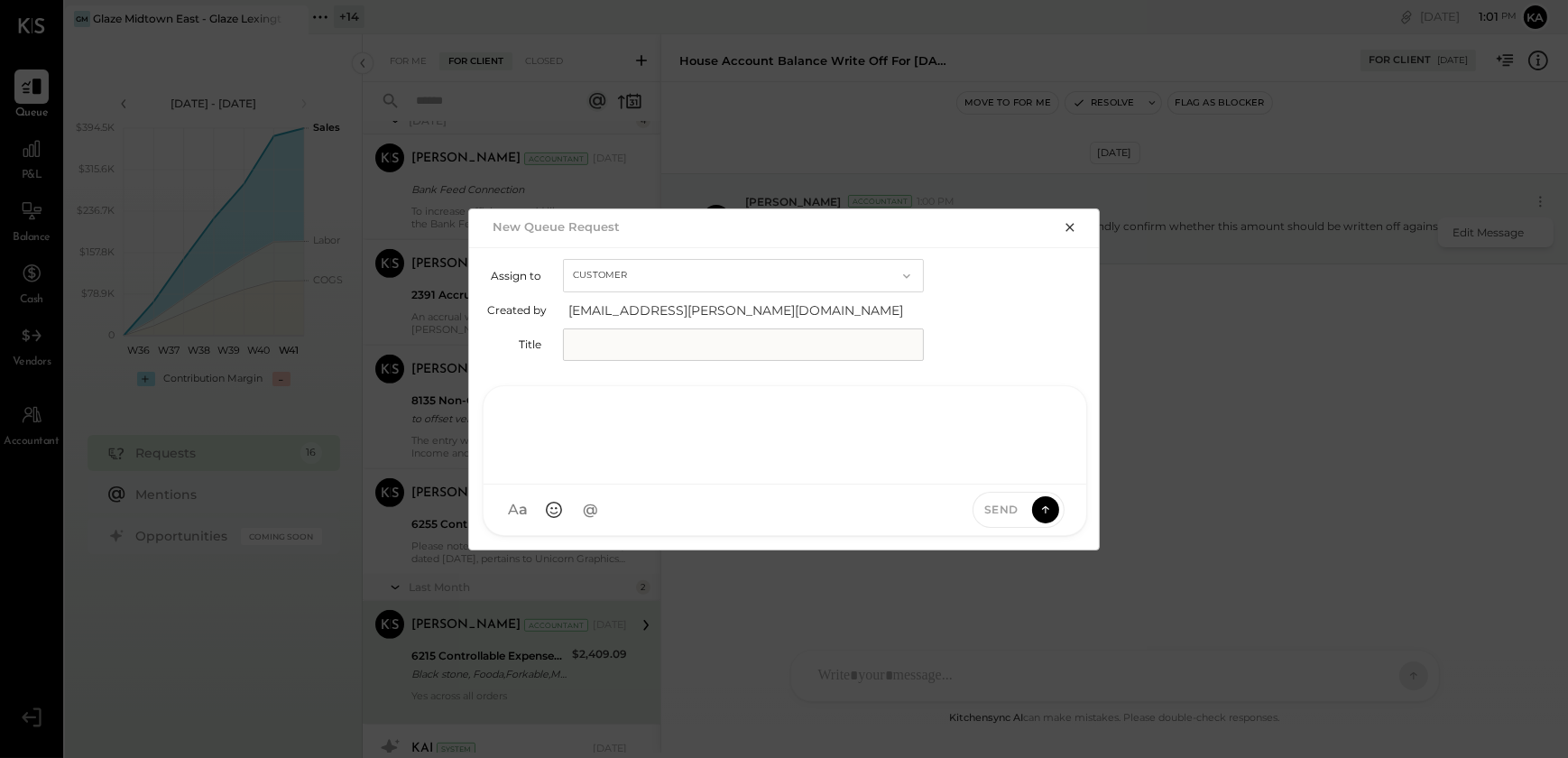
paste div
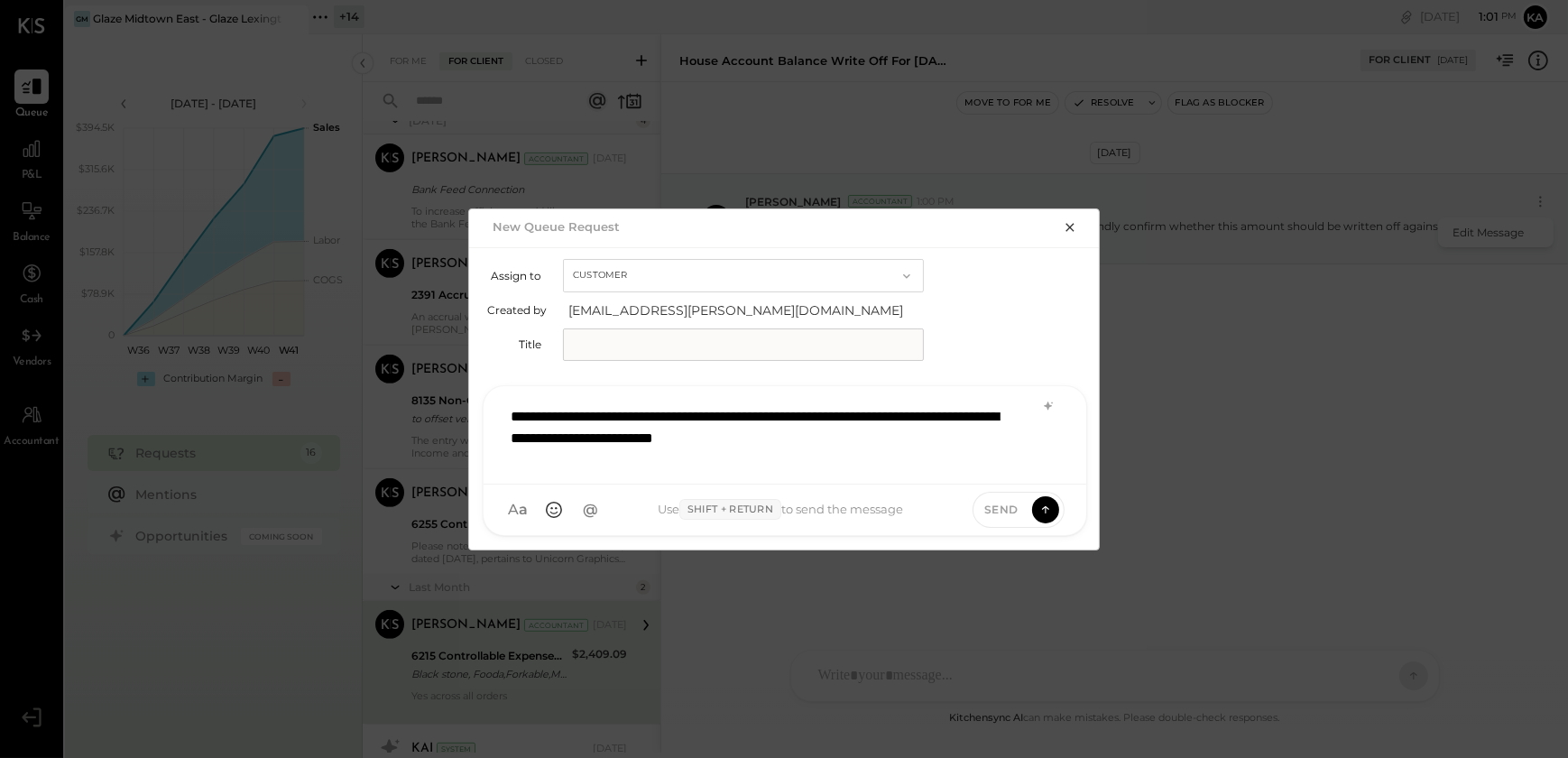
click at [716, 343] on input "text" at bounding box center [743, 344] width 361 height 32
type input "**********"
drag, startPoint x: 1045, startPoint y: 506, endPoint x: 1057, endPoint y: 510, distance: 12.6
click at [1044, 506] on icon at bounding box center [1046, 509] width 17 height 18
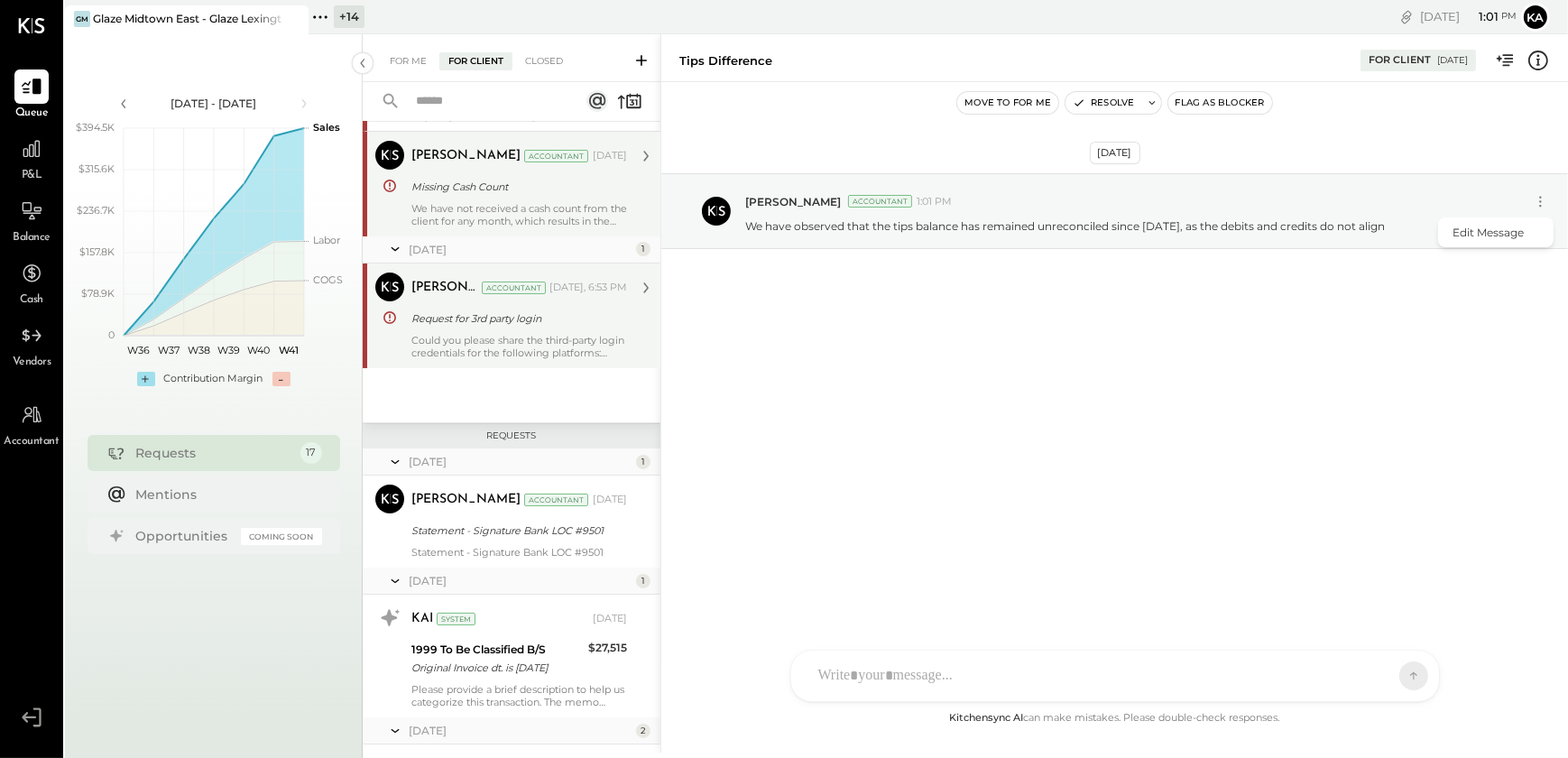
scroll to position [0, 0]
